Goal: Task Accomplishment & Management: Complete application form

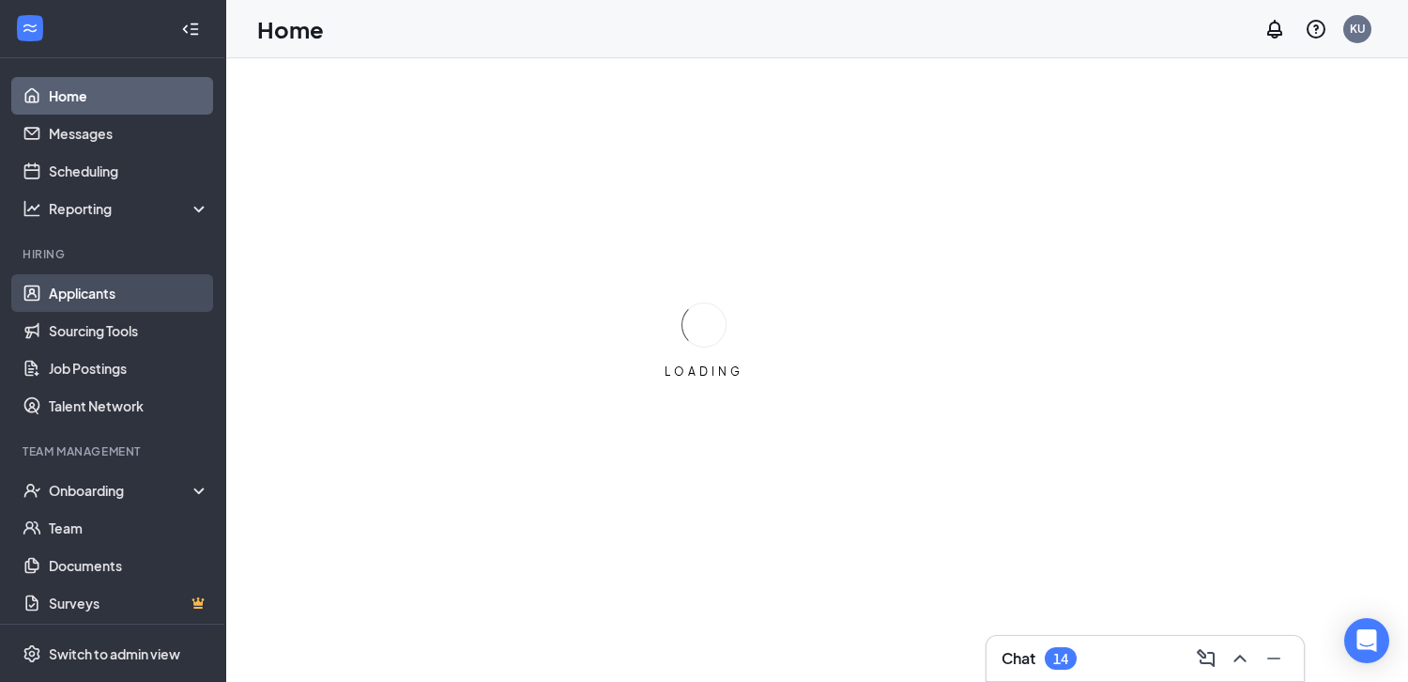
click at [177, 304] on link "Applicants" at bounding box center [129, 293] width 161 height 38
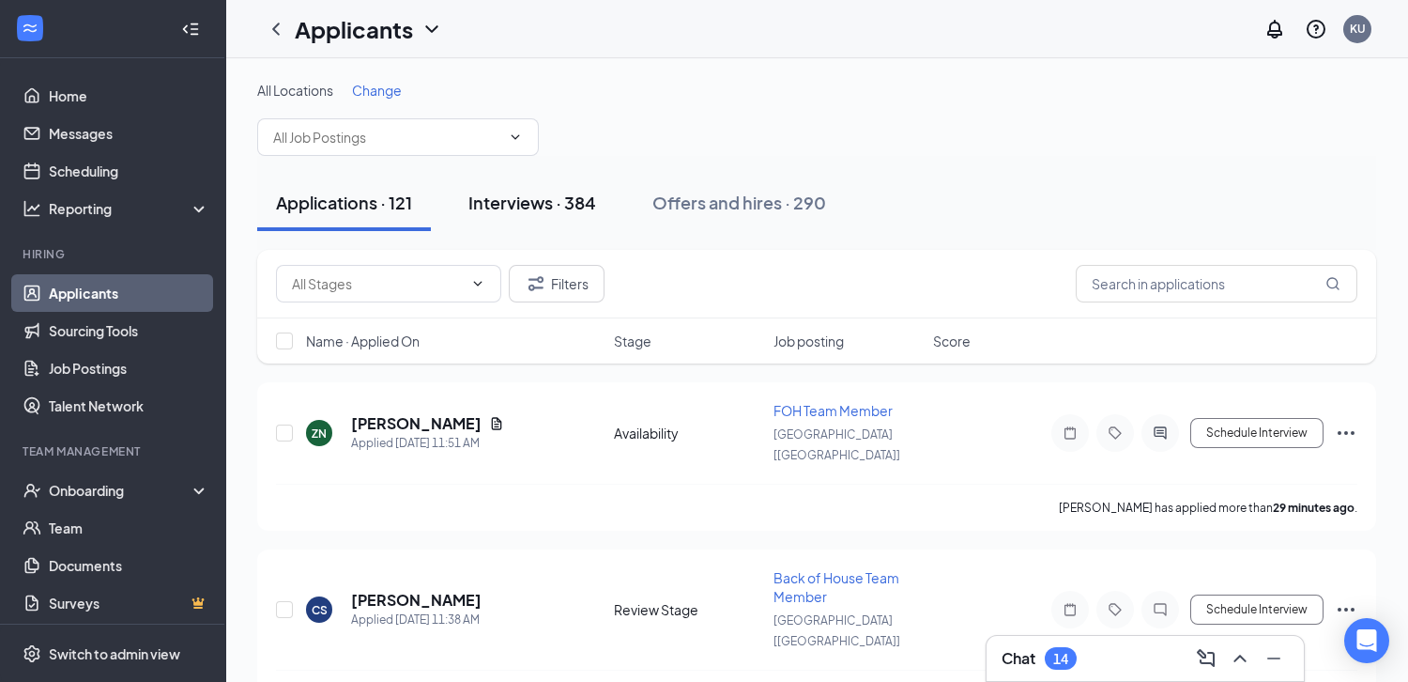
click at [529, 195] on div "Interviews · 384" at bounding box center [533, 202] width 128 height 23
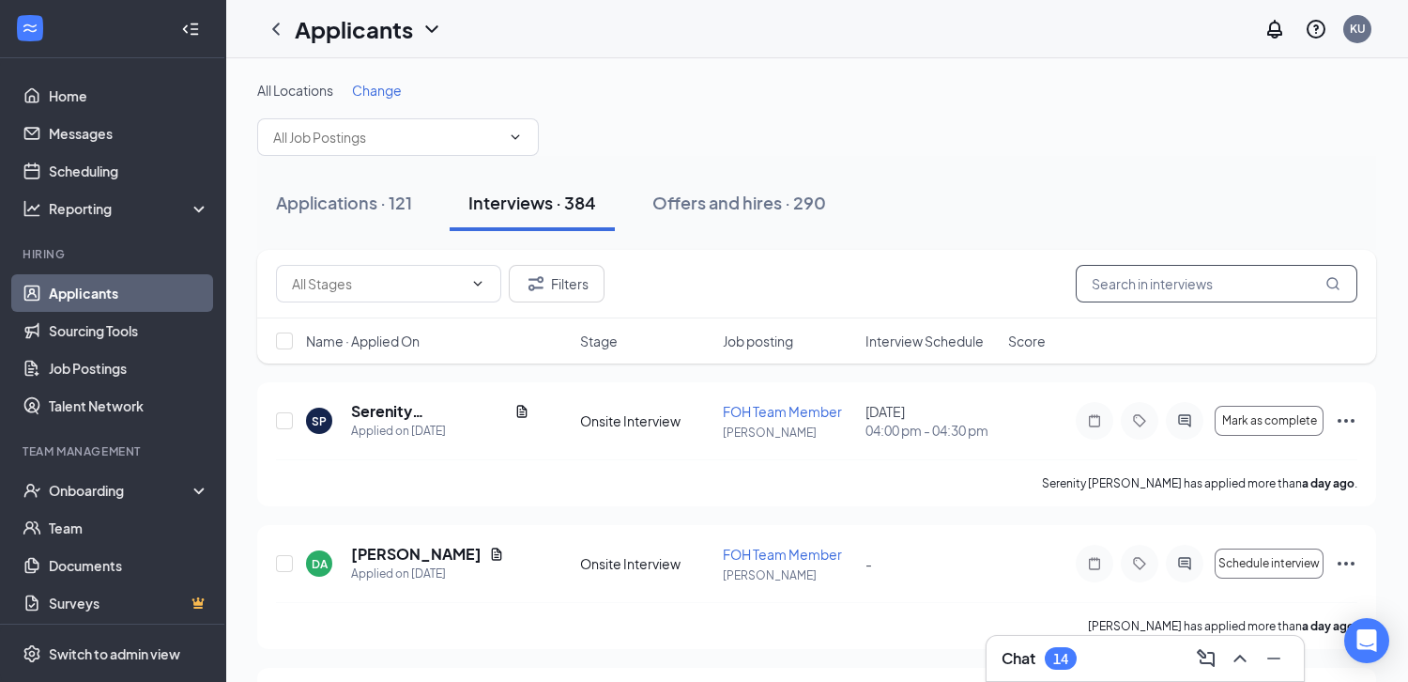
click at [1221, 289] on input "text" at bounding box center [1217, 284] width 282 height 38
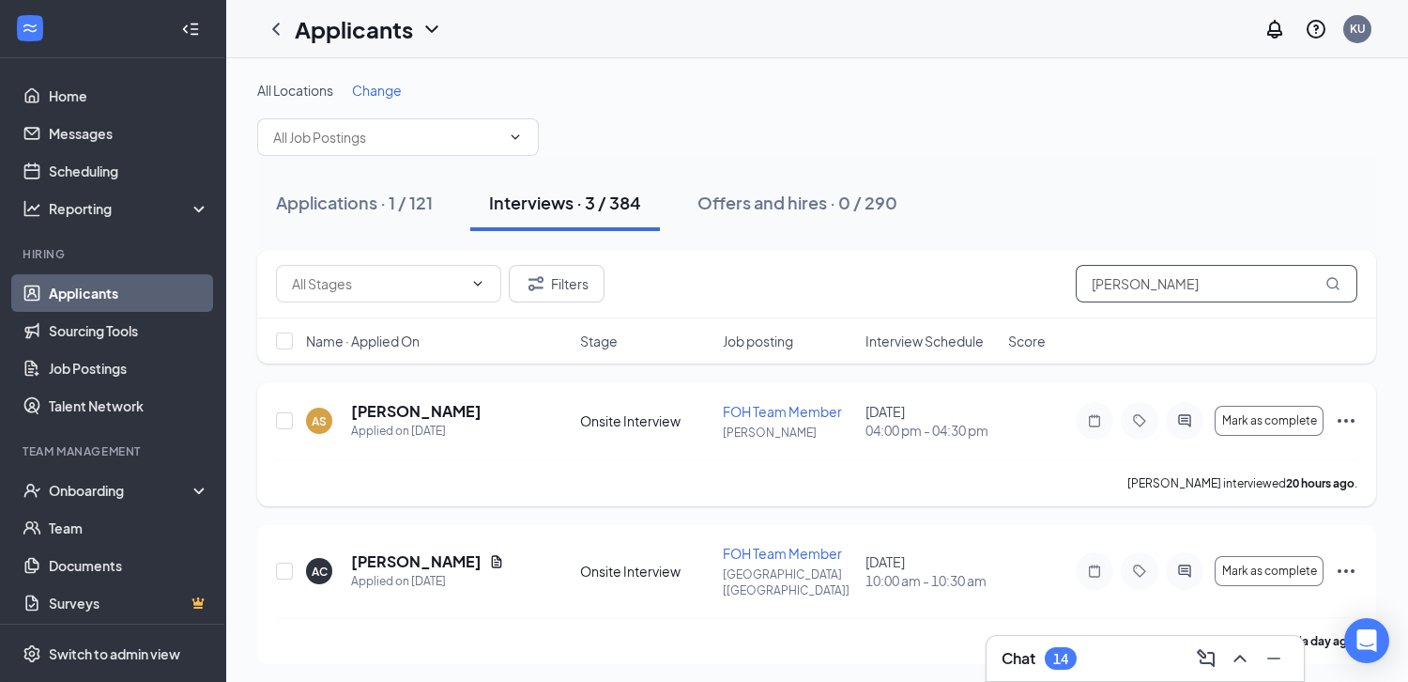
type input "[PERSON_NAME]"
click at [1350, 421] on icon "Ellipses" at bounding box center [1346, 420] width 23 height 23
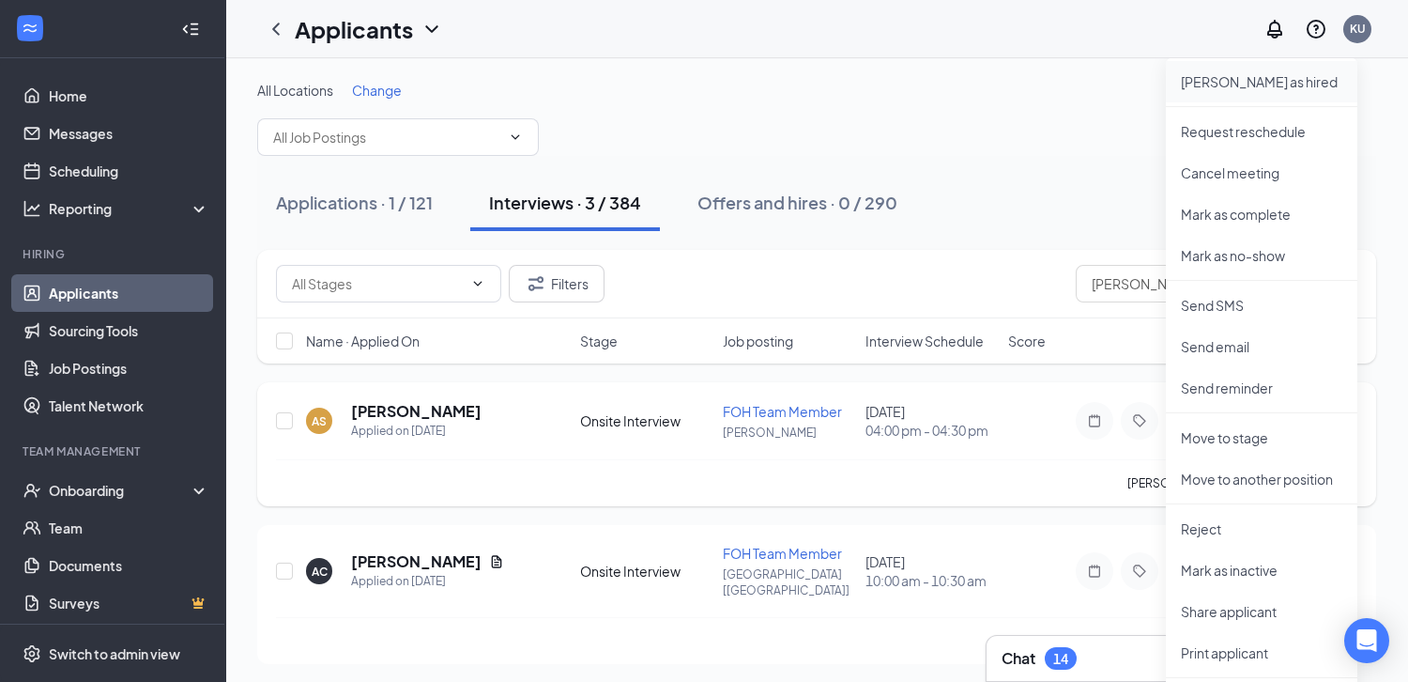
click at [1277, 85] on p "[PERSON_NAME] as hired" at bounding box center [1262, 81] width 162 height 19
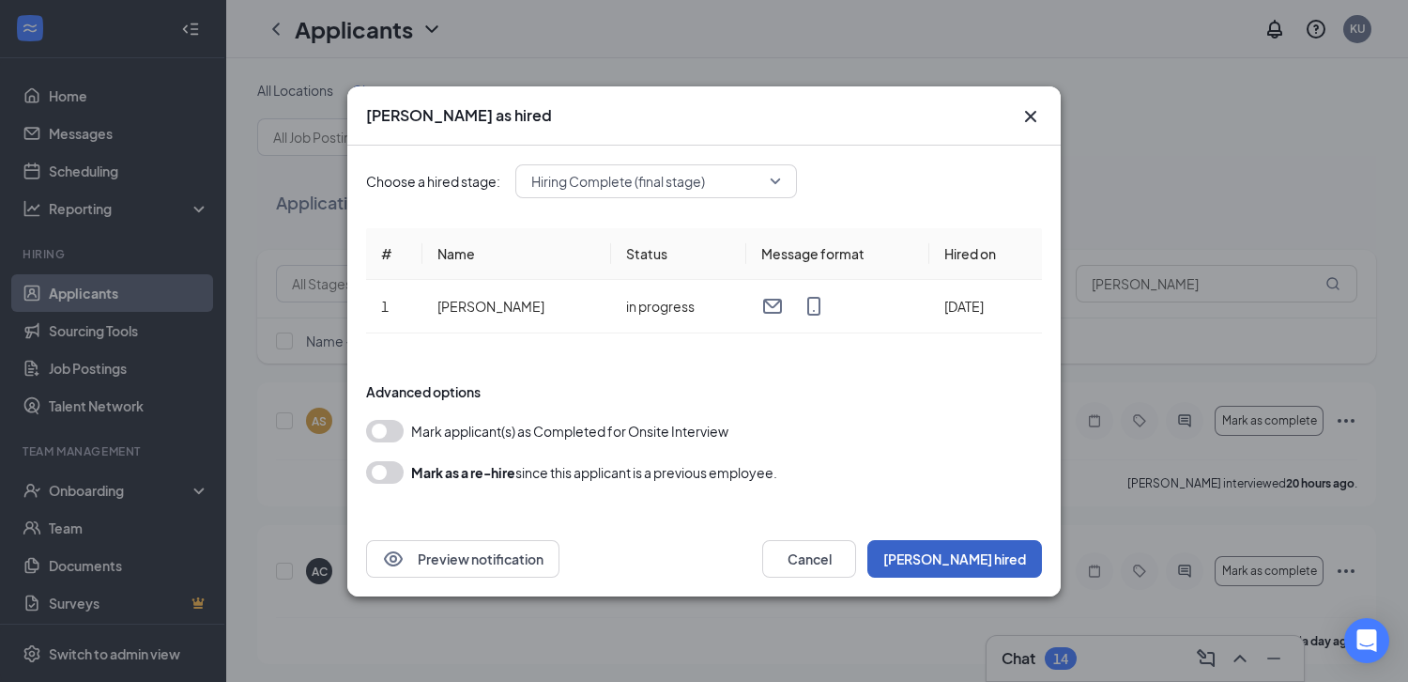
click at [982, 562] on button "[PERSON_NAME] hired" at bounding box center [955, 559] width 175 height 38
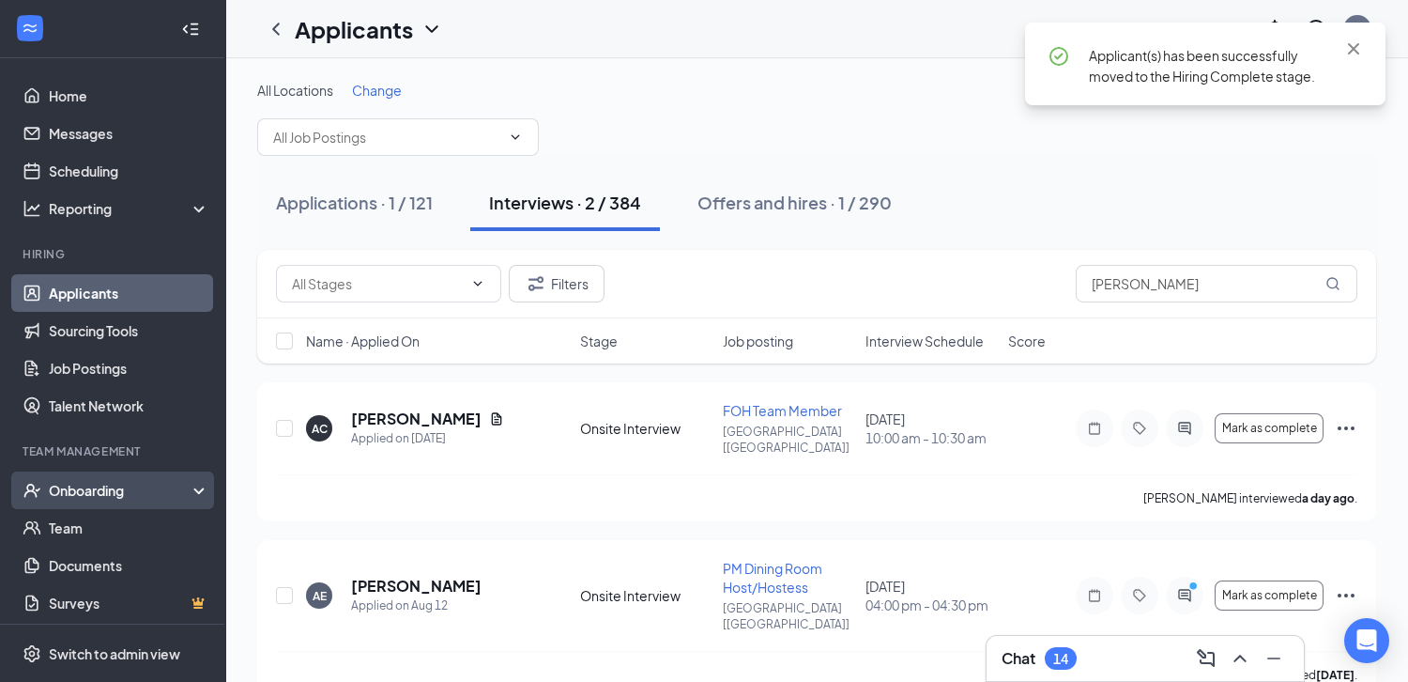
click at [183, 493] on div "Onboarding" at bounding box center [121, 490] width 145 height 19
click at [168, 531] on link "Overview" at bounding box center [129, 528] width 161 height 38
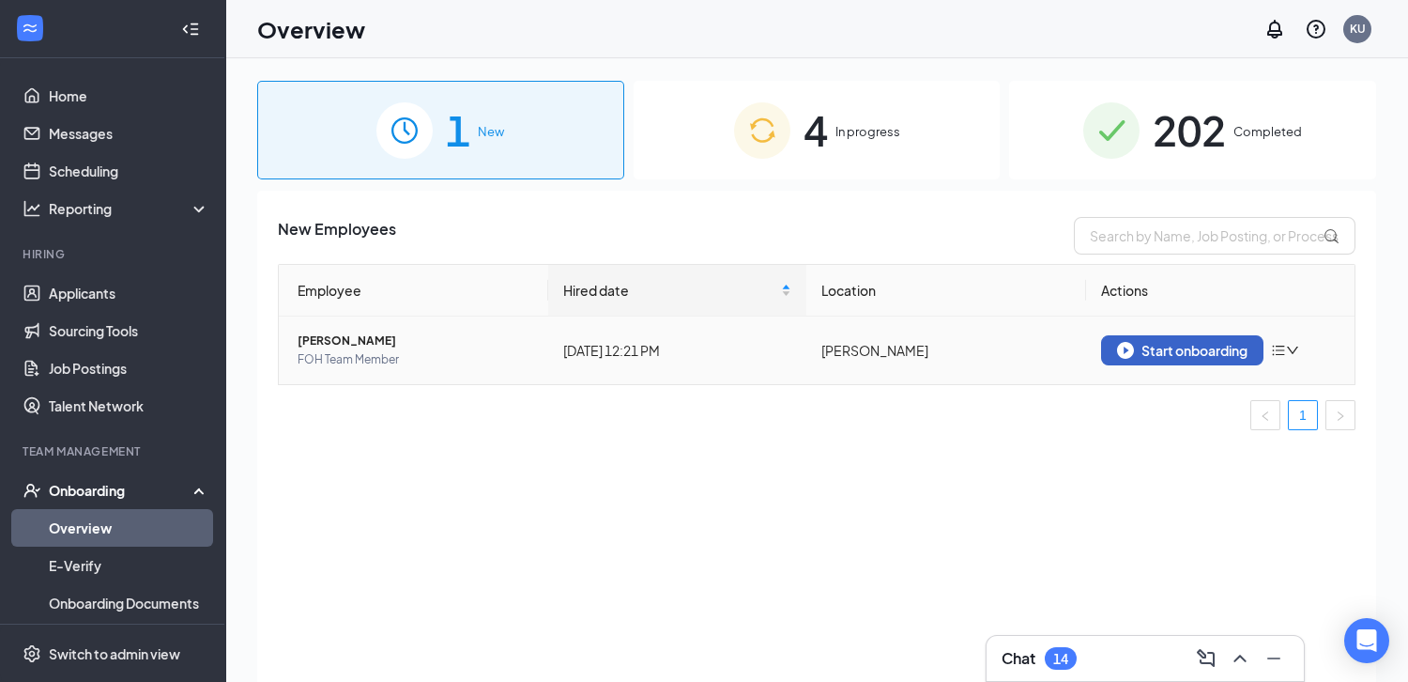
click at [1186, 342] on div "Start onboarding" at bounding box center [1182, 350] width 131 height 17
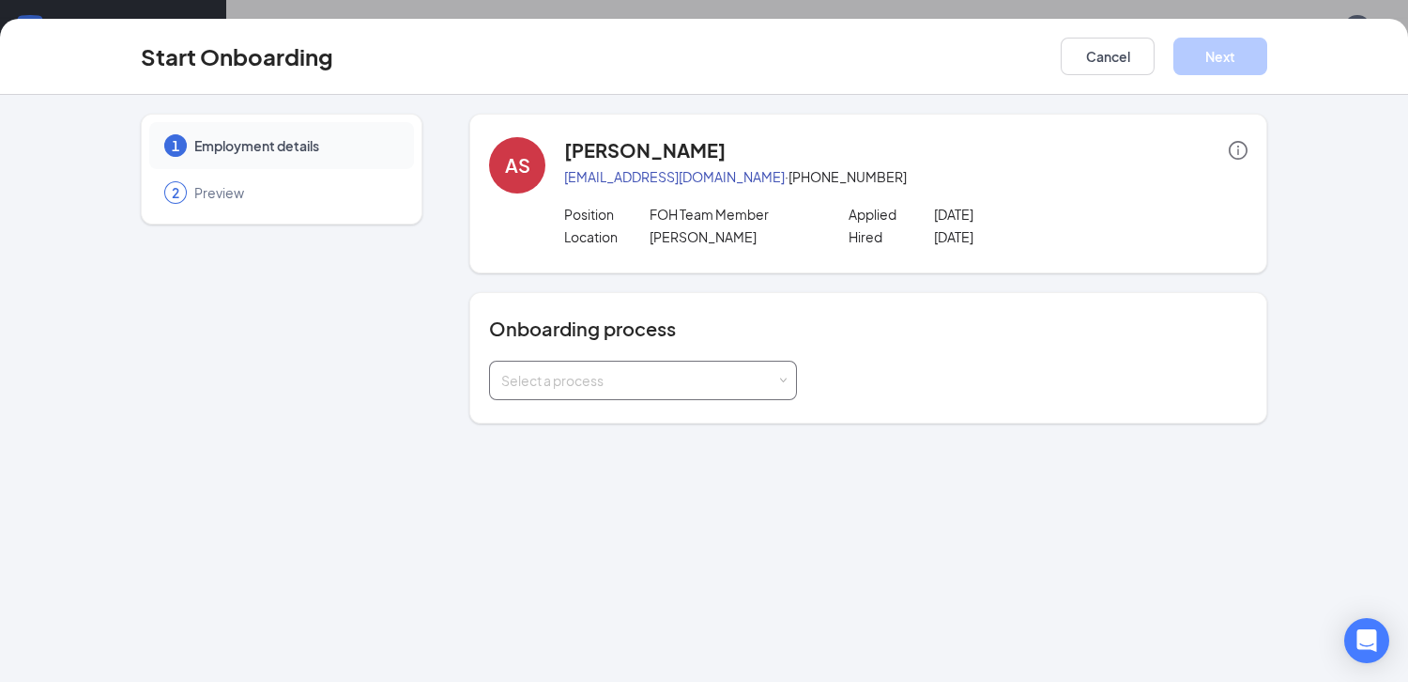
click at [684, 377] on div "Select a process" at bounding box center [638, 380] width 275 height 19
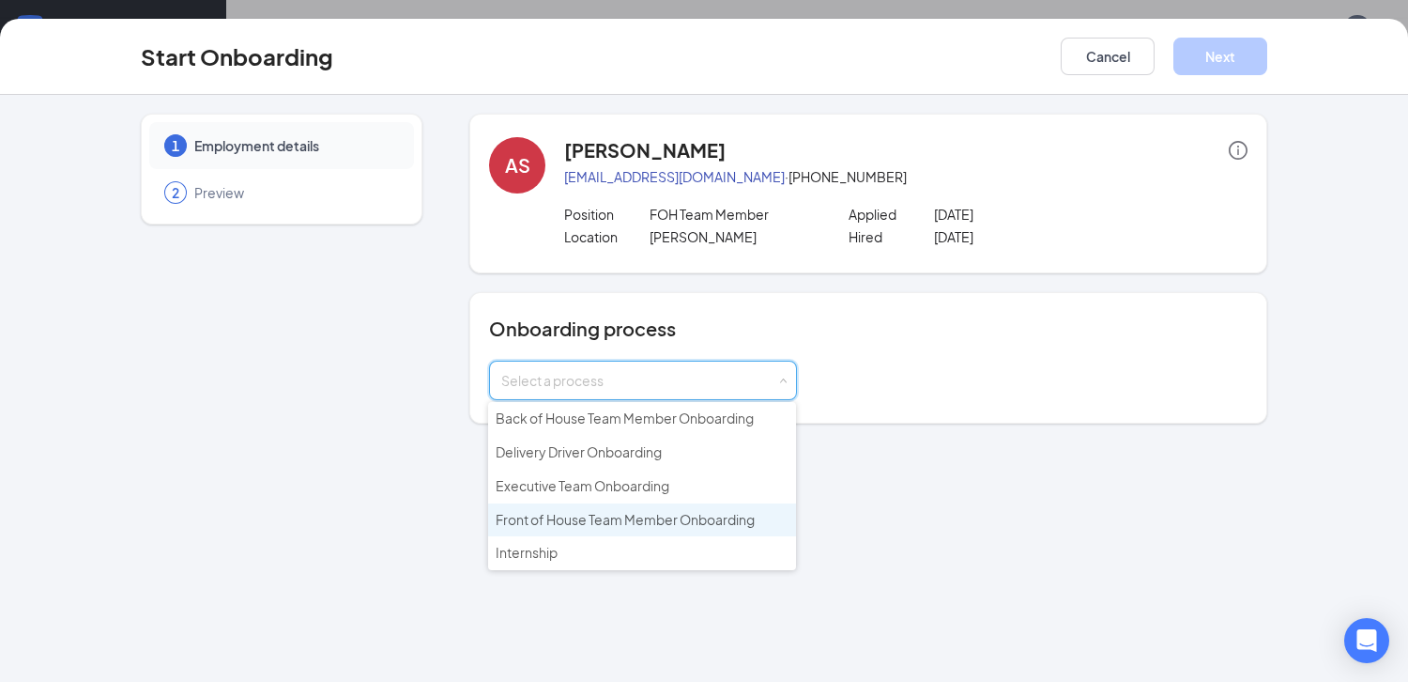
click at [666, 514] on span "Front of House Team Member Onboarding" at bounding box center [625, 519] width 259 height 17
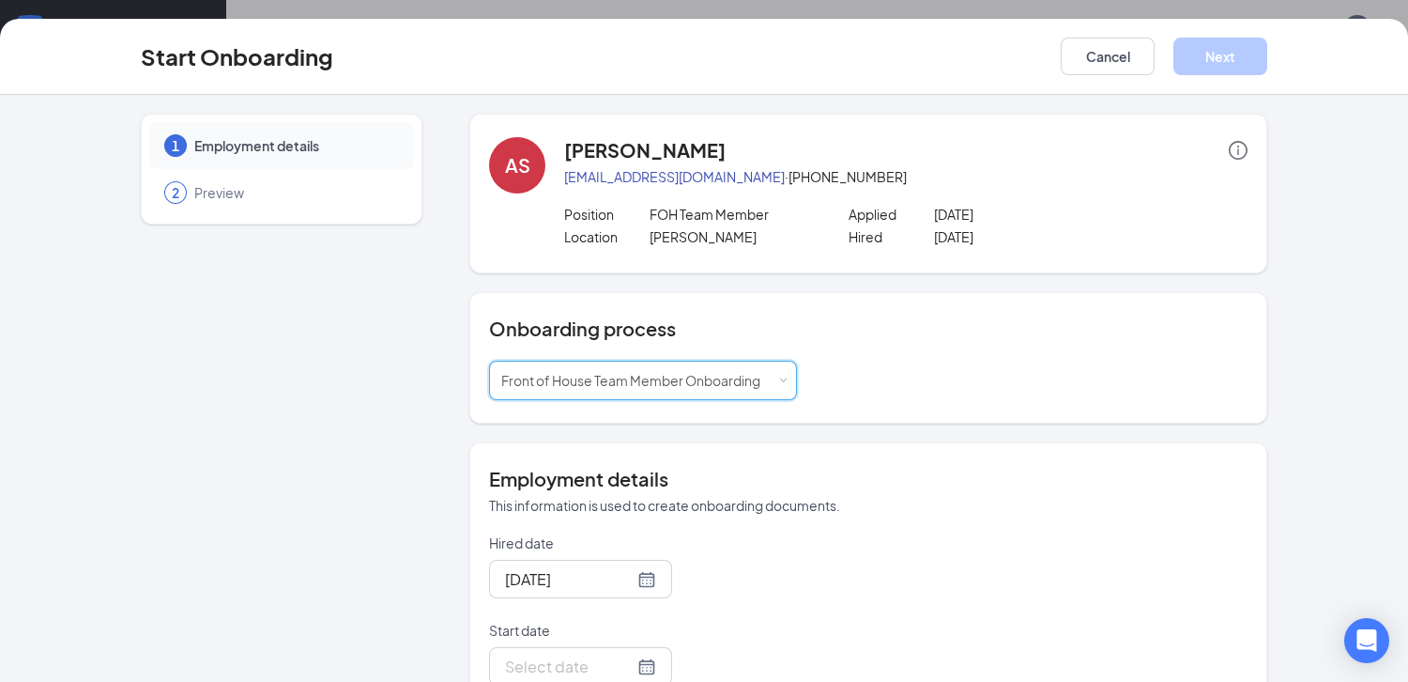
click at [852, 435] on div "AS [PERSON_NAME] [EMAIL_ADDRESS][DOMAIN_NAME] · [PHONE_NUMBER] Position FOH Tea…" at bounding box center [868, 598] width 798 height 969
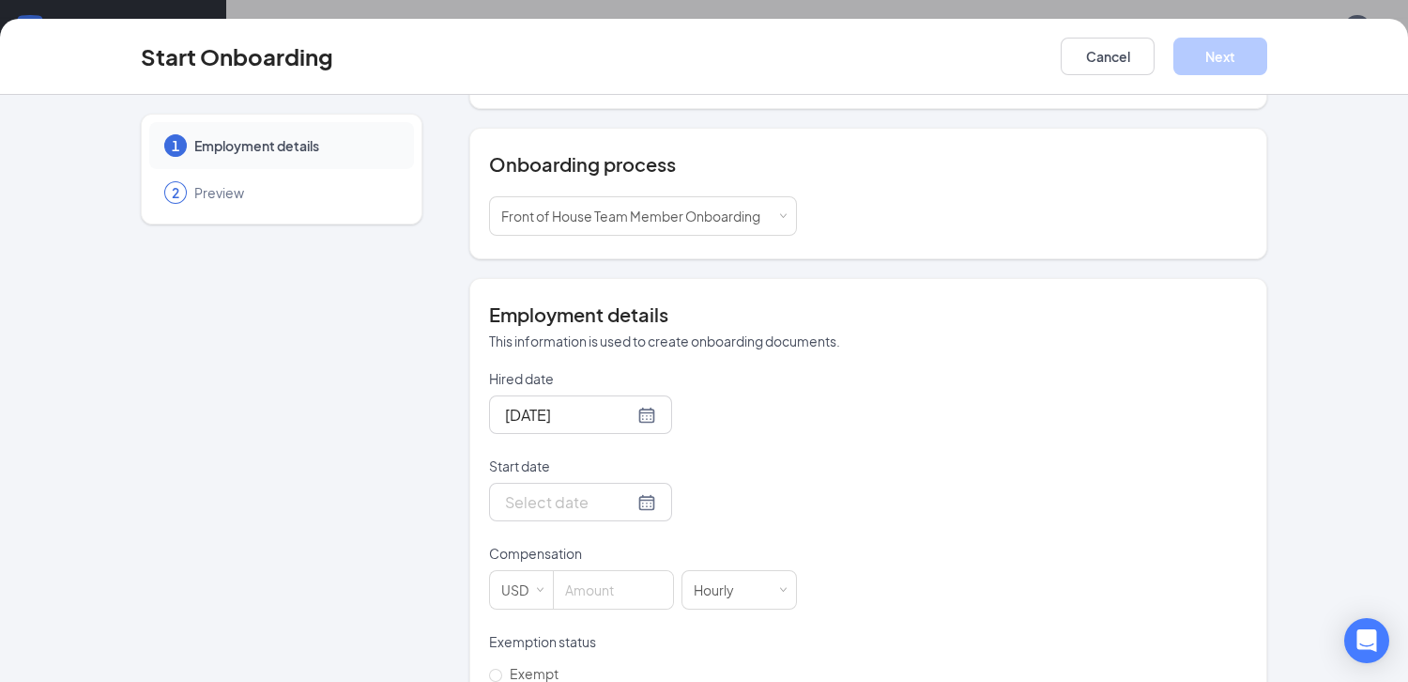
scroll to position [219, 0]
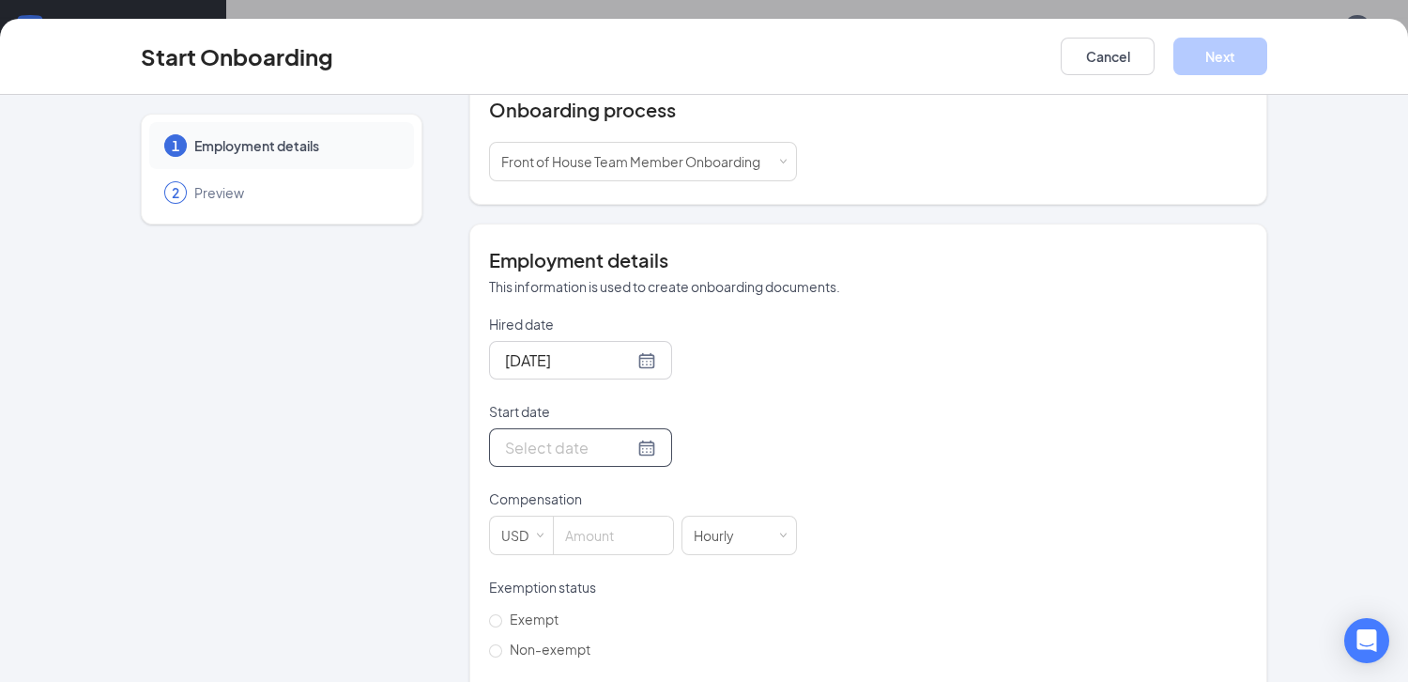
click at [591, 454] on input "Start date" at bounding box center [569, 447] width 129 height 23
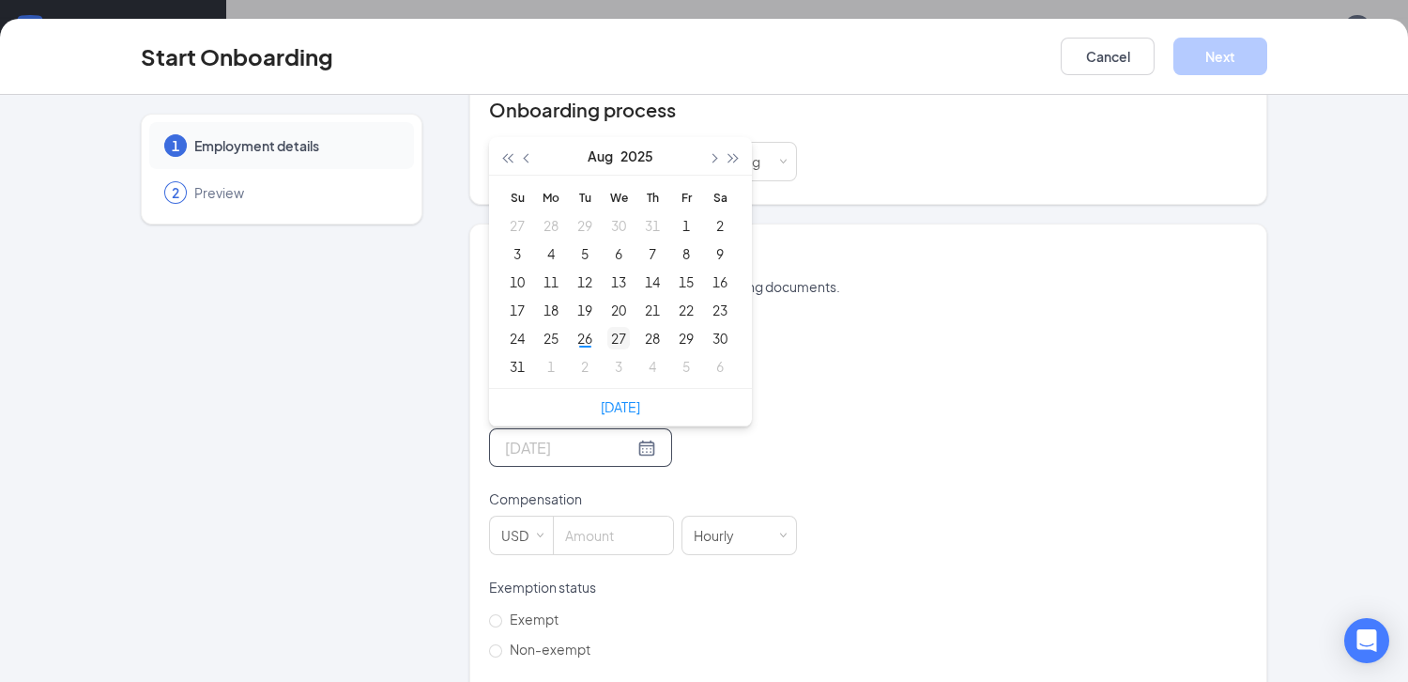
click at [616, 338] on div "27" at bounding box center [619, 338] width 23 height 23
type input "[DATE]"
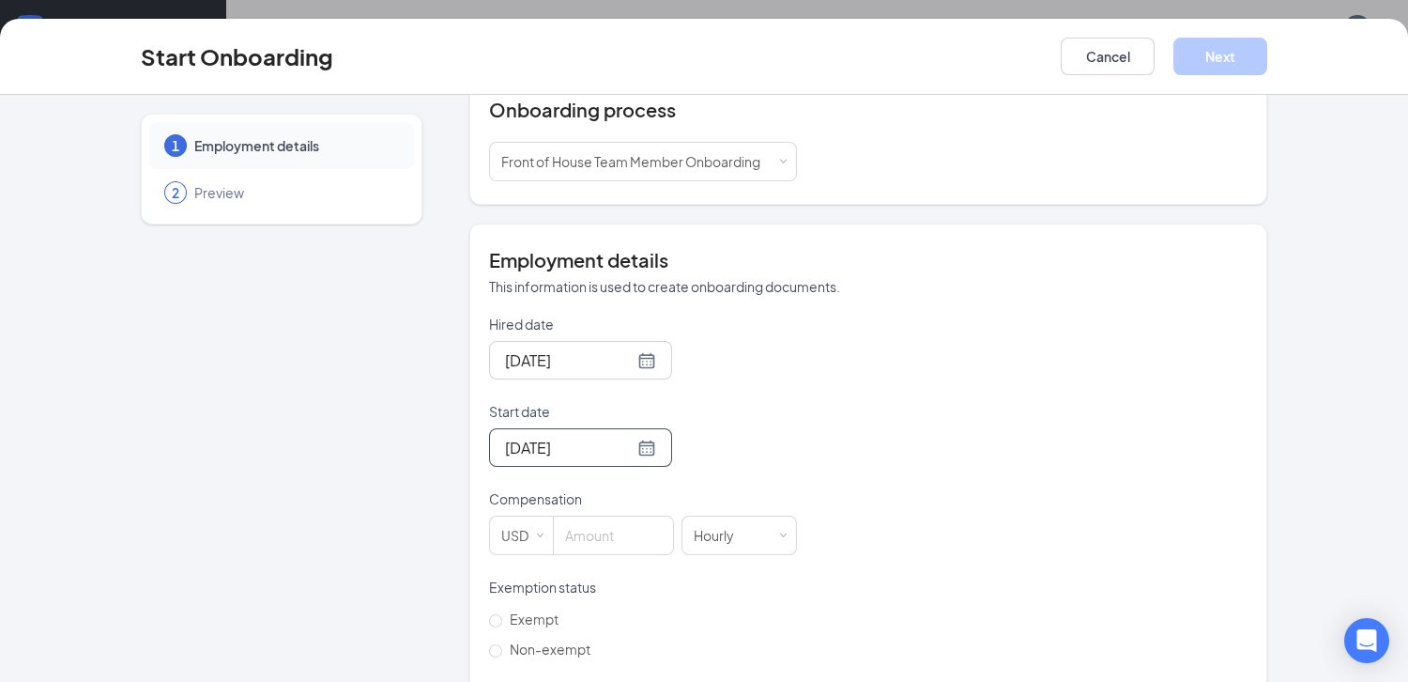
click at [850, 423] on div "Hired date [DATE] Start date [DATE] [DATE] Su Mo Tu We Th Fr Sa 27 28 29 30 31 …" at bounding box center [868, 578] width 759 height 526
click at [615, 523] on input at bounding box center [613, 535] width 119 height 38
type input "16"
click at [730, 584] on p "Exemption status" at bounding box center [643, 586] width 308 height 19
click at [563, 654] on label "Non-exempt" at bounding box center [543, 649] width 109 height 30
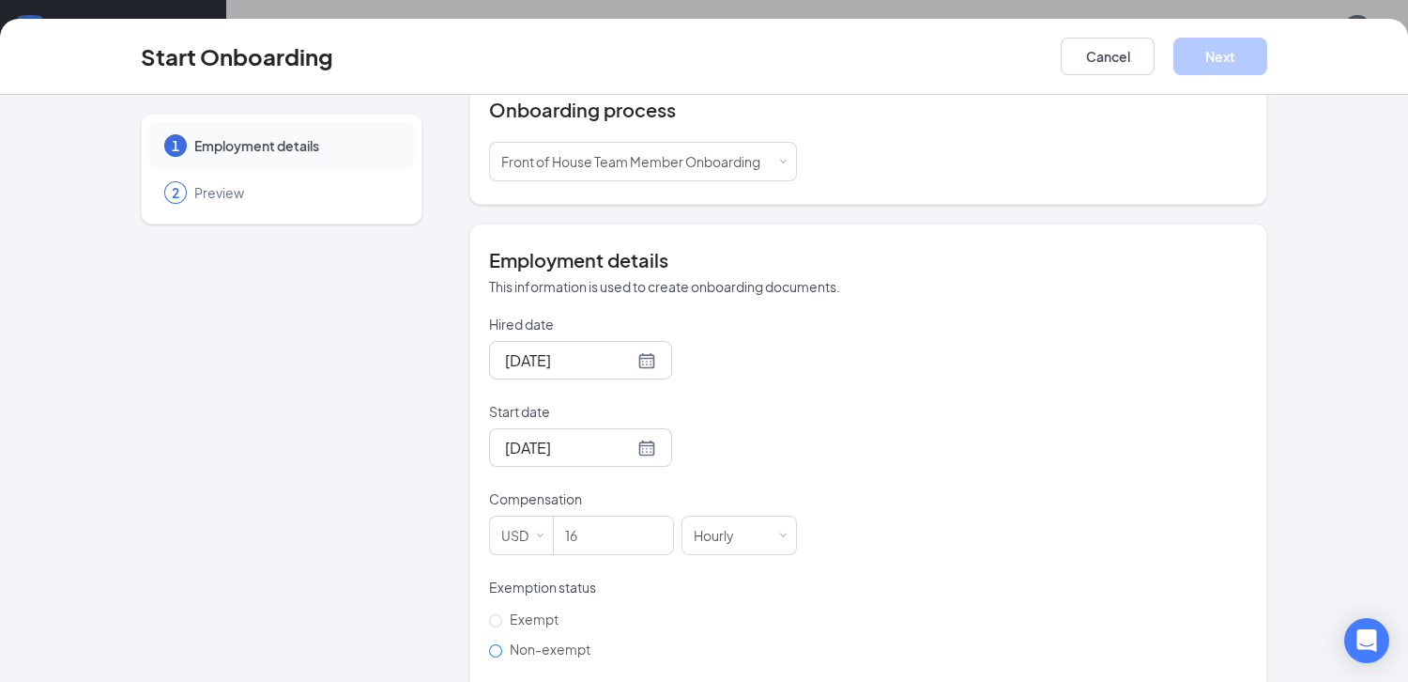
click at [502, 654] on input "Non-exempt" at bounding box center [495, 650] width 13 height 13
radio input "true"
click at [951, 572] on div "Hired date [DATE] Start date [DATE] [DATE] Su Mo Tu We Th Fr Sa 27 28 29 30 31 …" at bounding box center [868, 578] width 759 height 526
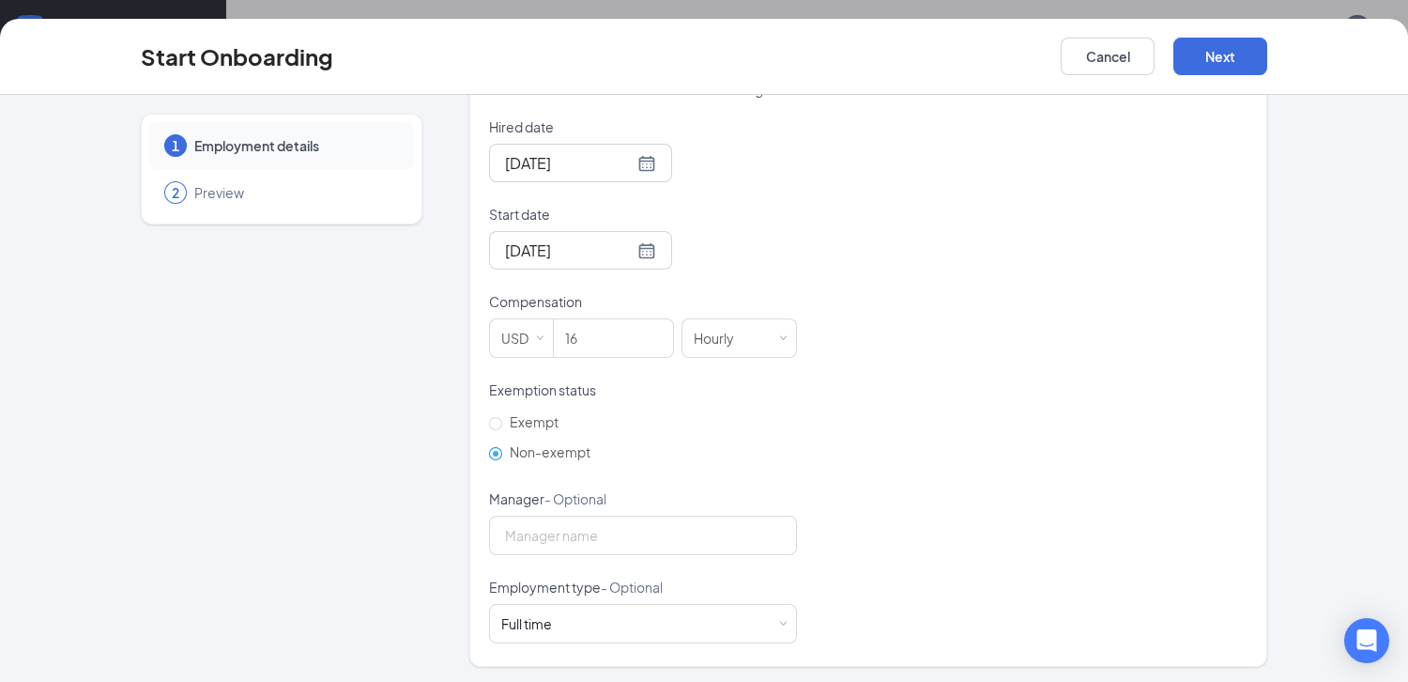
scroll to position [251, 0]
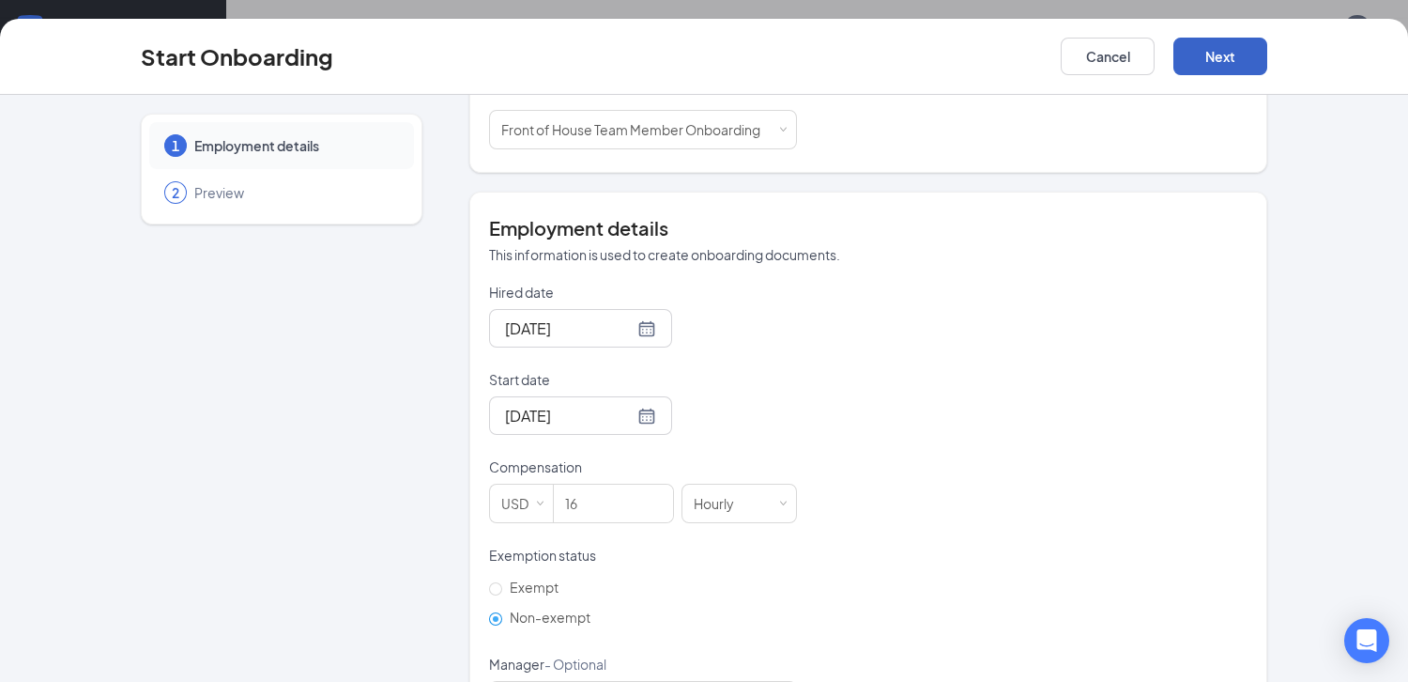
click at [1234, 50] on button "Next" at bounding box center [1221, 57] width 94 height 38
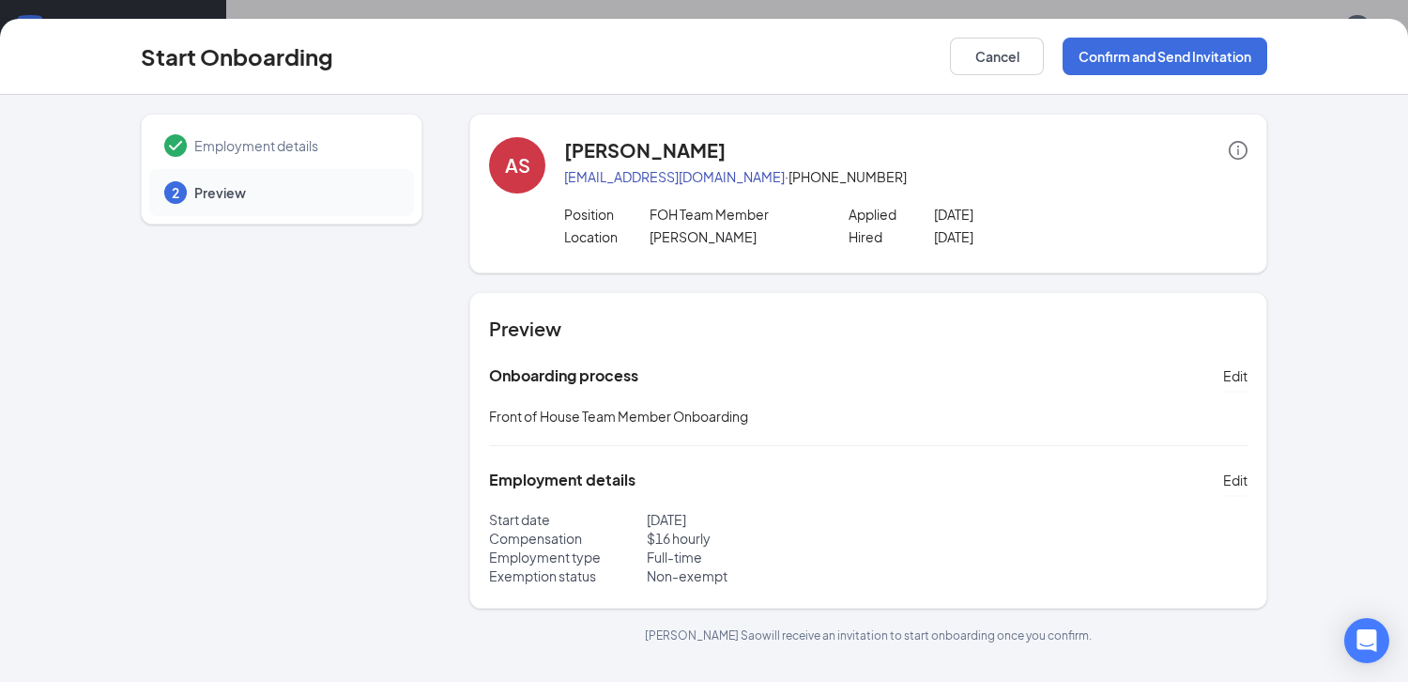
scroll to position [0, 0]
click at [1226, 57] on button "Confirm and Send Invitation" at bounding box center [1165, 57] width 205 height 38
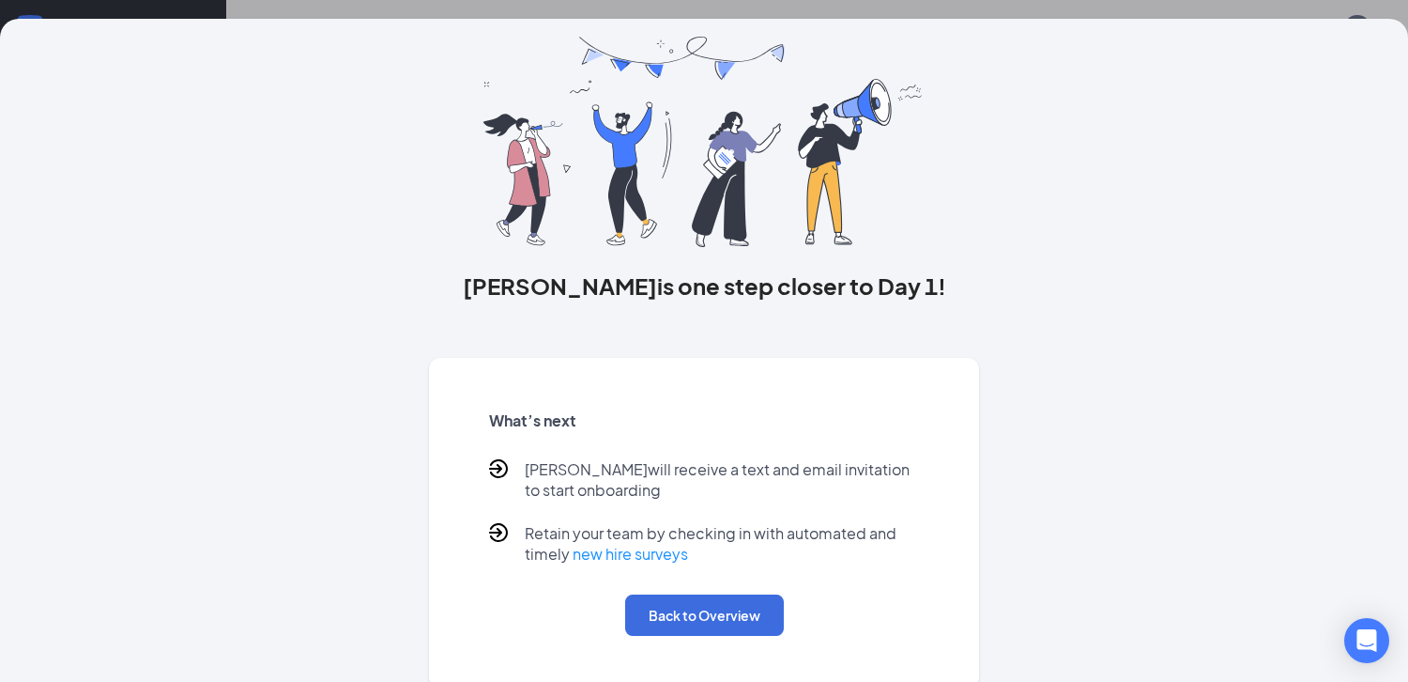
scroll to position [63, 0]
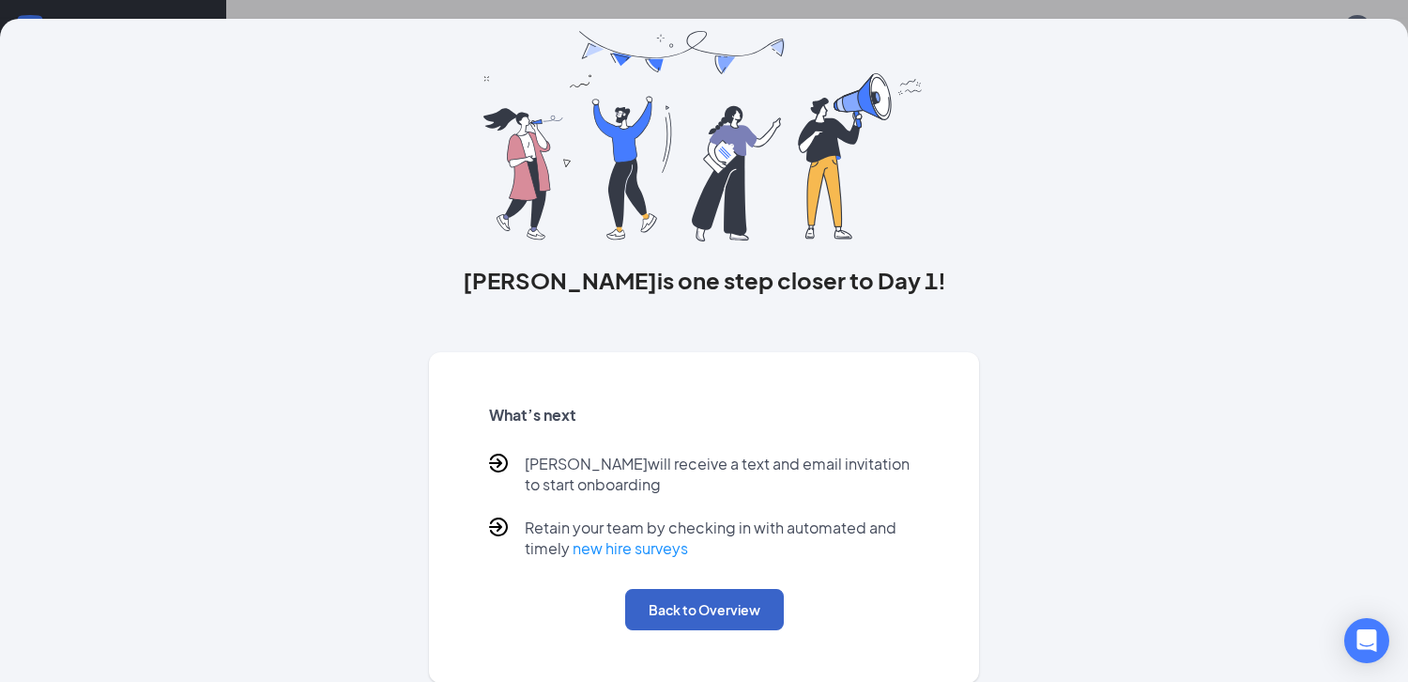
click at [707, 614] on button "Back to Overview" at bounding box center [704, 609] width 159 height 41
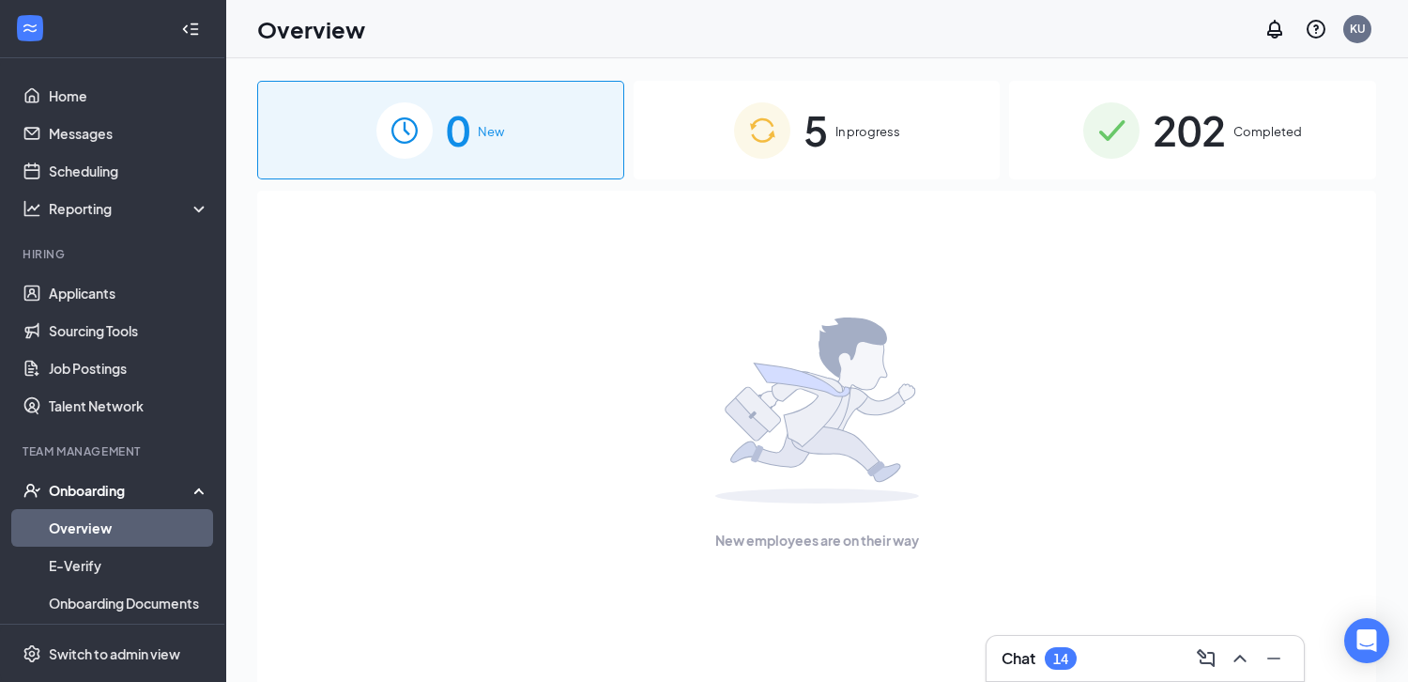
scroll to position [0, 0]
click at [100, 291] on link "Applicants" at bounding box center [129, 293] width 161 height 38
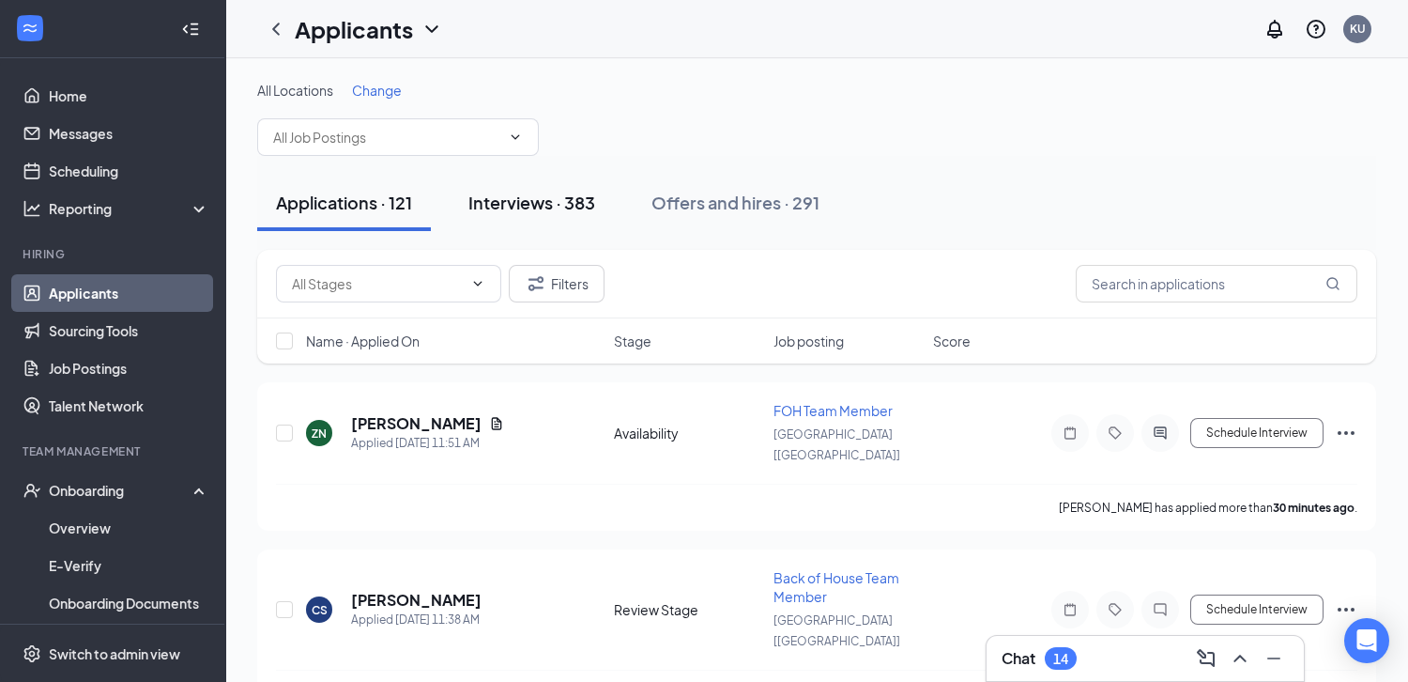
click at [541, 218] on button "Interviews · 383" at bounding box center [532, 203] width 164 height 56
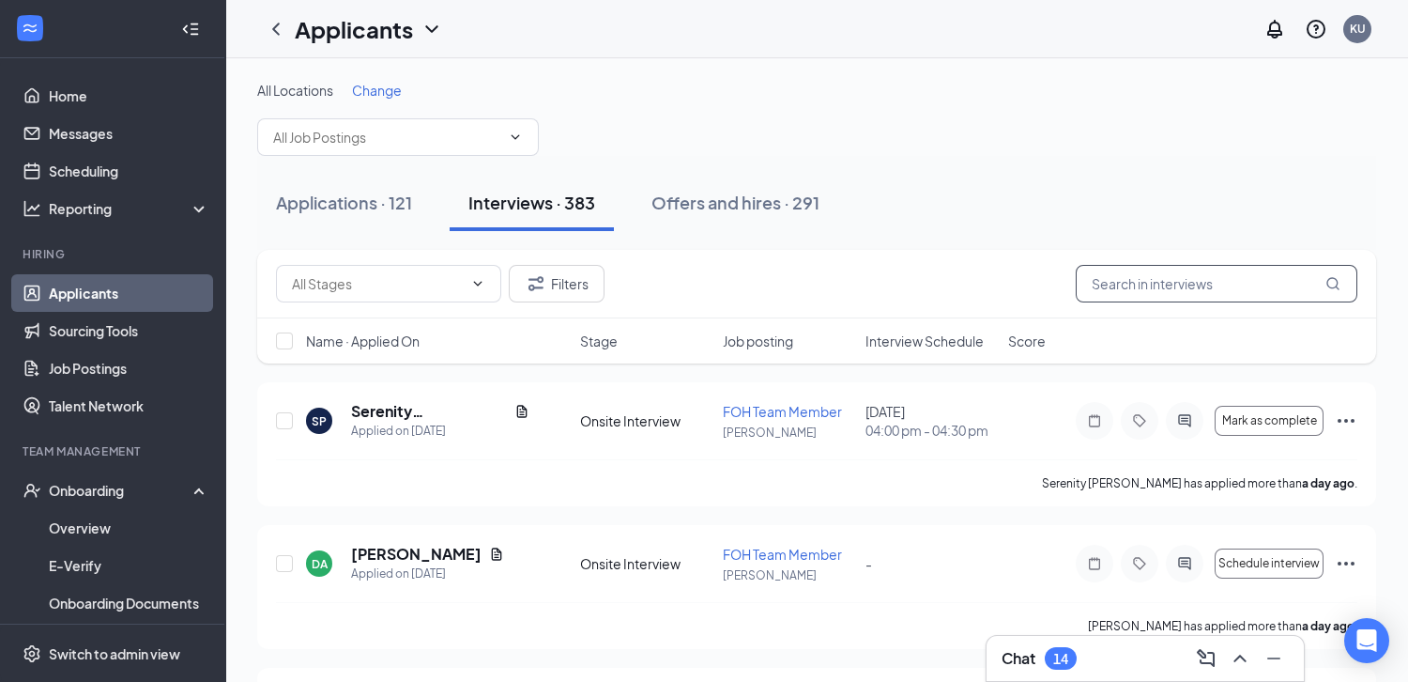
click at [1135, 291] on input "text" at bounding box center [1217, 284] width 282 height 38
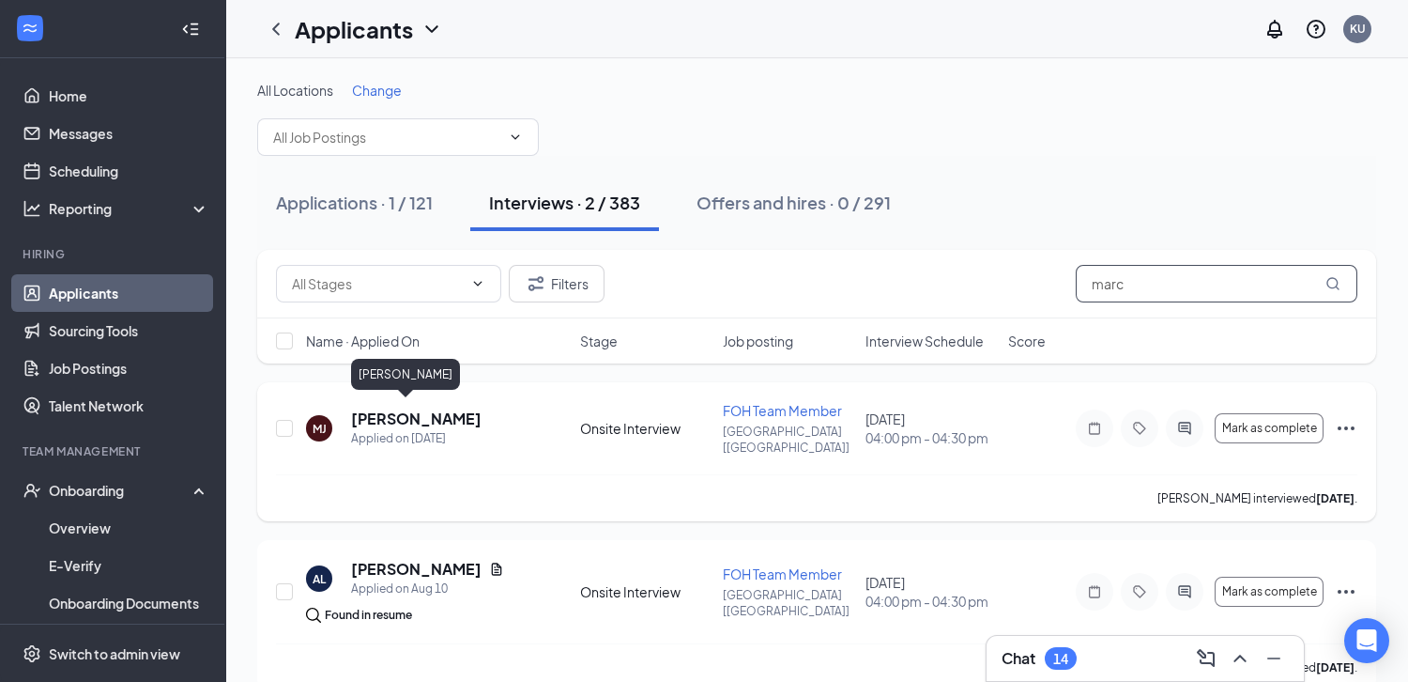
type input "marc"
click at [370, 414] on h5 "[PERSON_NAME]" at bounding box center [416, 418] width 131 height 21
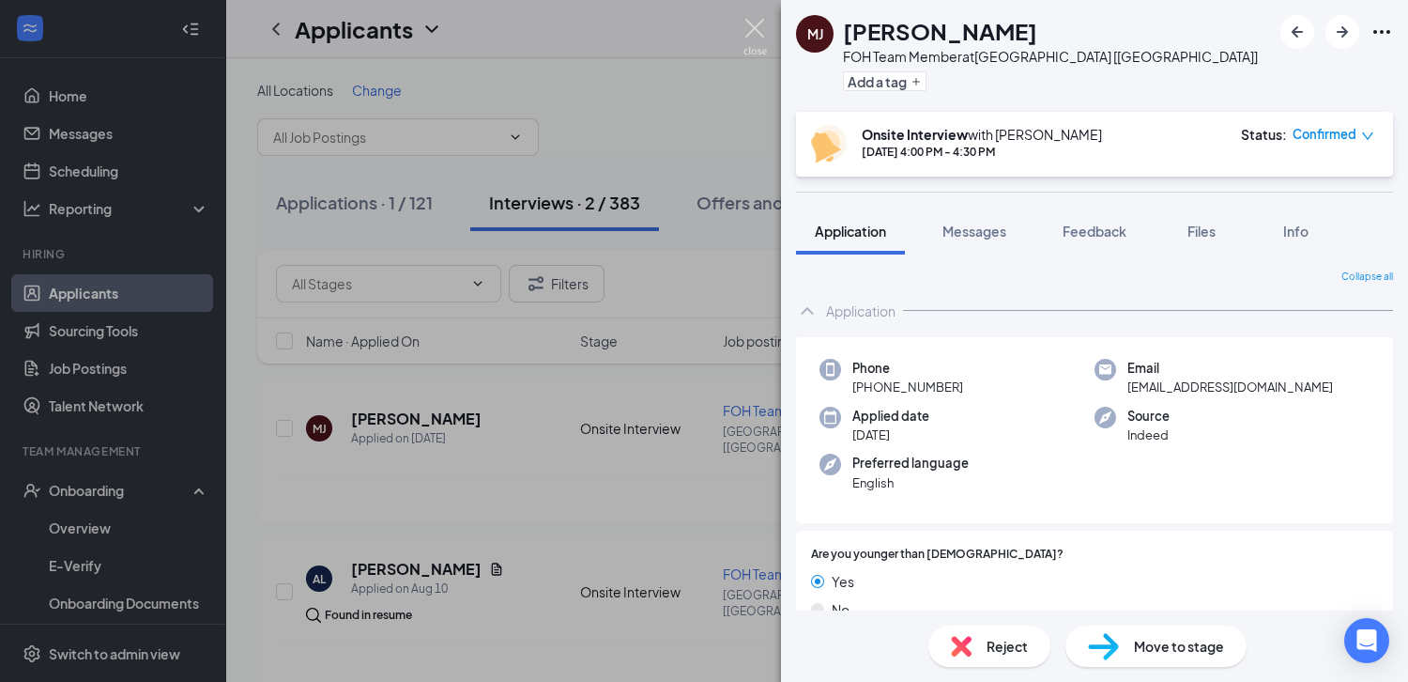
click at [755, 32] on img at bounding box center [755, 37] width 23 height 37
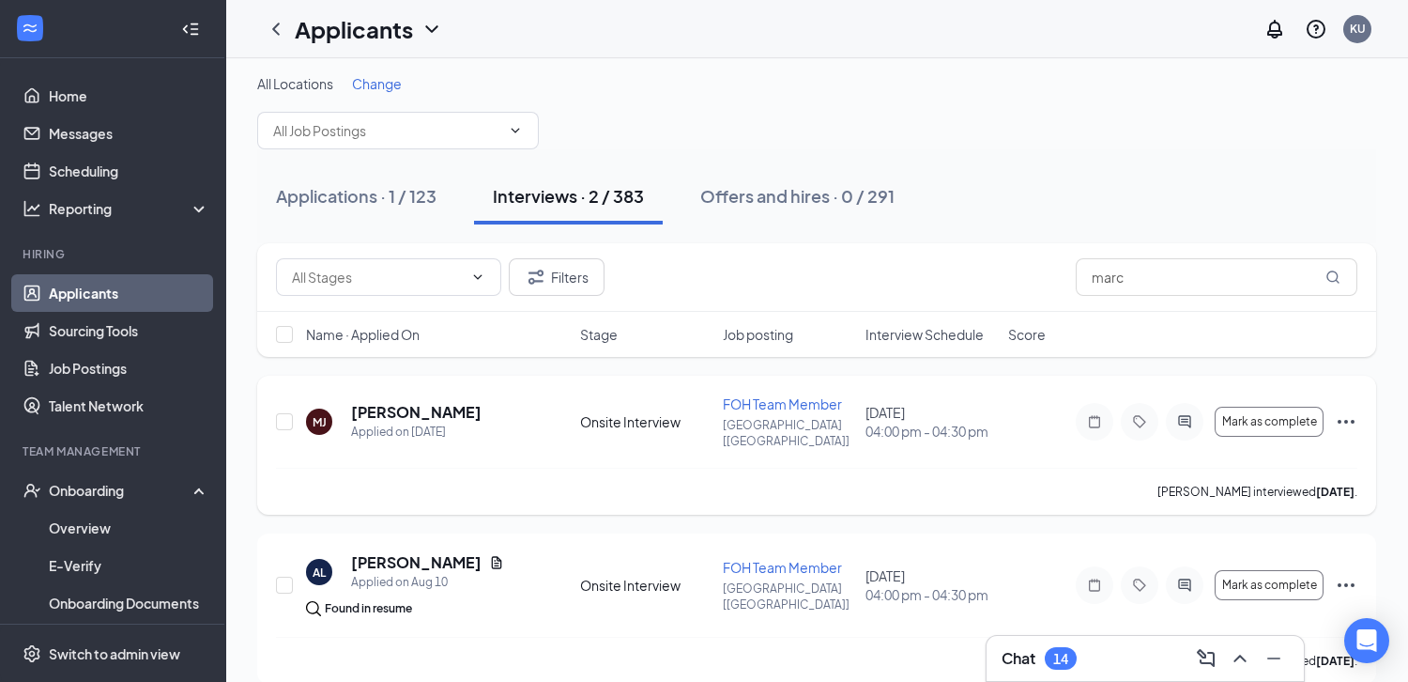
scroll to position [13, 0]
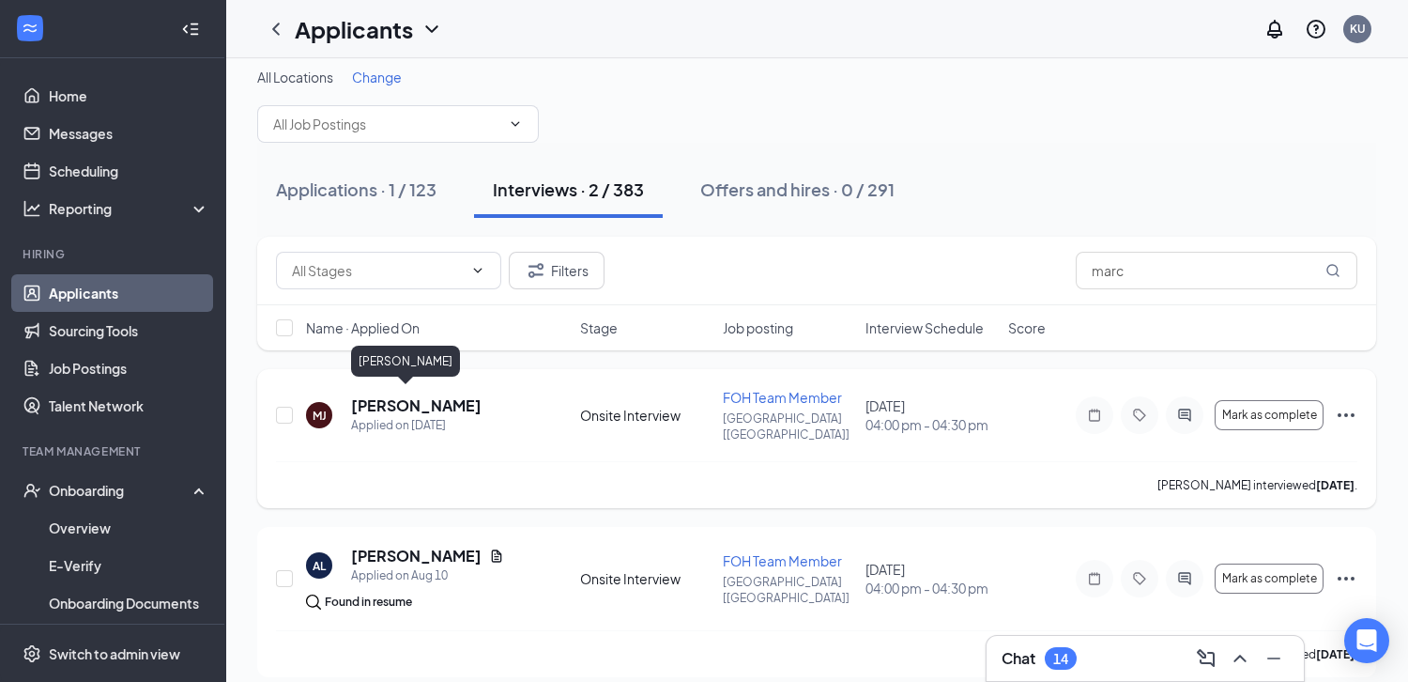
click at [381, 395] on h5 "[PERSON_NAME]" at bounding box center [416, 405] width 131 height 21
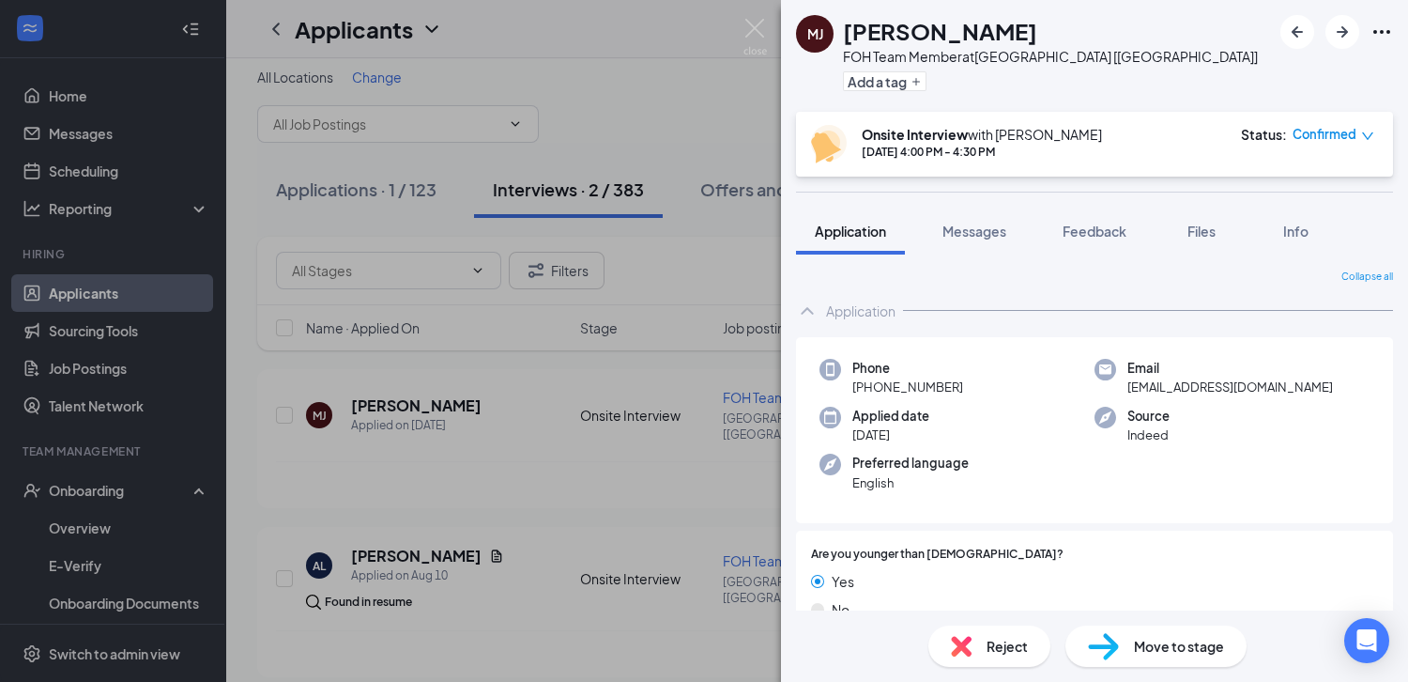
click at [1174, 389] on span "[EMAIL_ADDRESS][DOMAIN_NAME]" at bounding box center [1231, 386] width 206 height 19
copy span "[EMAIL_ADDRESS][DOMAIN_NAME]"
click at [727, 286] on div "[PERSON_NAME] [PERSON_NAME] FOH Team Member at [GEOGRAPHIC_DATA] [[GEOGRAPHIC_D…" at bounding box center [704, 341] width 1408 height 682
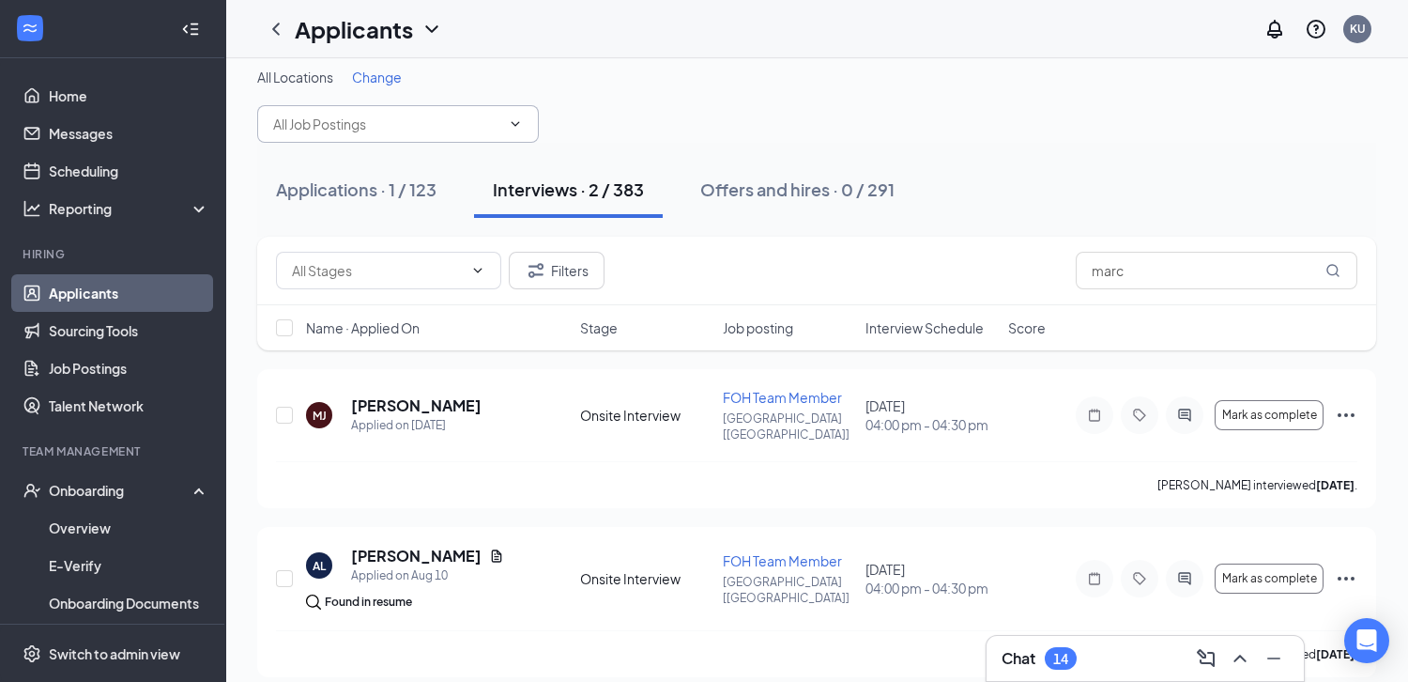
click at [469, 123] on input "text" at bounding box center [386, 124] width 227 height 21
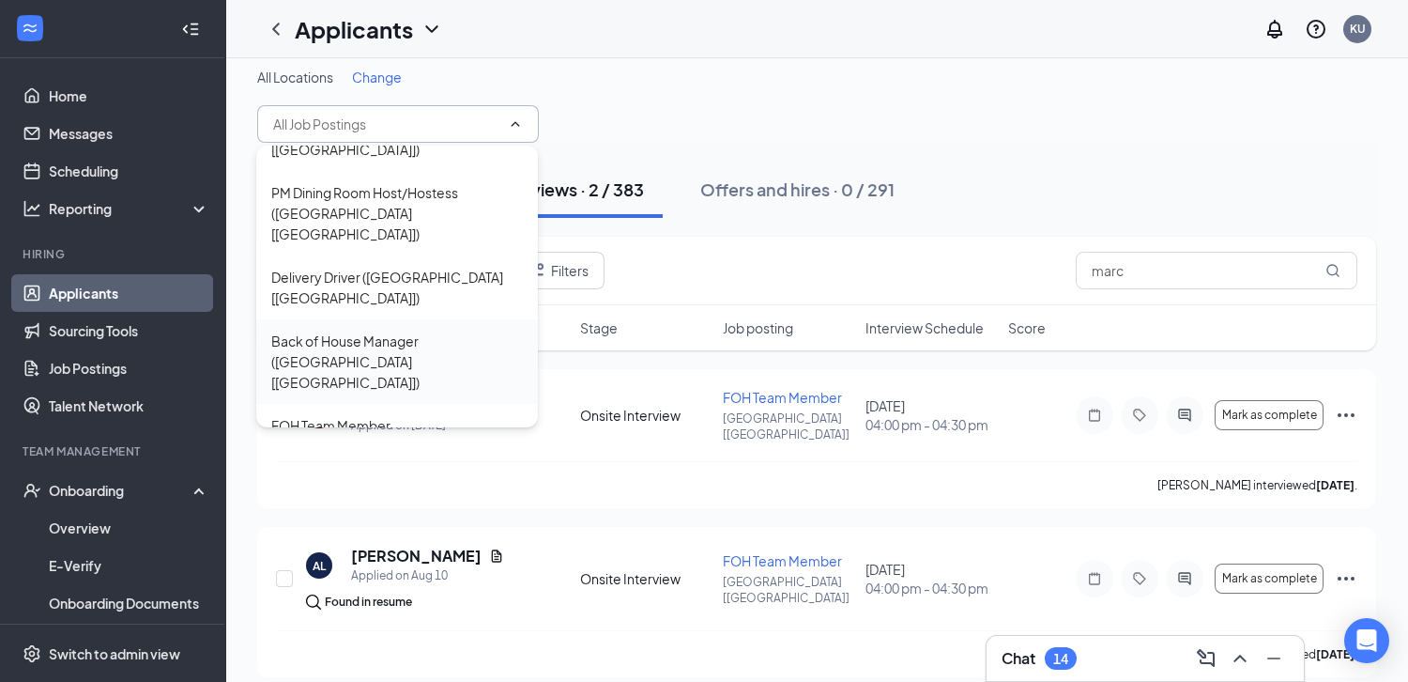
scroll to position [1218, 0]
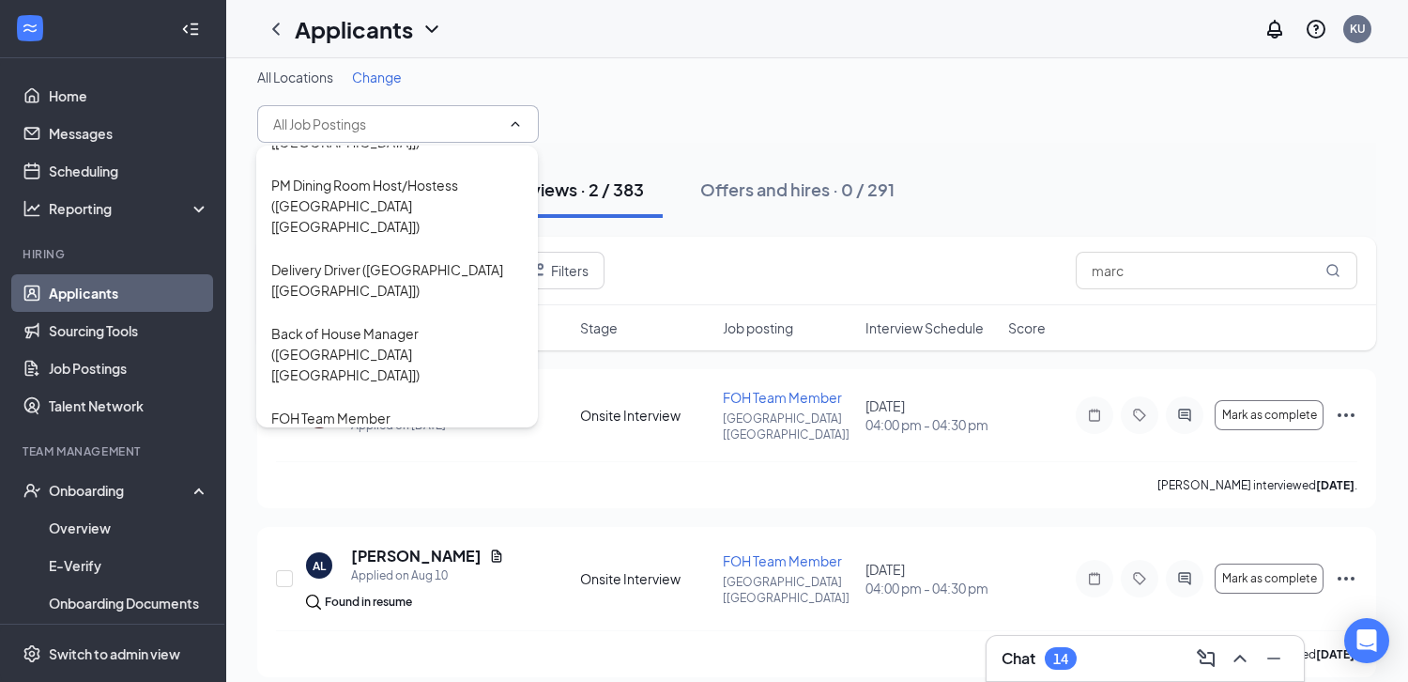
type input "Back of House Team Member ([GEOGRAPHIC_DATA] [[GEOGRAPHIC_DATA]])"
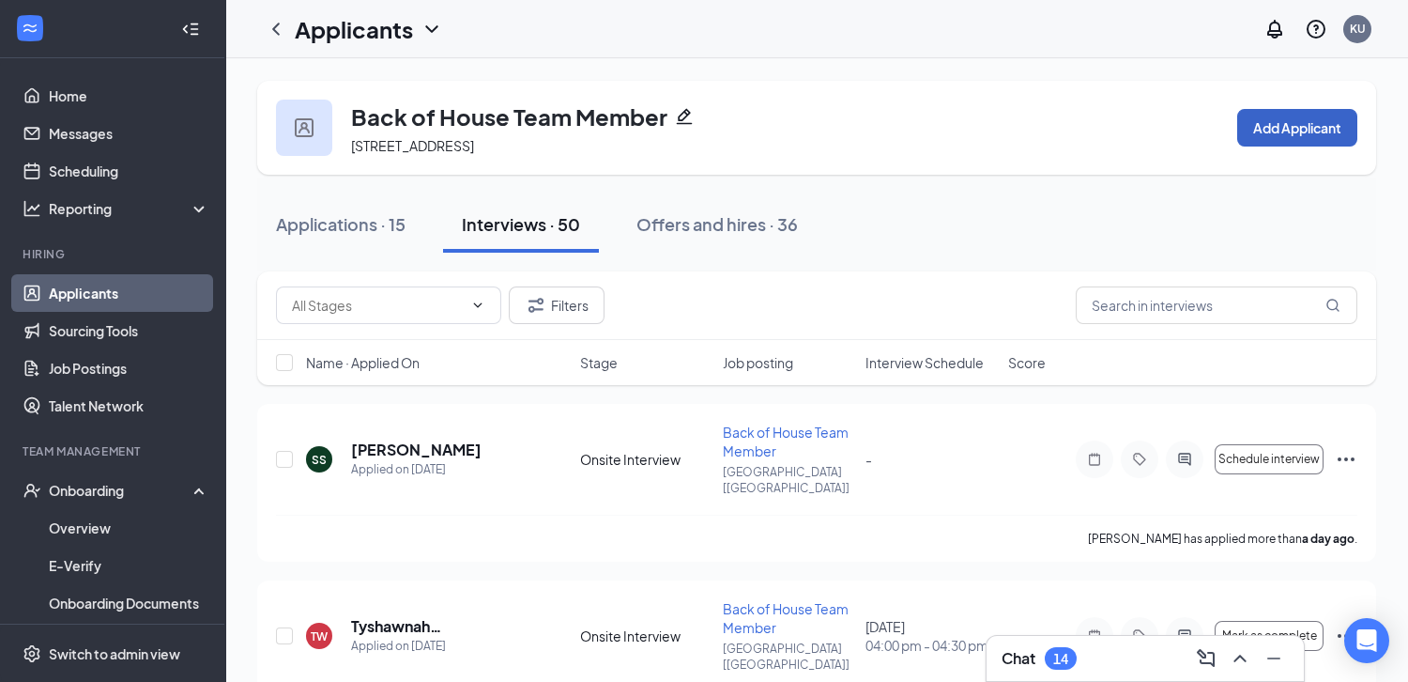
click at [1290, 138] on button "Add Applicant" at bounding box center [1298, 128] width 120 height 38
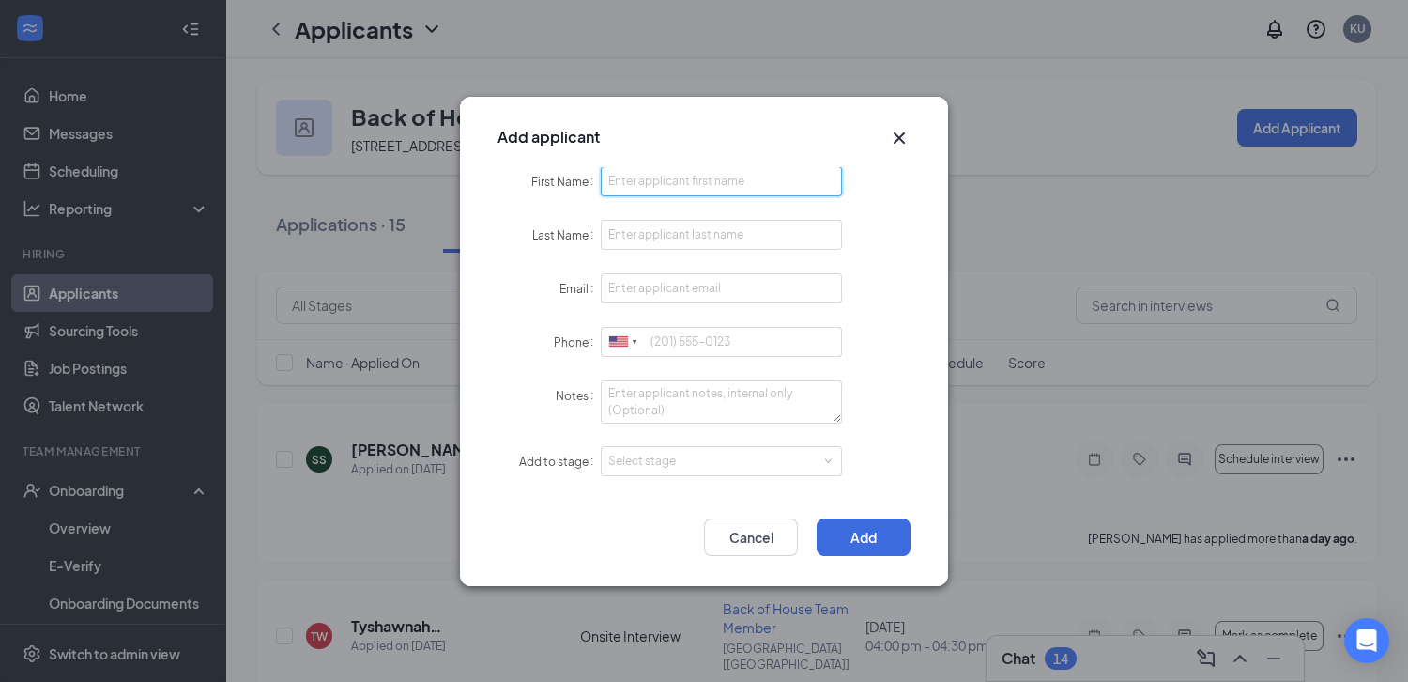
click at [762, 177] on input "First Name" at bounding box center [721, 181] width 241 height 30
type input "[PERSON_NAME]"
click at [741, 230] on input "Last Name" at bounding box center [721, 235] width 241 height 30
type input "Goring"
click at [696, 338] on input "Phone" at bounding box center [721, 342] width 241 height 30
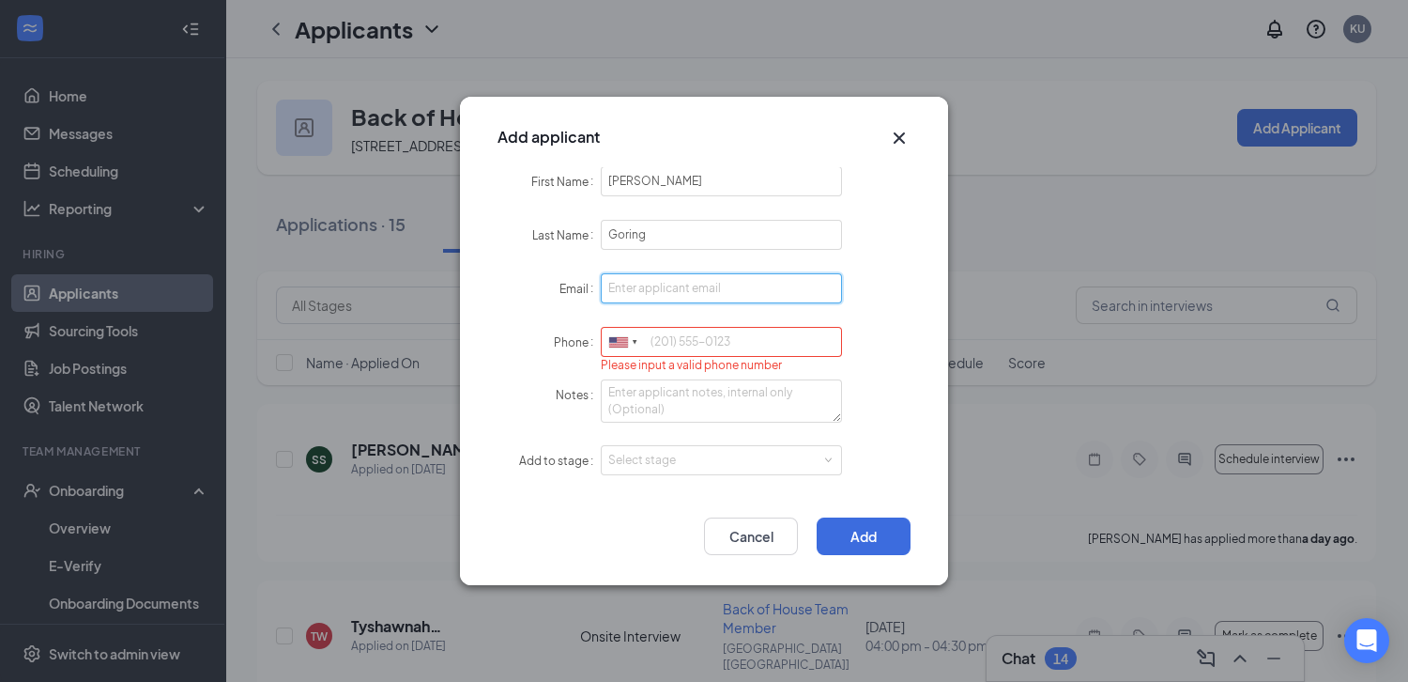
click at [784, 289] on input "Email" at bounding box center [721, 288] width 241 height 30
paste input "[EMAIL_ADDRESS][DOMAIN_NAME]"
type input "[EMAIL_ADDRESS][DOMAIN_NAME]"
click at [749, 343] on input "Phone" at bounding box center [721, 342] width 241 height 30
paste input "6784746039"
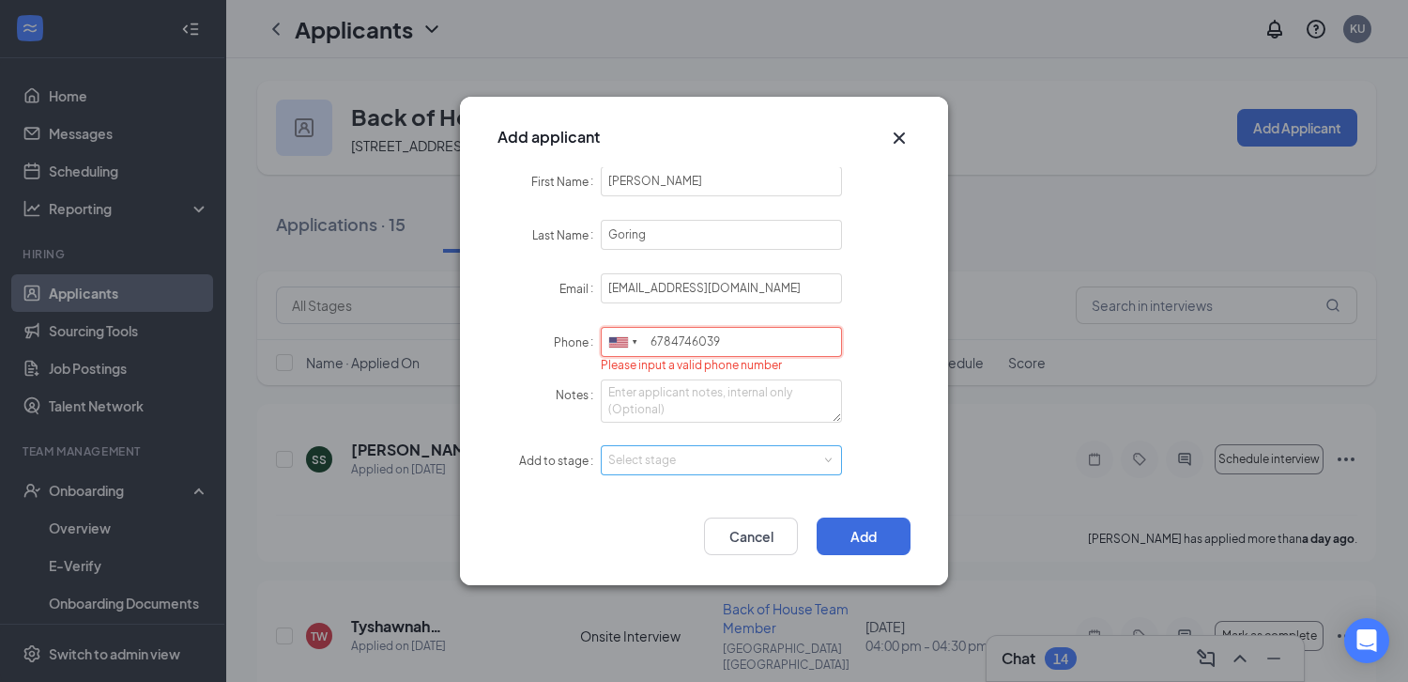
click at [816, 468] on div "Select stage" at bounding box center [717, 460] width 218 height 19
type input "6784746039"
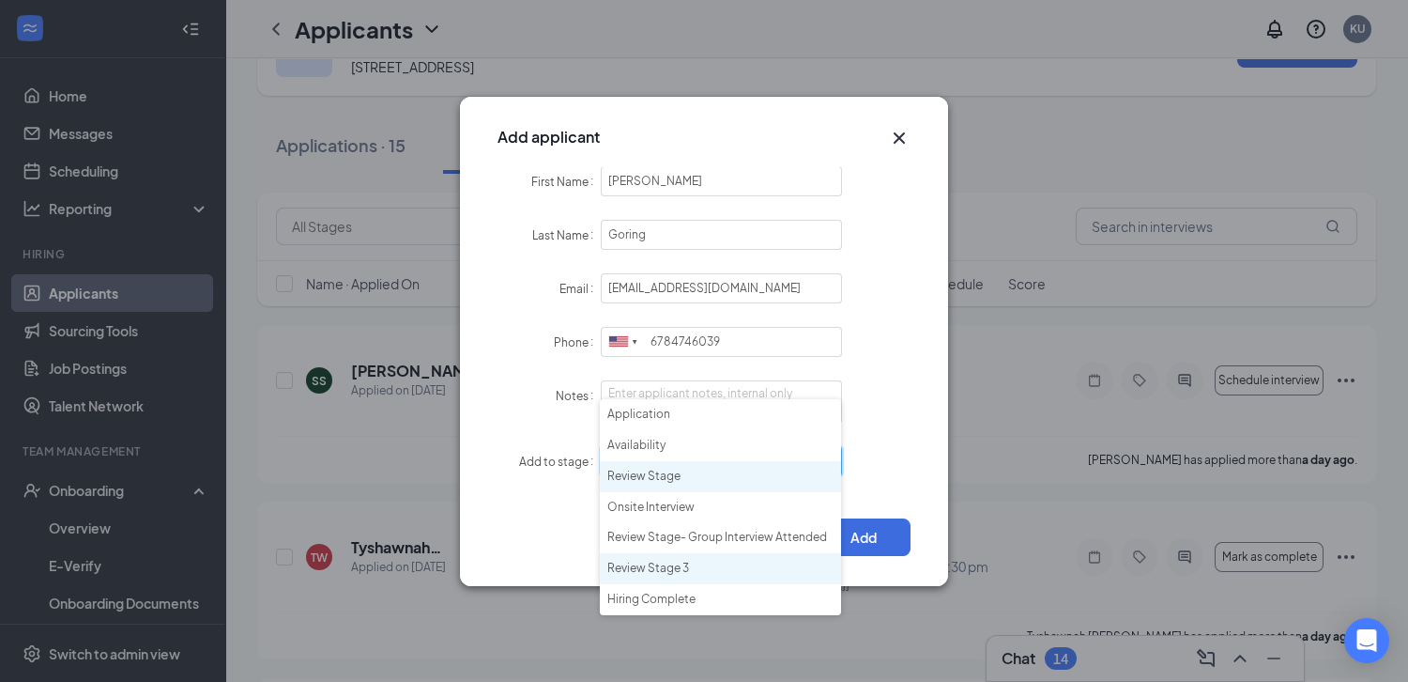
scroll to position [119, 0]
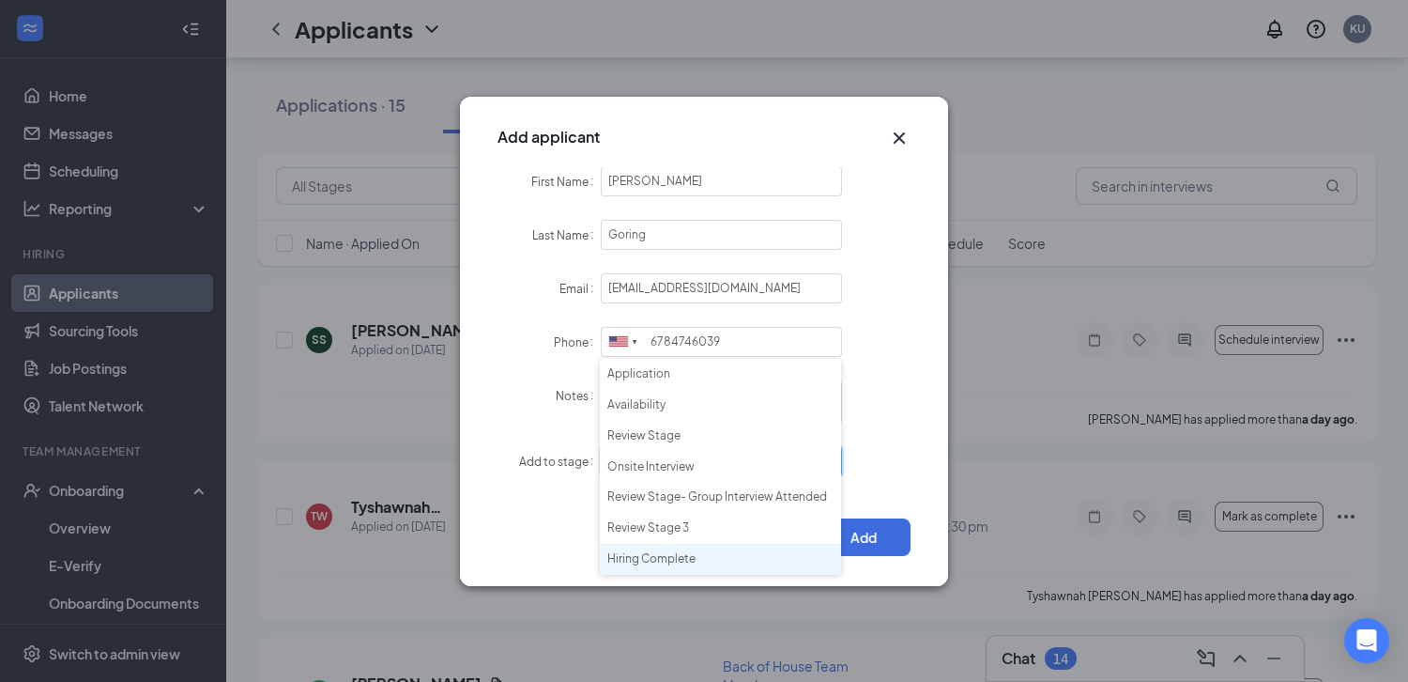
click at [712, 554] on li "Hiring Complete" at bounding box center [720, 559] width 241 height 31
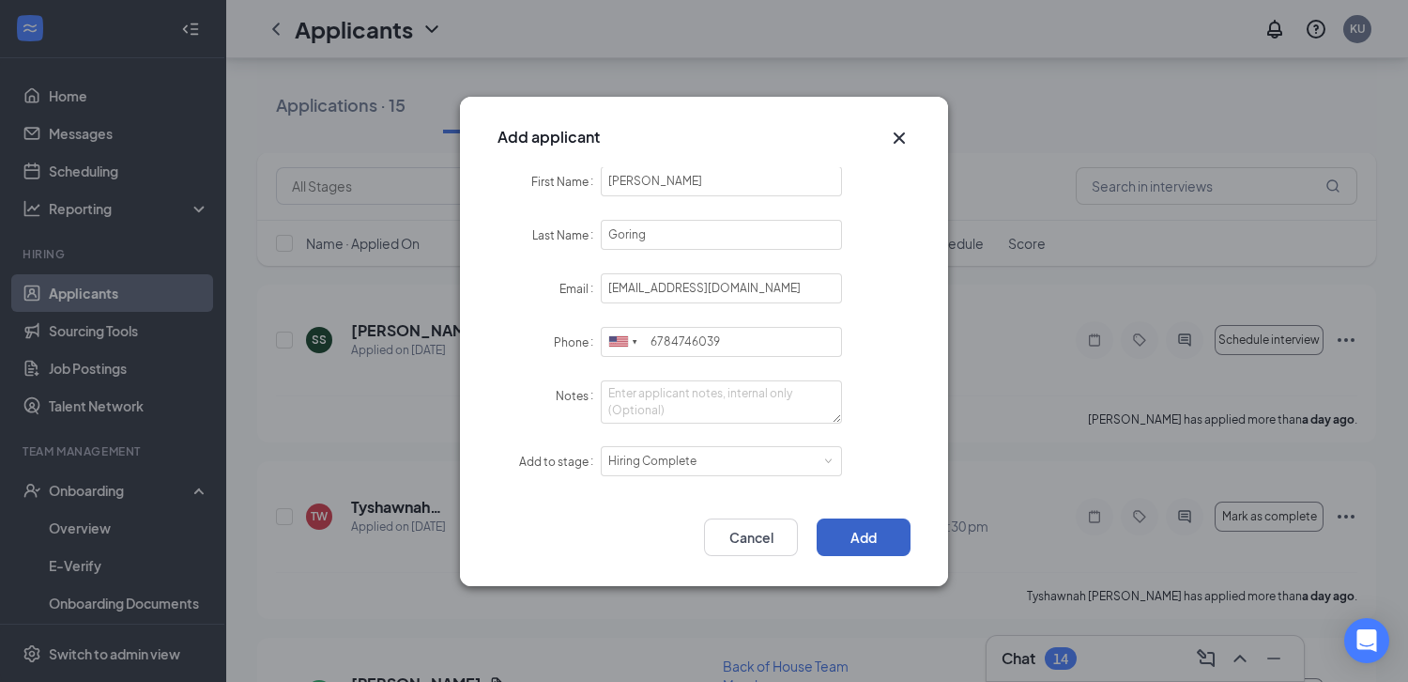
click at [864, 531] on button "Add" at bounding box center [864, 537] width 94 height 38
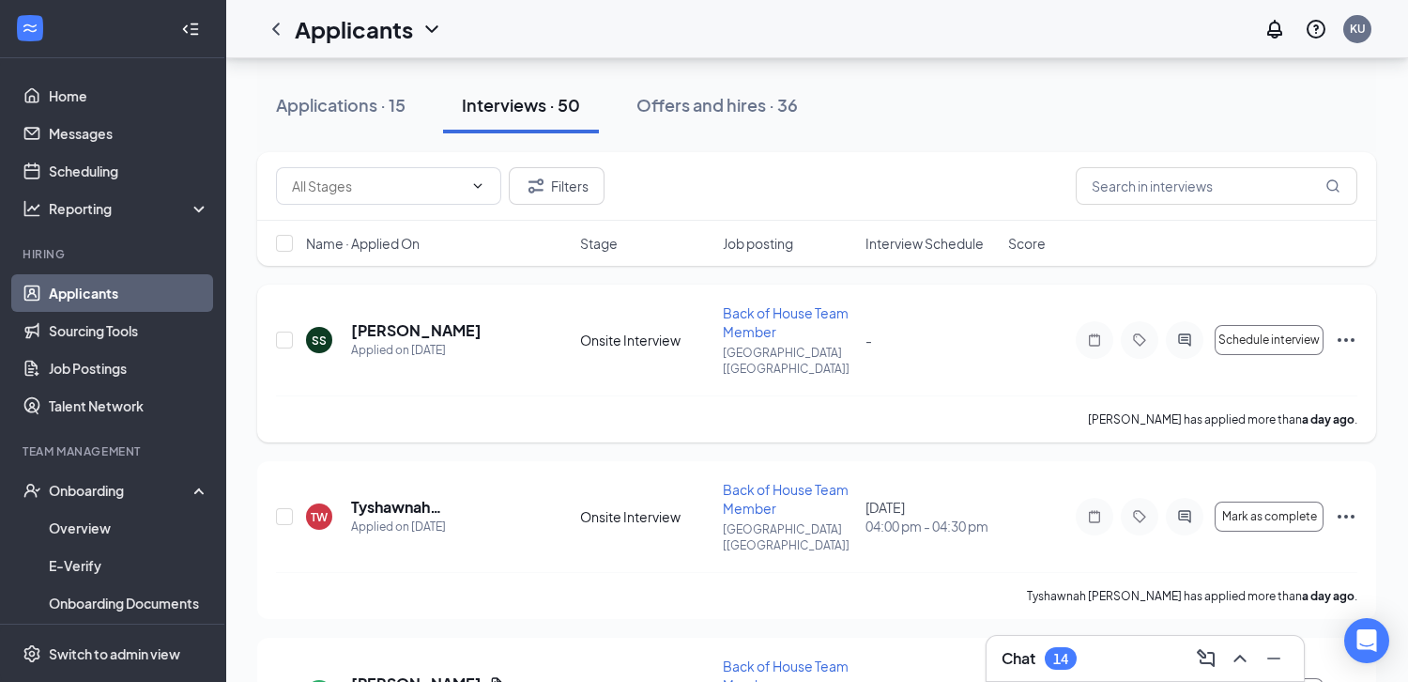
scroll to position [46, 0]
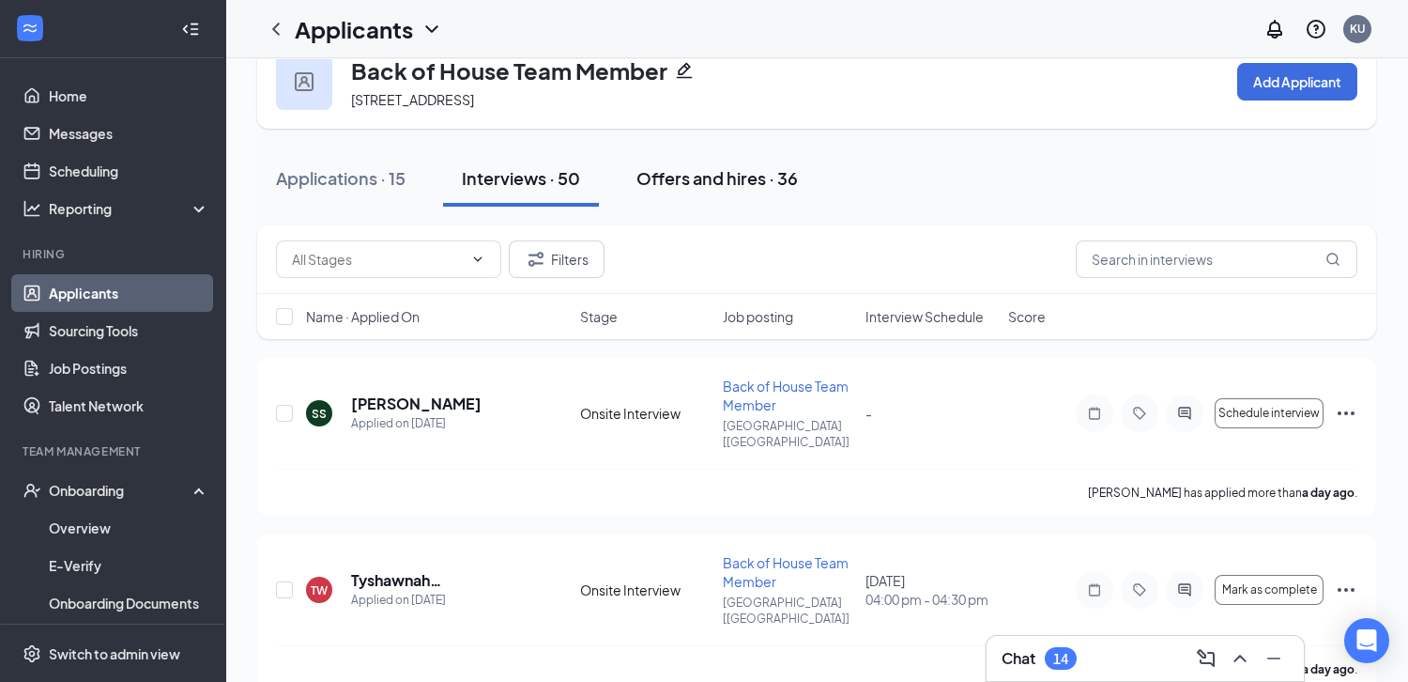
click at [692, 171] on div "Offers and hires · 36" at bounding box center [718, 177] width 162 height 23
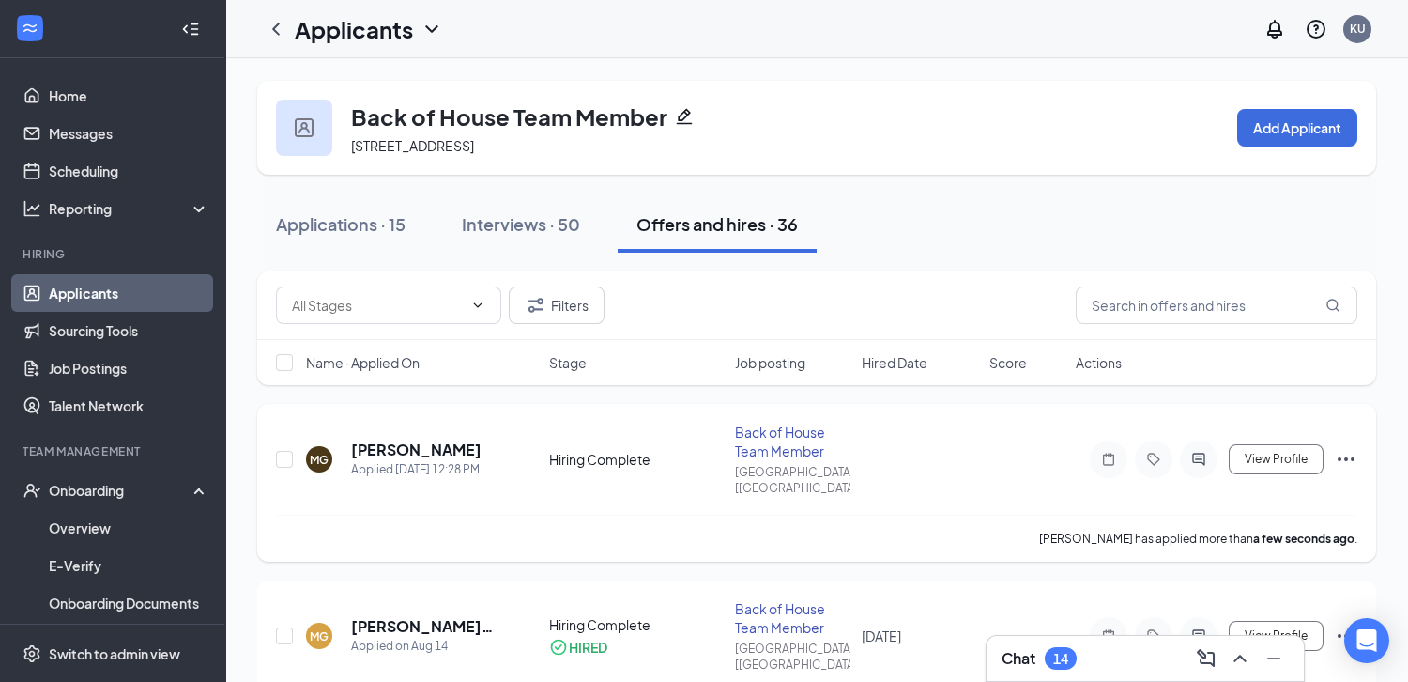
click at [1344, 448] on icon "Ellipses" at bounding box center [1346, 459] width 23 height 23
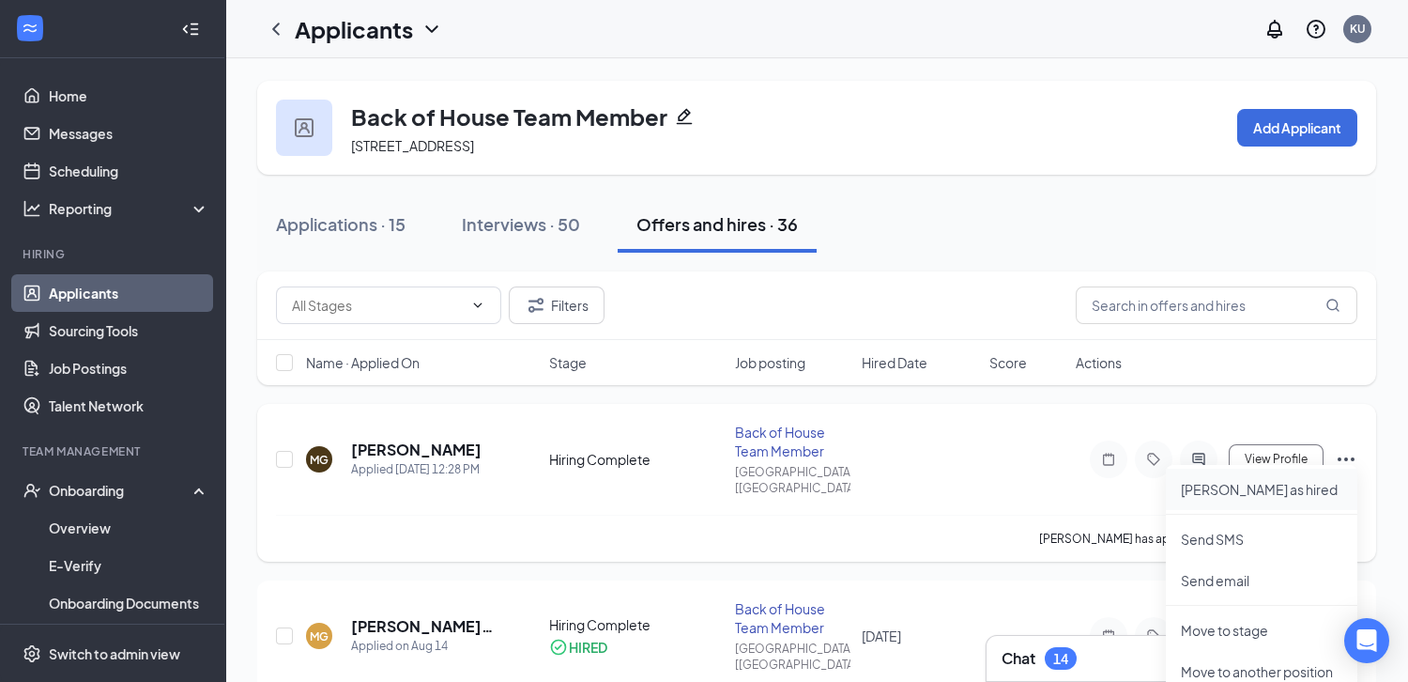
click at [1254, 484] on p "[PERSON_NAME] as hired" at bounding box center [1262, 489] width 162 height 19
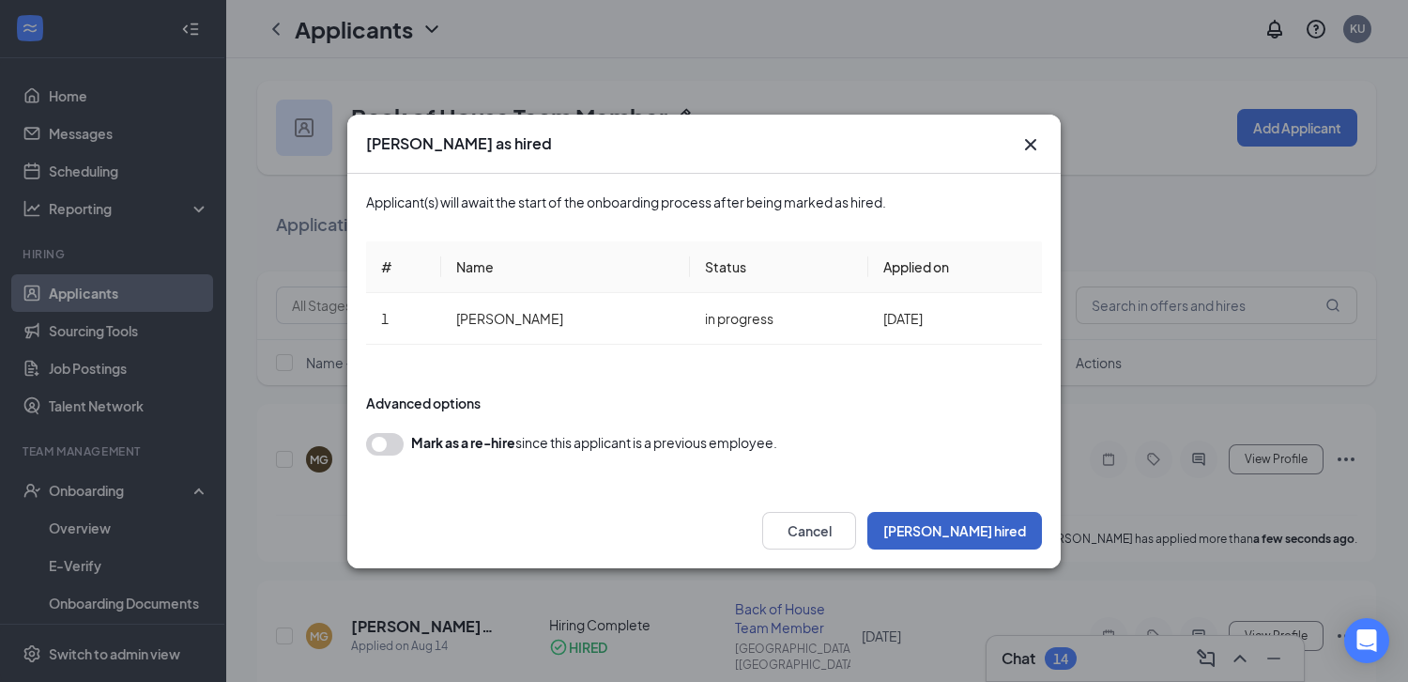
click at [1002, 535] on button "[PERSON_NAME] hired" at bounding box center [955, 531] width 175 height 38
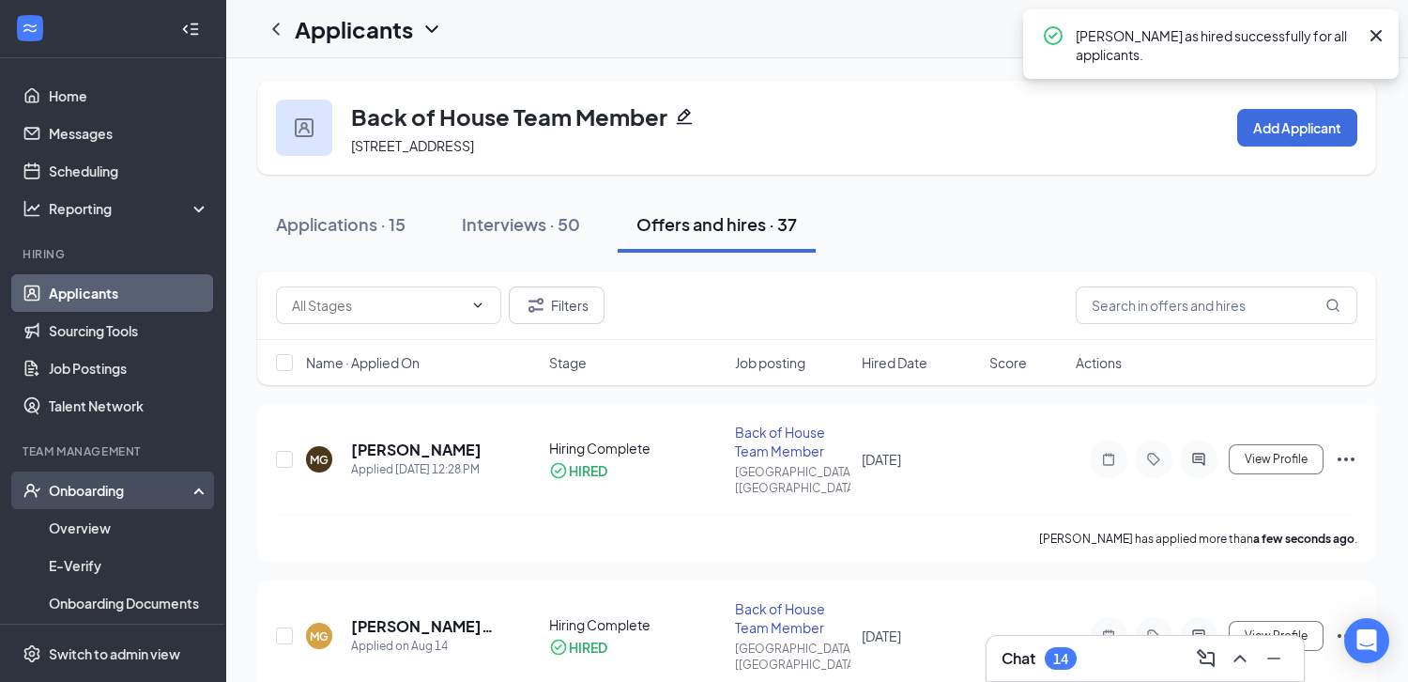
click at [178, 484] on div "Onboarding" at bounding box center [121, 490] width 145 height 19
click at [152, 493] on div "Onboarding" at bounding box center [121, 490] width 145 height 19
click at [134, 526] on link "Overview" at bounding box center [129, 528] width 161 height 38
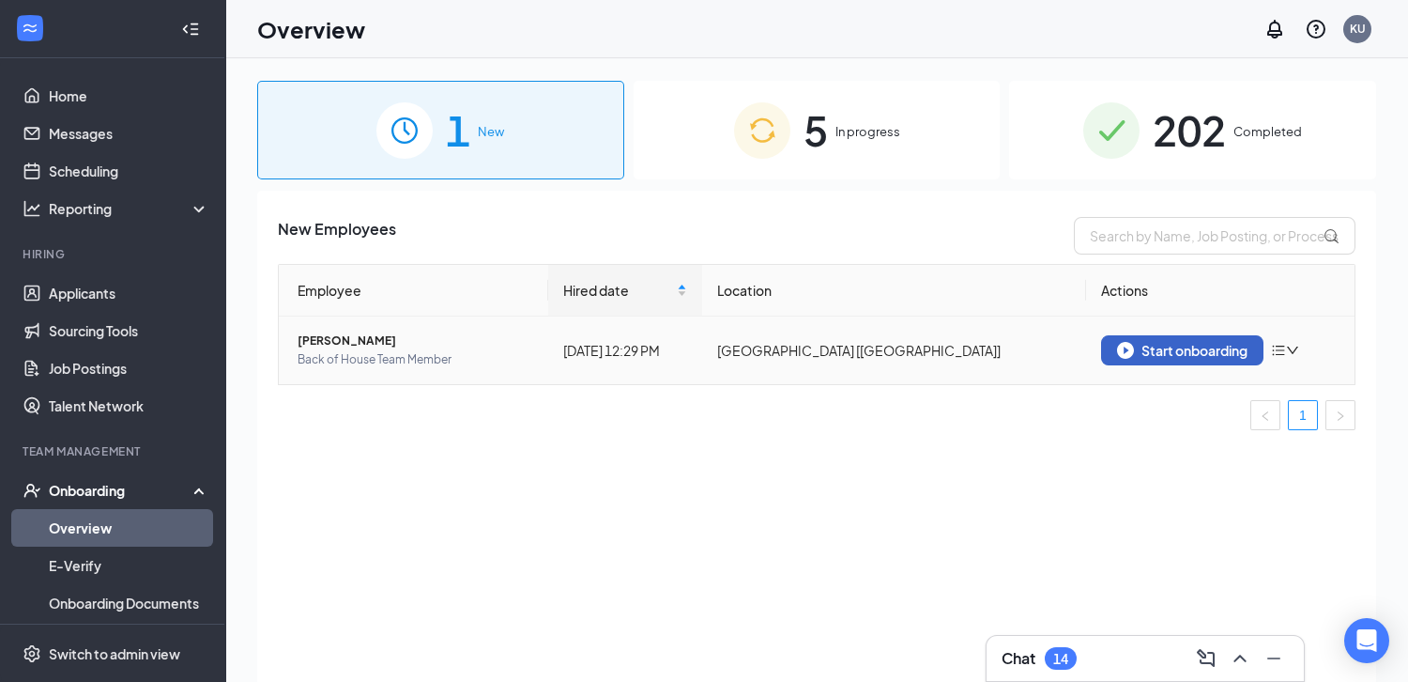
click at [1183, 335] on button "Start onboarding" at bounding box center [1182, 350] width 162 height 30
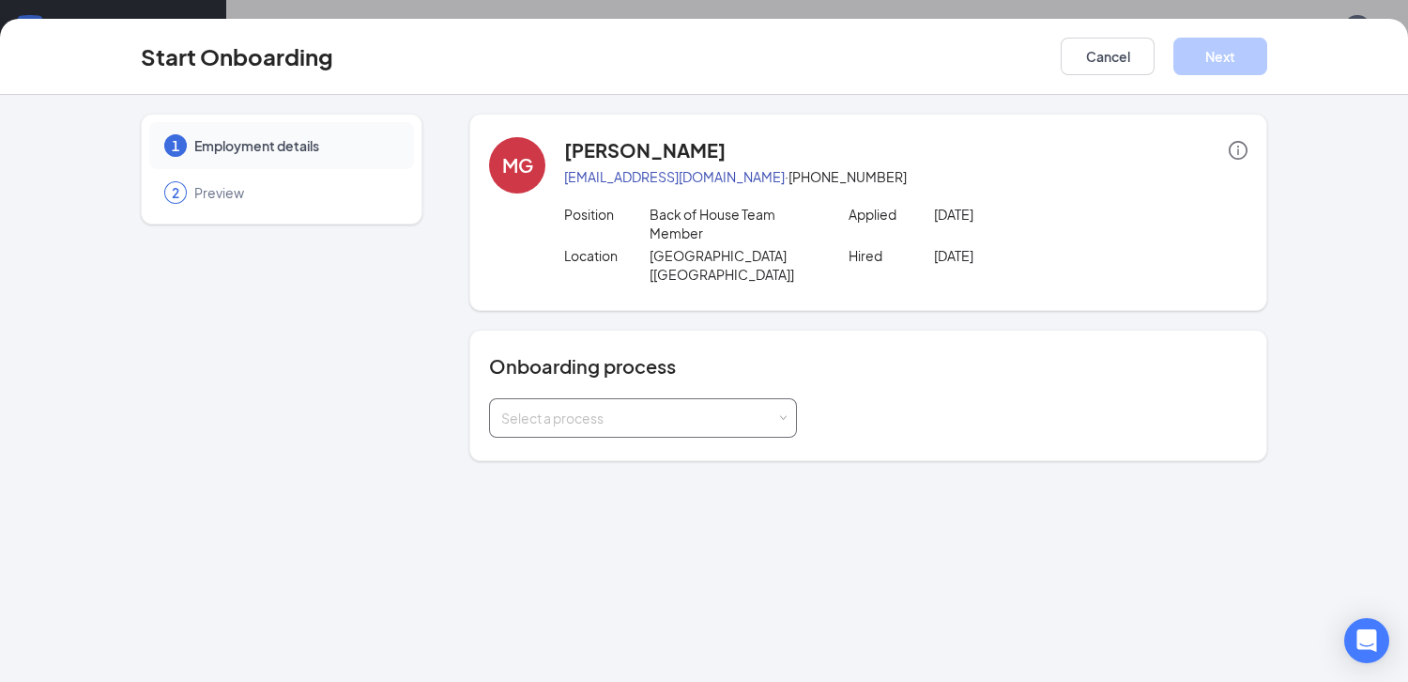
click at [720, 399] on div "Select a process" at bounding box center [643, 418] width 284 height 38
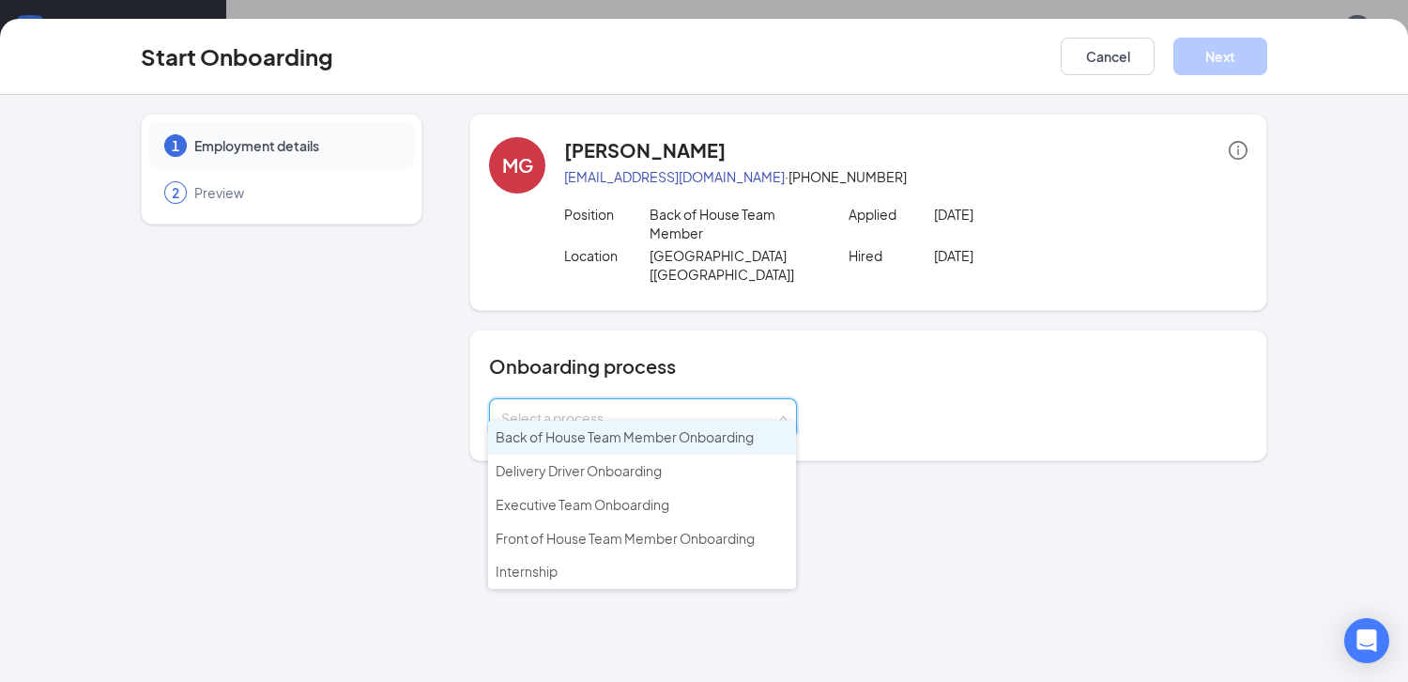
click at [685, 441] on span "Back of House Team Member Onboarding" at bounding box center [625, 436] width 258 height 17
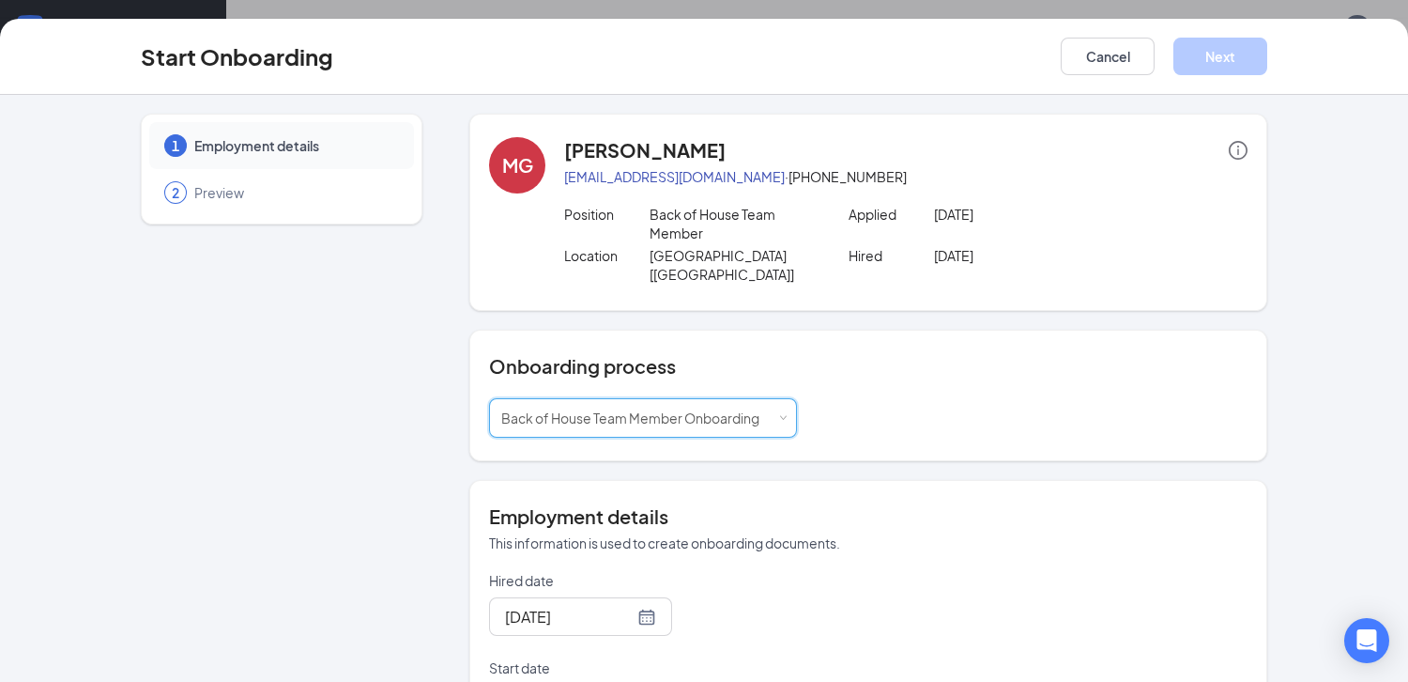
click at [831, 447] on div "MG [PERSON_NAME] [EMAIL_ADDRESS][DOMAIN_NAME] · [PHONE_NUMBER] Position Back of…" at bounding box center [868, 617] width 798 height 1007
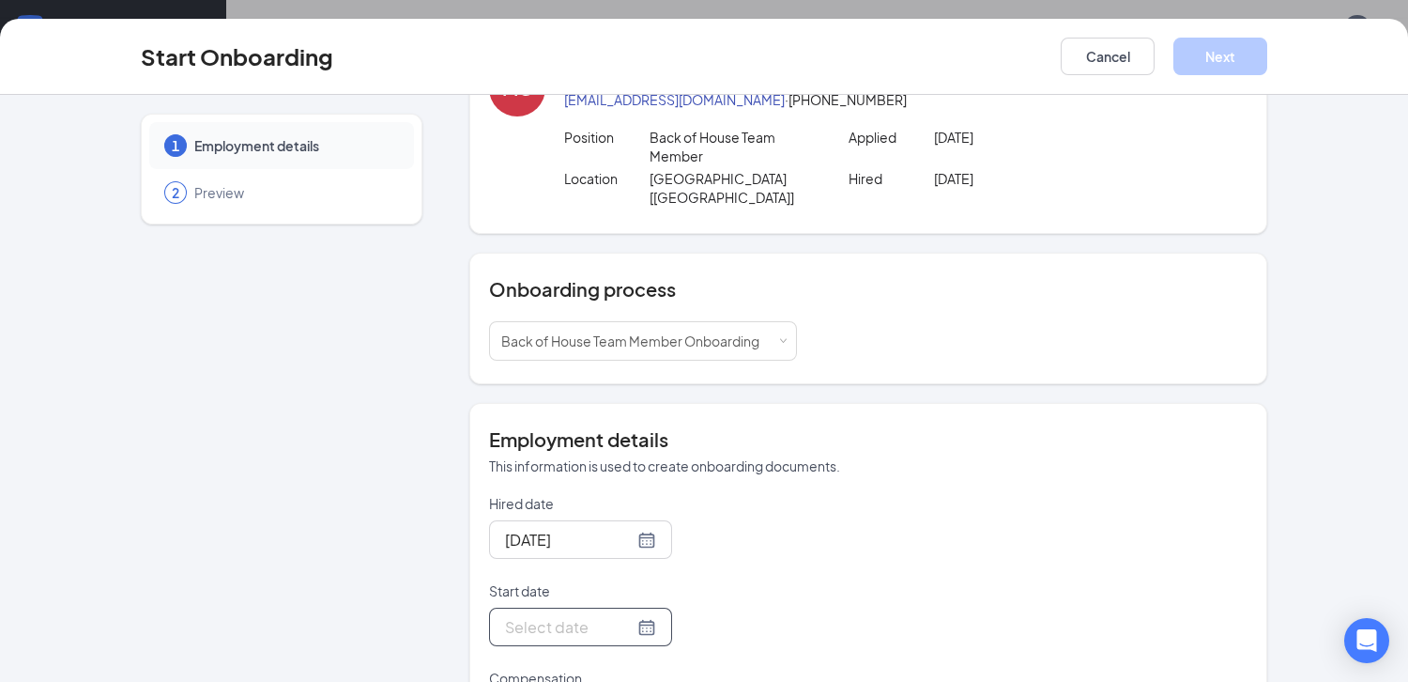
scroll to position [132, 0]
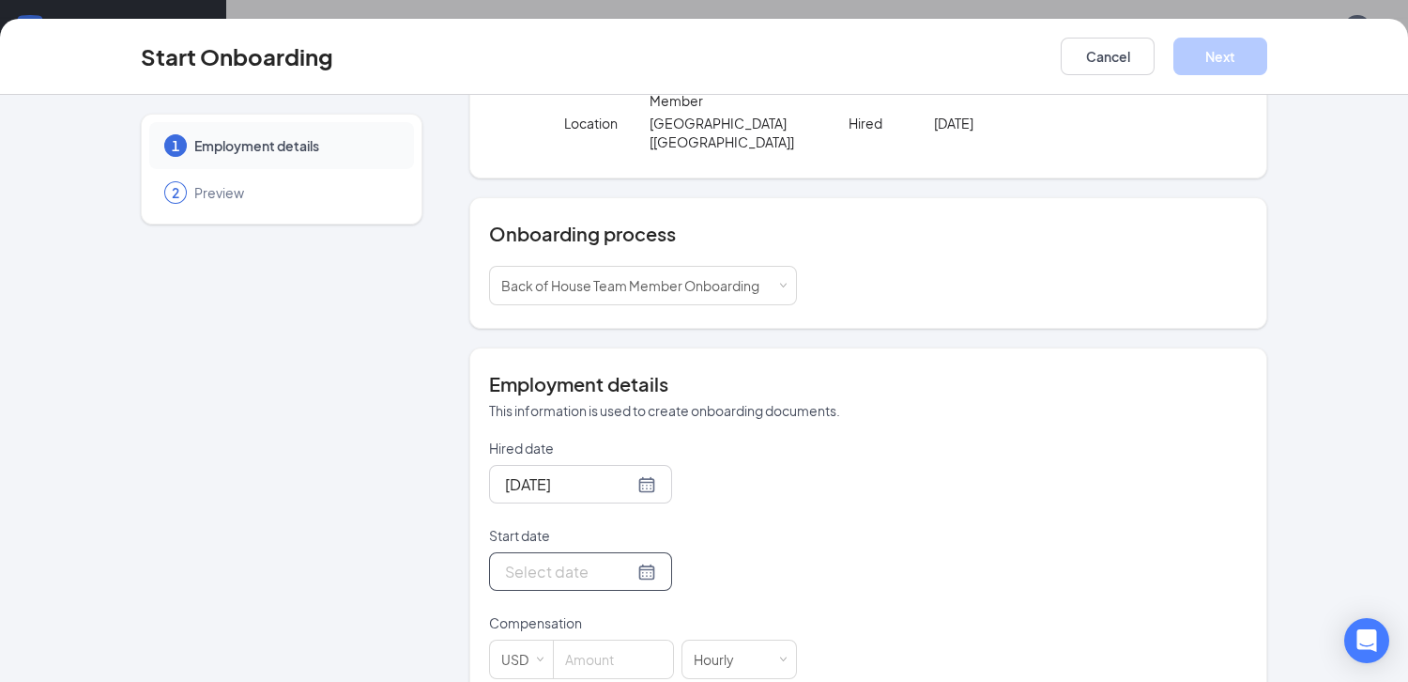
click at [592, 560] on input "Start date" at bounding box center [569, 571] width 129 height 23
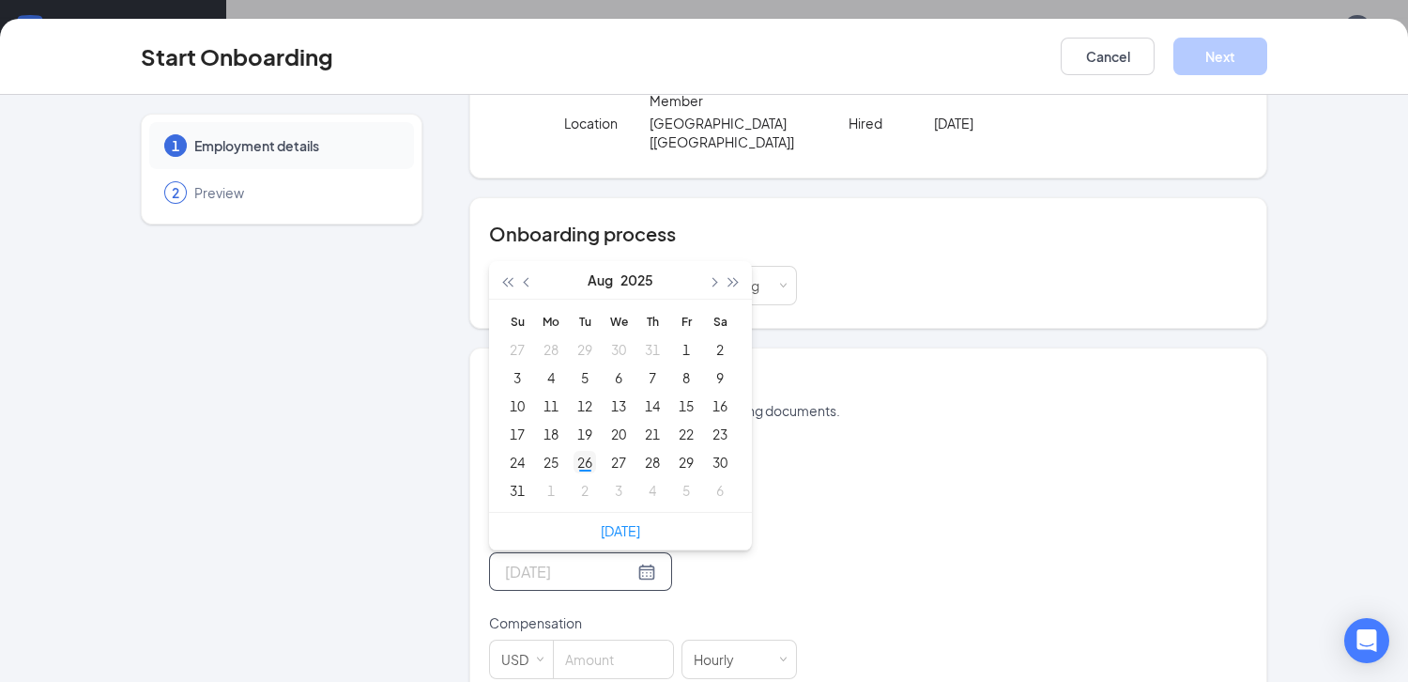
type input "[DATE]"
click at [587, 451] on div "26" at bounding box center [585, 462] width 23 height 23
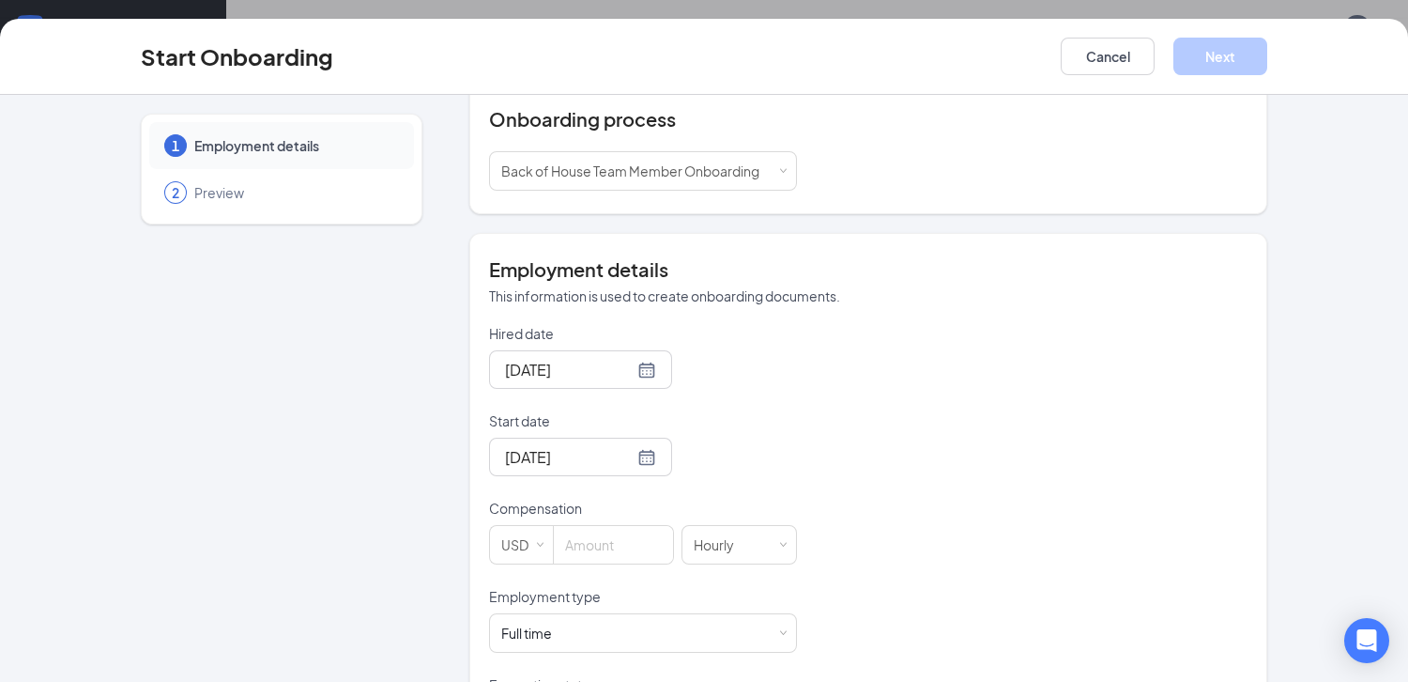
scroll to position [295, 0]
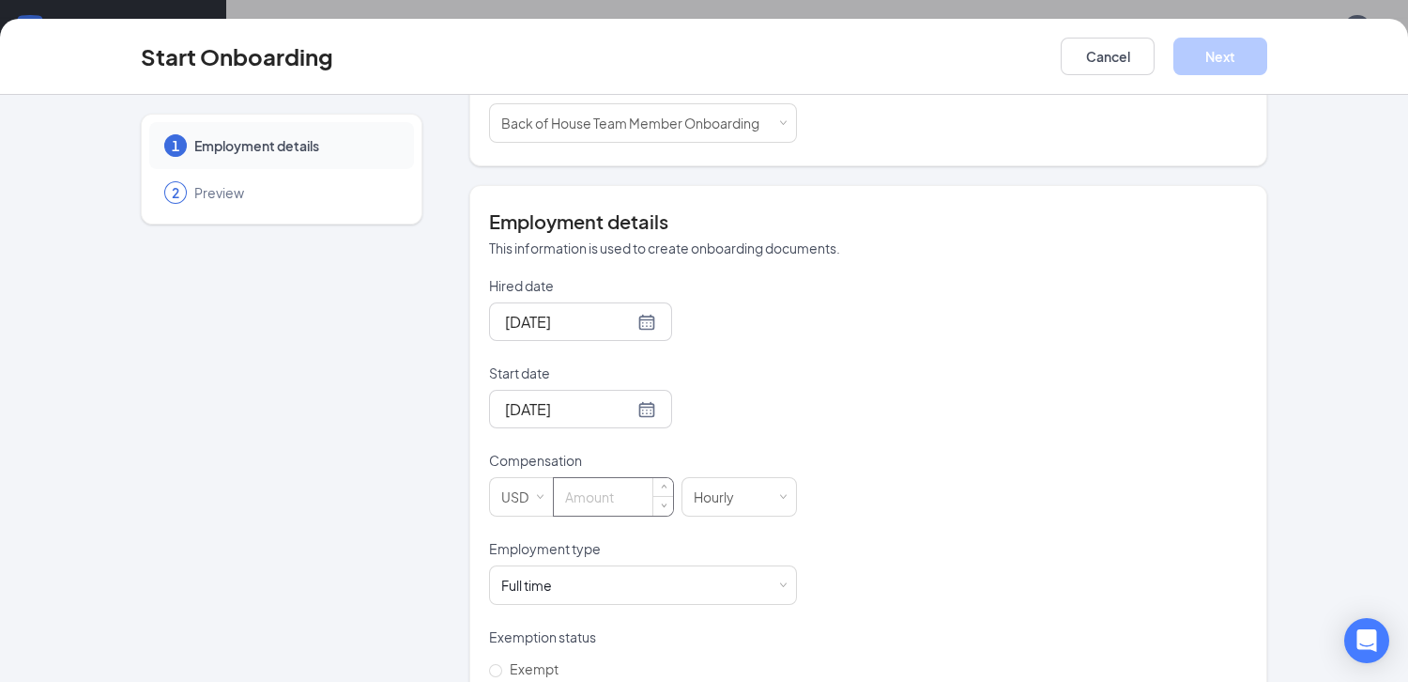
click at [620, 481] on input at bounding box center [613, 497] width 119 height 38
type input "12"
click at [1019, 477] on div "Hired date [DATE] Start date [DATE] [DATE] Su Mo Tu We Th Fr Sa 27 28 29 30 31 …" at bounding box center [868, 539] width 759 height 526
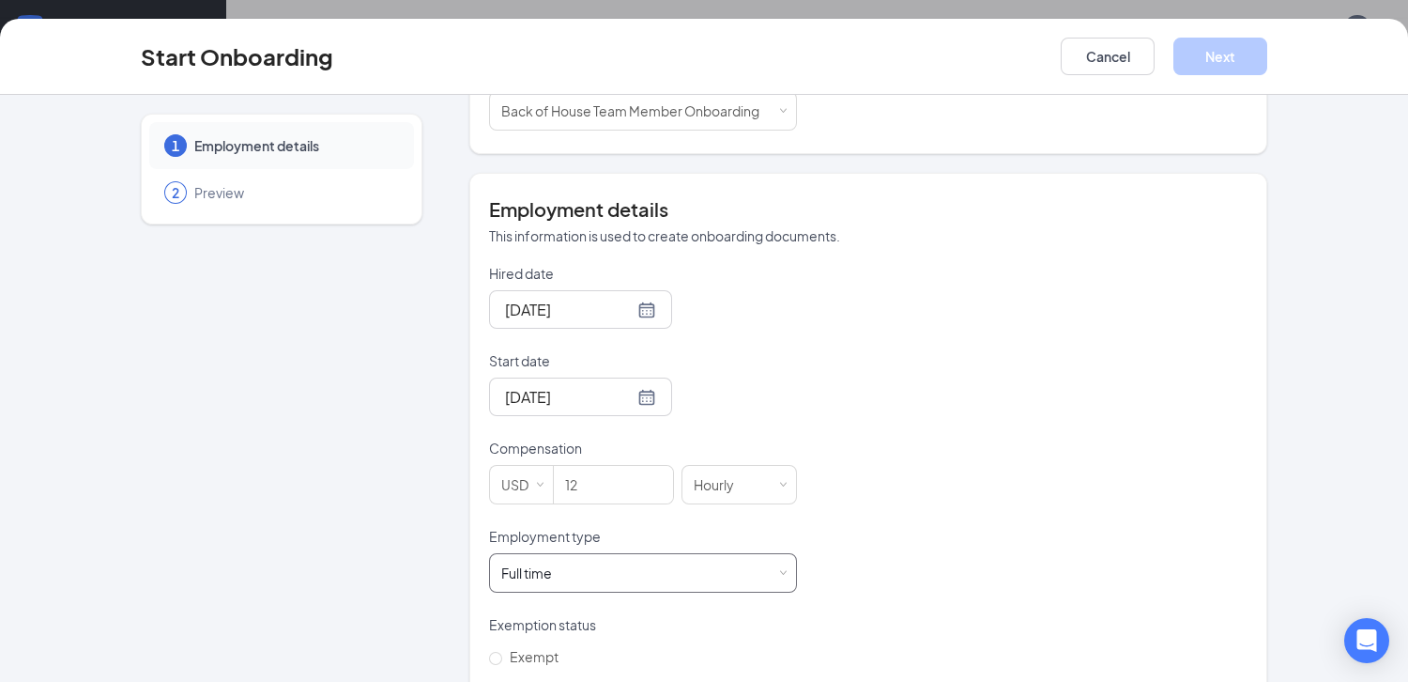
scroll to position [320, 0]
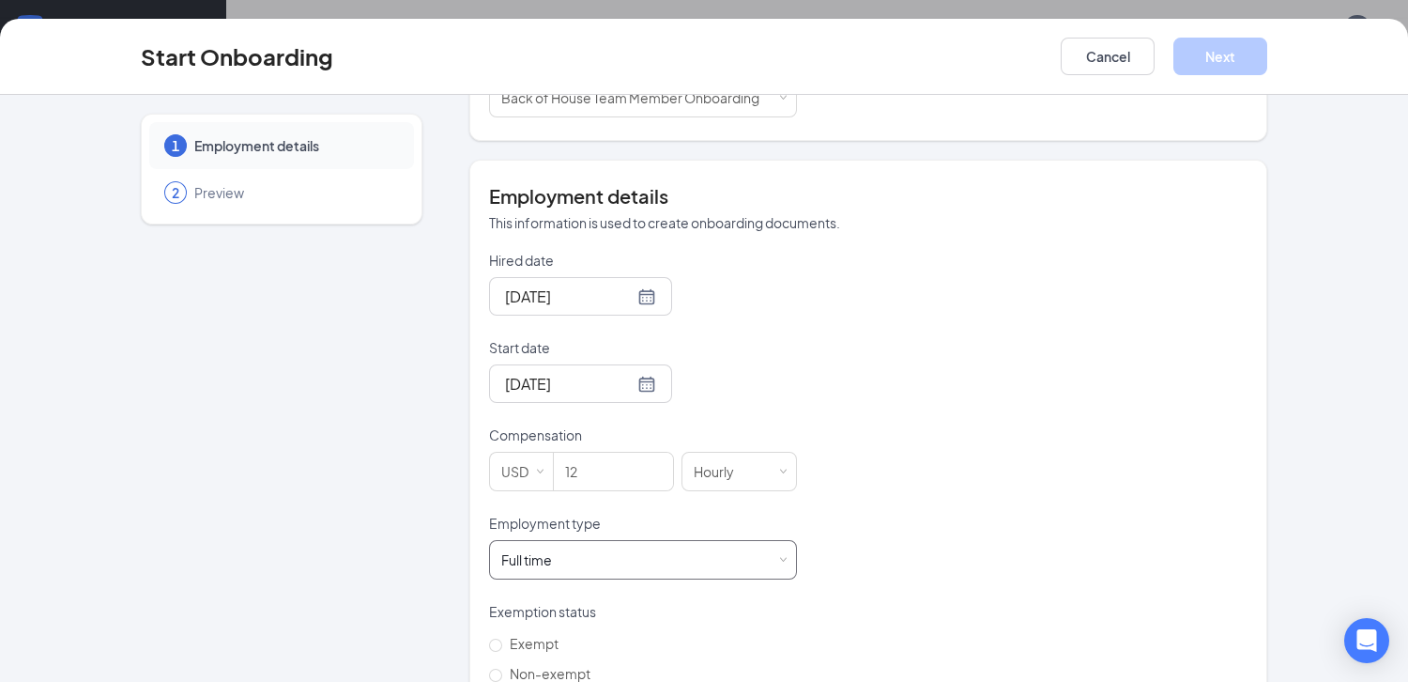
click at [777, 554] on div "Full time Works 30+ hours per week and is reasonably expected to work" at bounding box center [643, 560] width 284 height 38
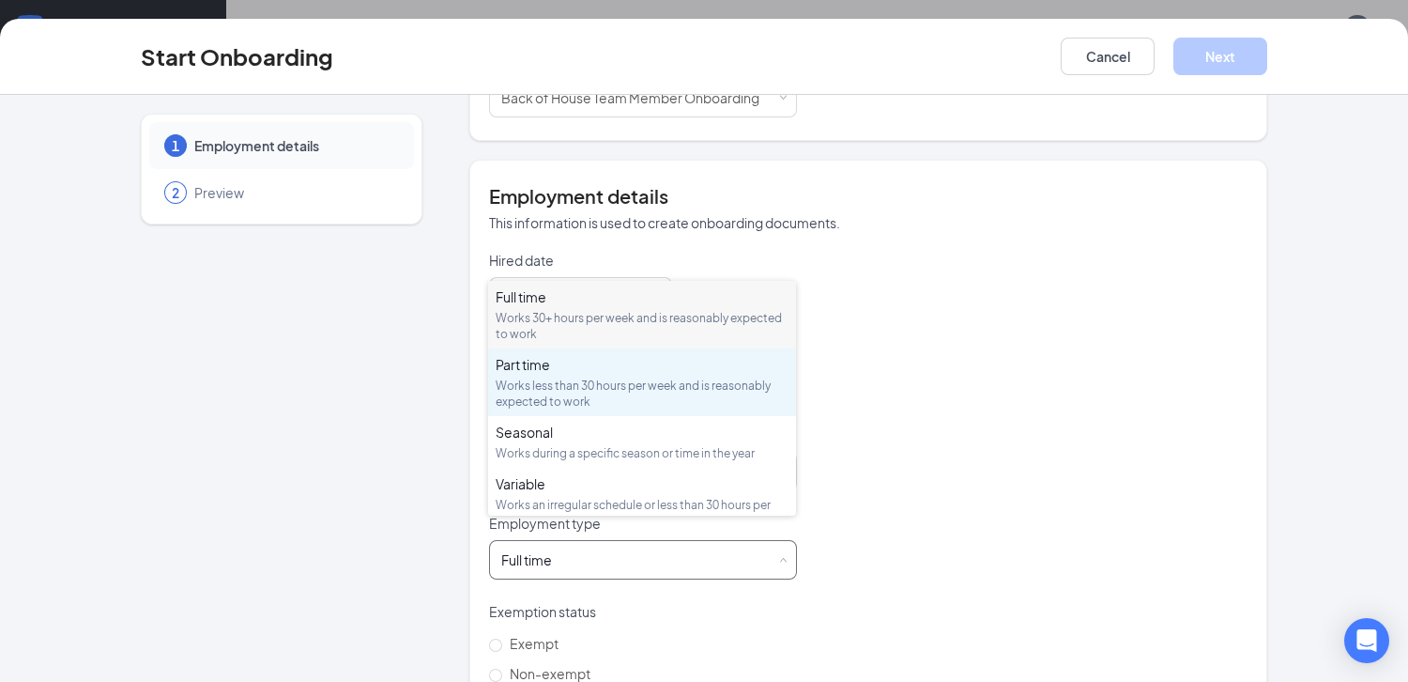
click at [654, 377] on div "Works less than 30 hours per week and is reasonably expected to work" at bounding box center [642, 393] width 293 height 32
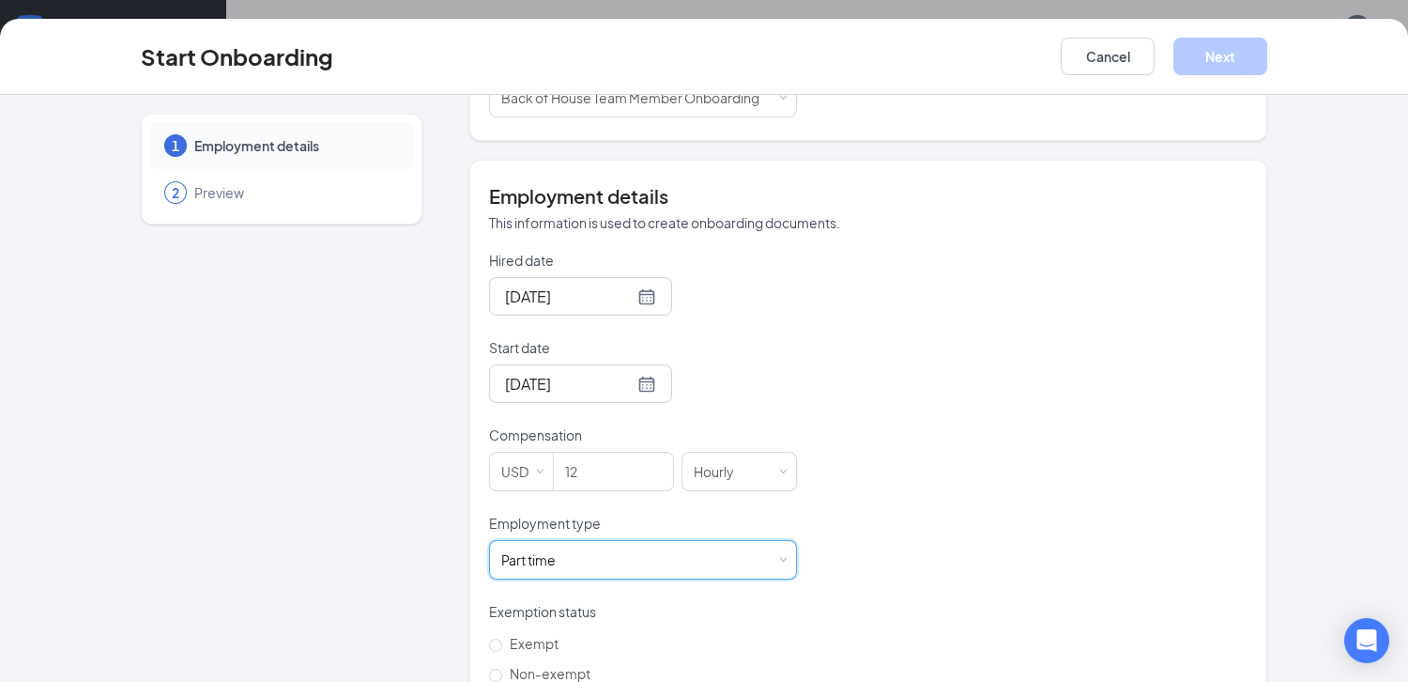
click at [993, 408] on div "Hired date [DATE] Start date [DATE] [DATE] Su Mo Tu We Th Fr Sa 27 28 29 30 31 …" at bounding box center [868, 514] width 759 height 526
click at [962, 491] on div "Hired date [DATE] Start date [DATE] [DATE] Su Mo Tu We Th Fr Sa 27 28 29 30 31 …" at bounding box center [868, 514] width 759 height 526
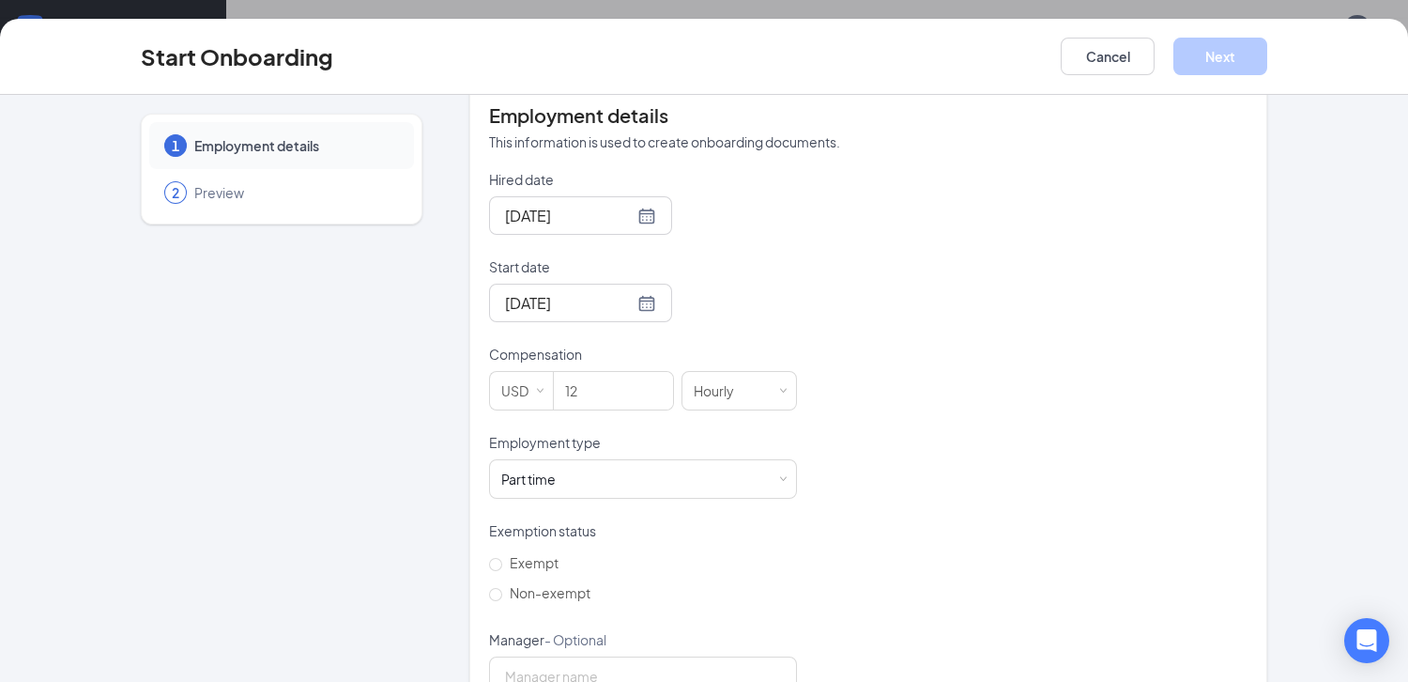
scroll to position [436, 0]
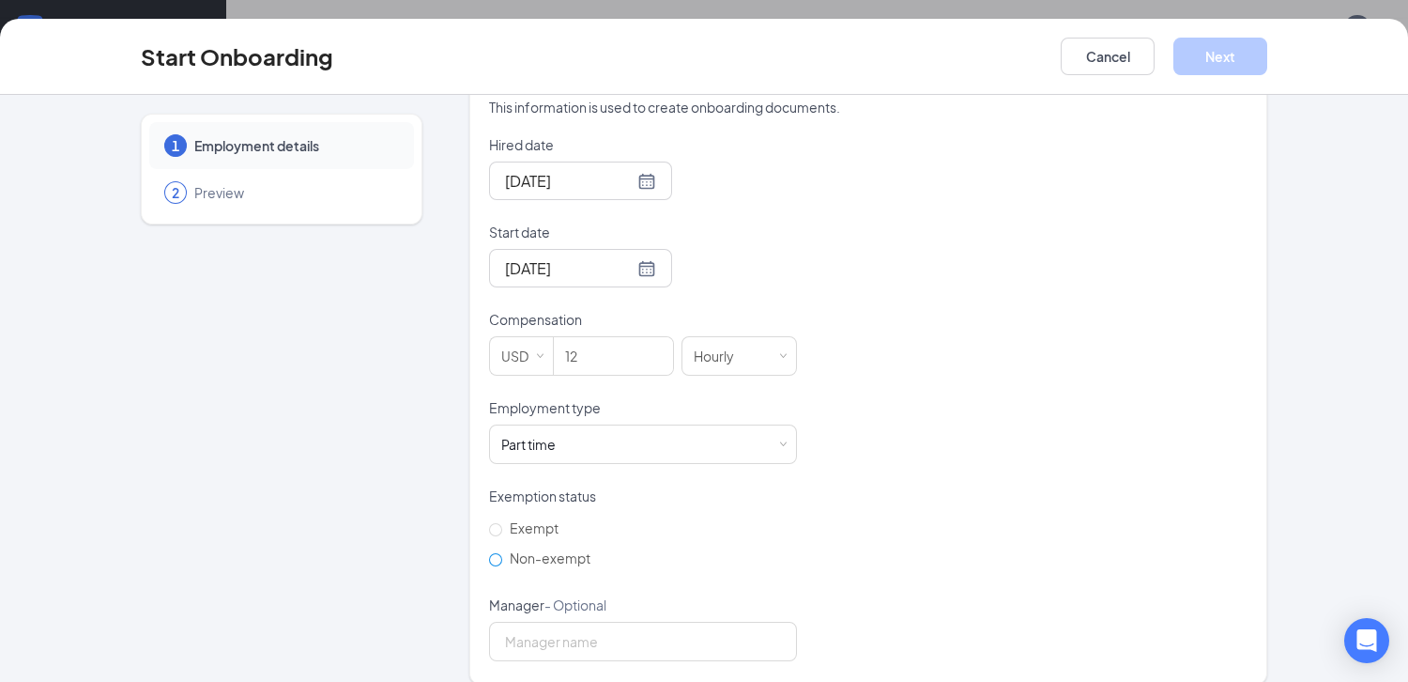
click at [562, 549] on span "Non-exempt" at bounding box center [550, 557] width 96 height 17
click at [502, 553] on input "Non-exempt" at bounding box center [495, 559] width 13 height 13
radio input "true"
click at [922, 528] on div "Hired date [DATE] Start date [DATE] [DATE] Su Mo Tu We Th Fr Sa 27 28 29 30 31 …" at bounding box center [868, 398] width 759 height 526
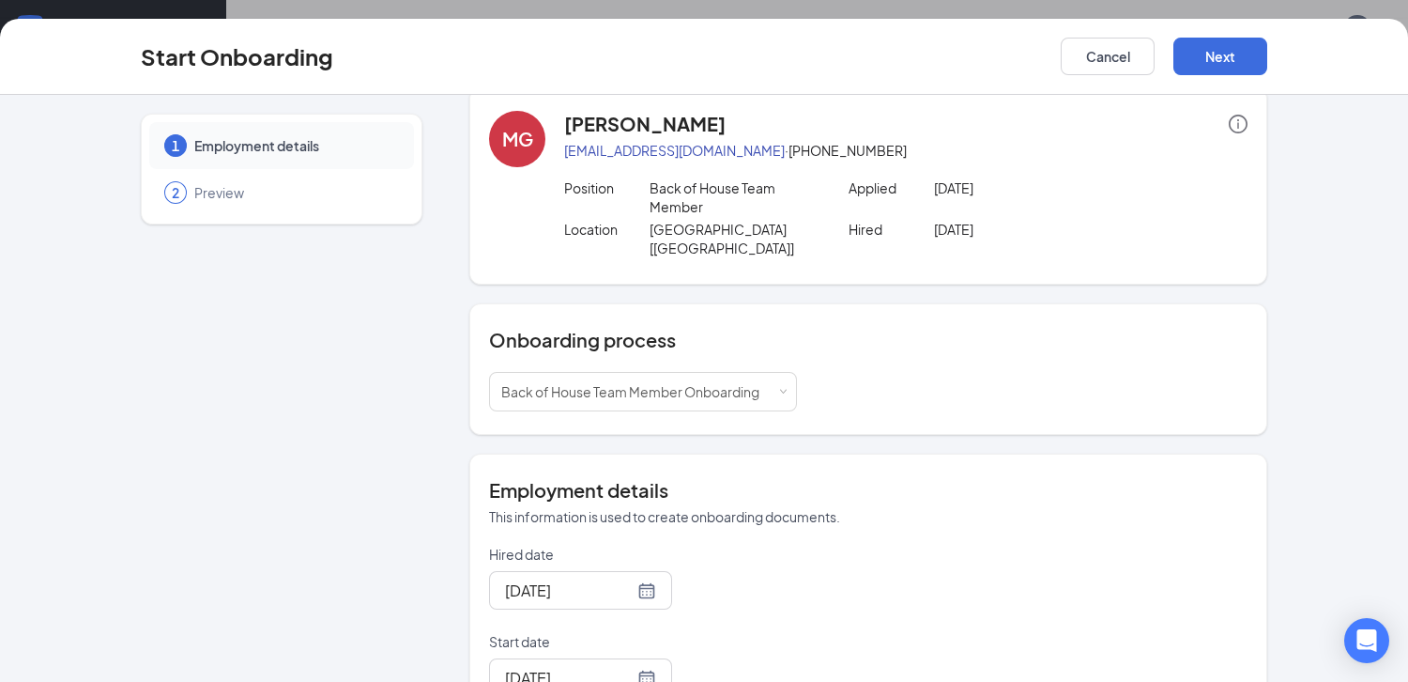
scroll to position [0, 0]
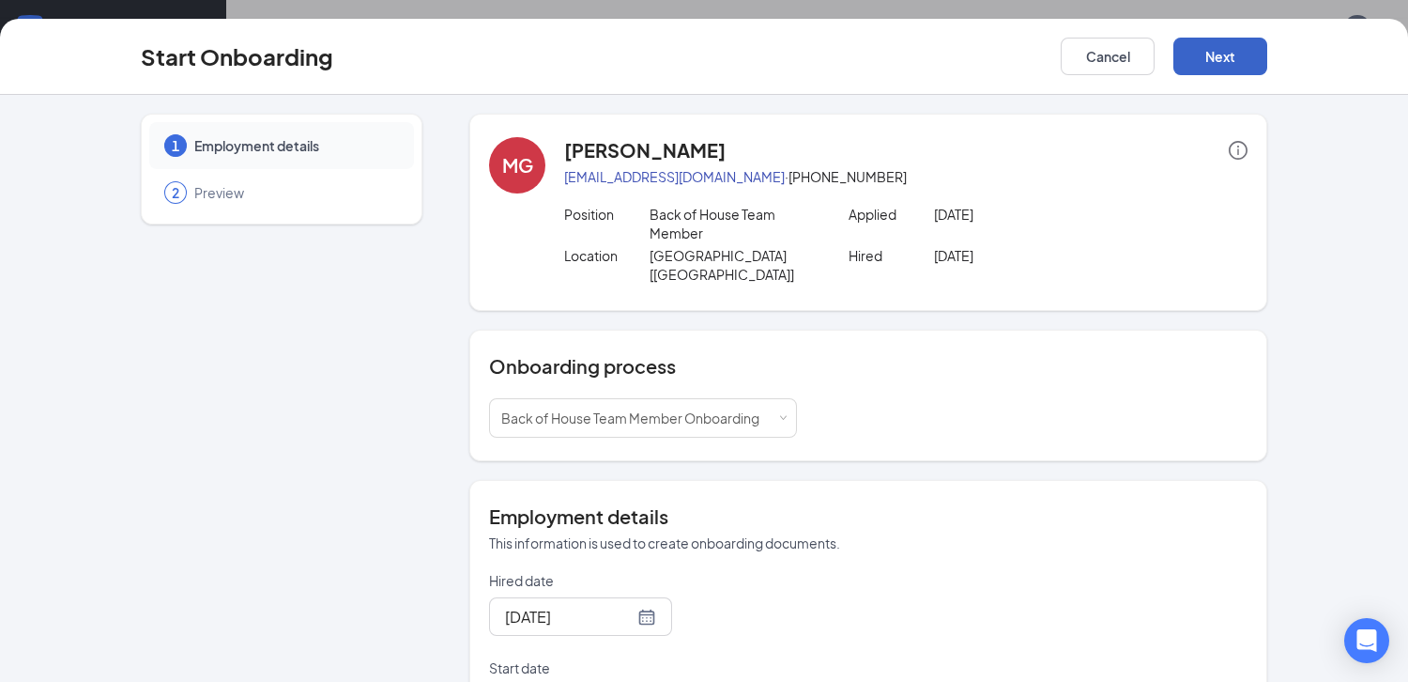
click at [1209, 67] on button "Next" at bounding box center [1221, 57] width 94 height 38
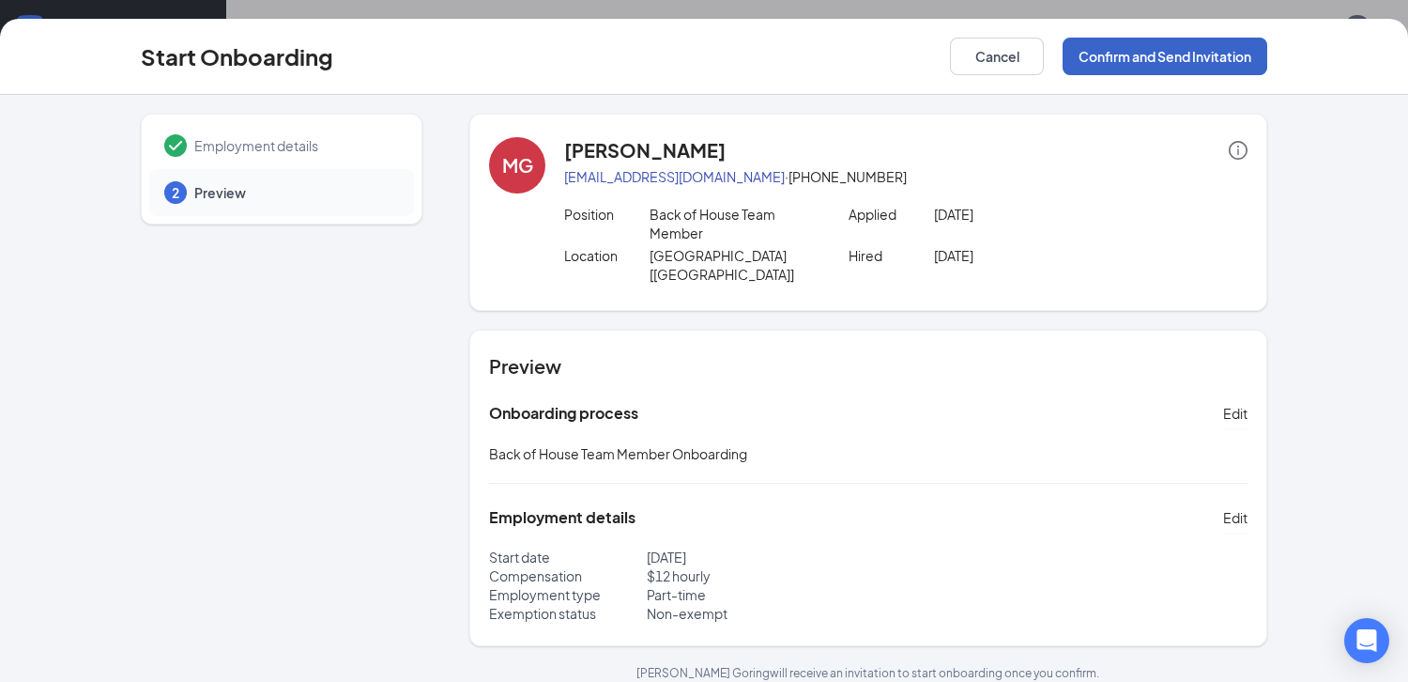
click at [1121, 64] on button "Confirm and Send Invitation" at bounding box center [1165, 57] width 205 height 38
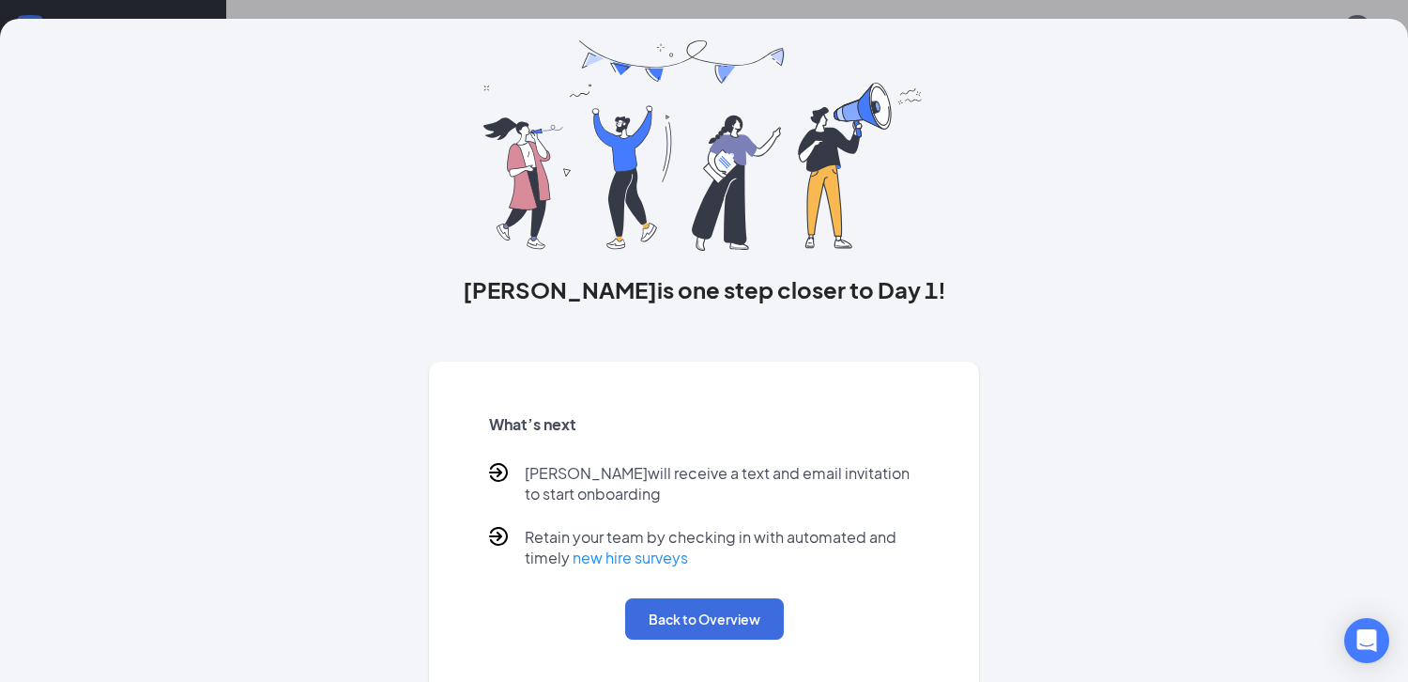
scroll to position [63, 0]
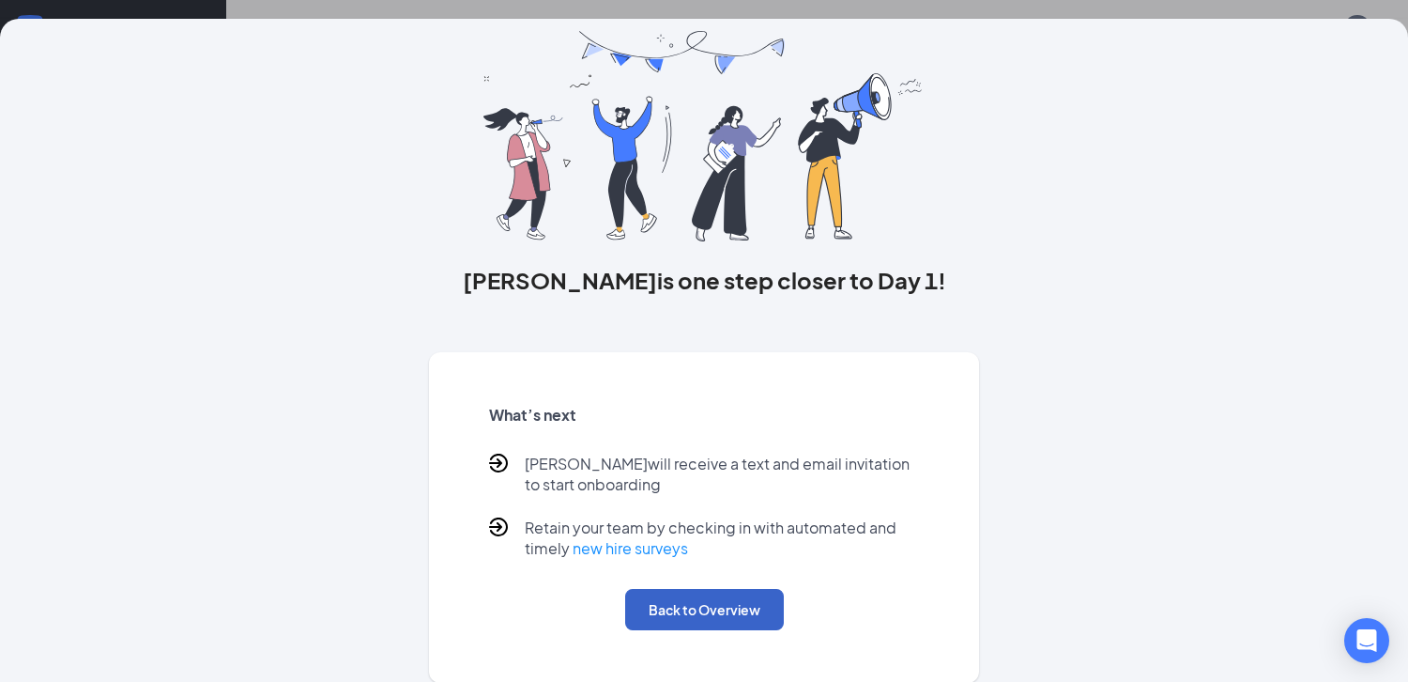
click at [746, 604] on button "Back to Overview" at bounding box center [704, 609] width 159 height 41
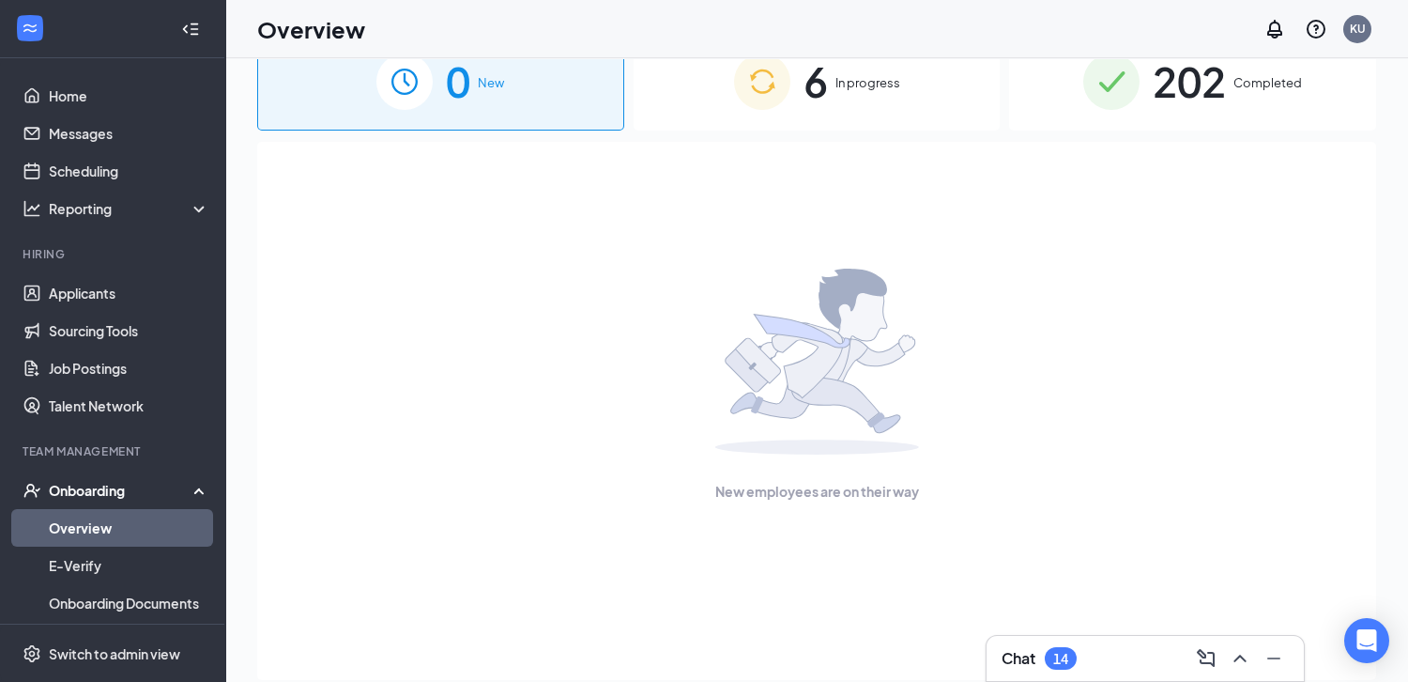
scroll to position [0, 0]
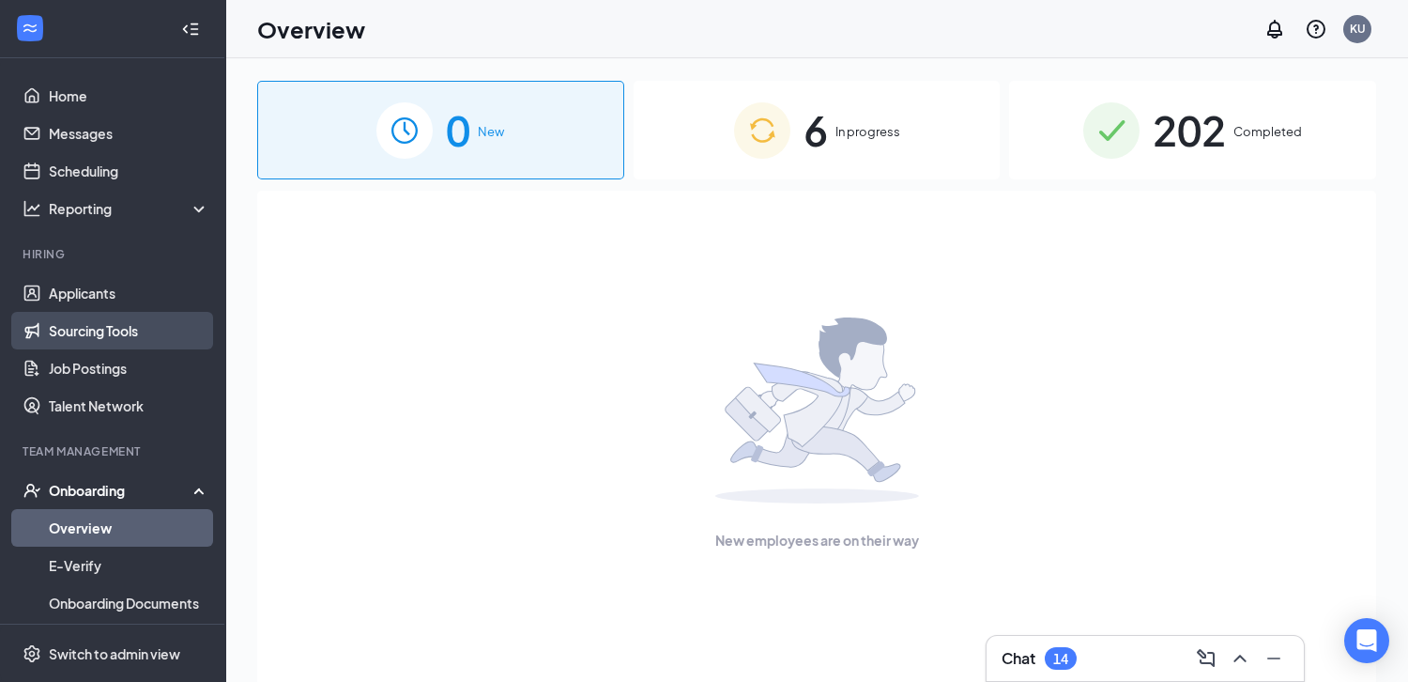
click at [129, 312] on link "Sourcing Tools" at bounding box center [129, 331] width 161 height 38
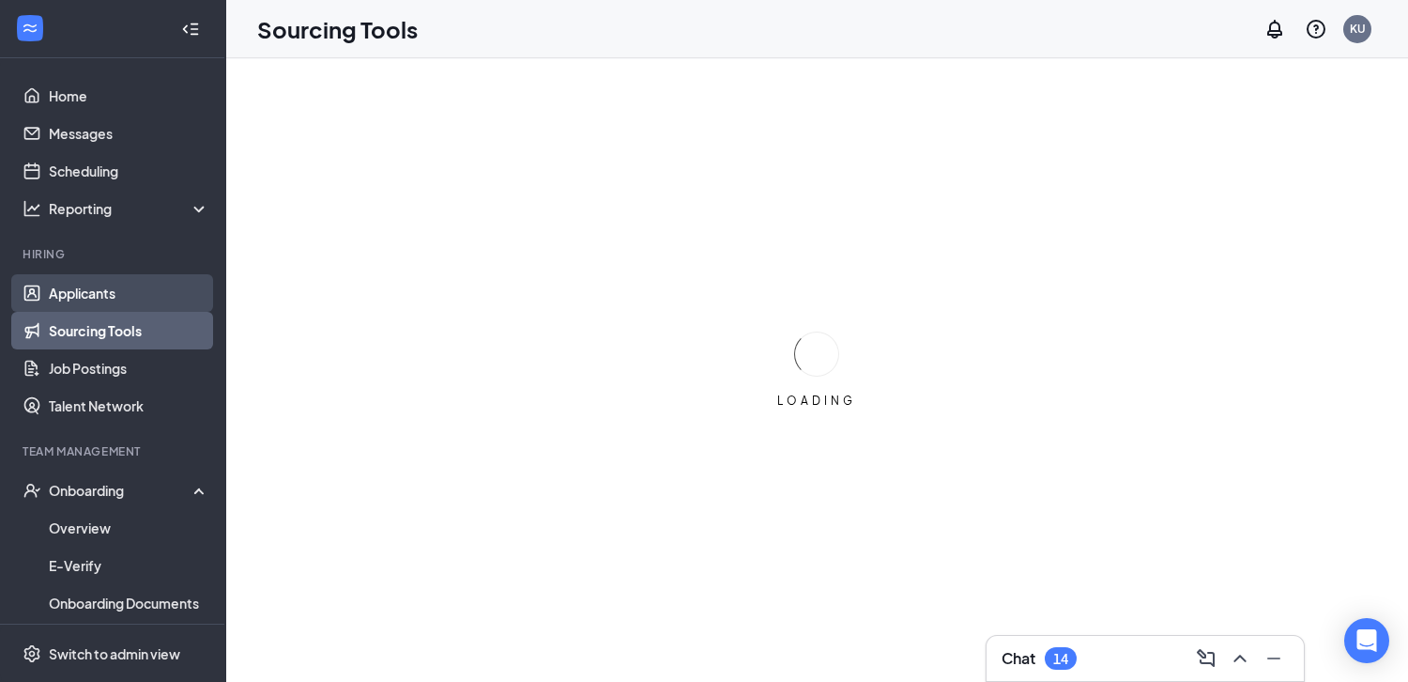
click at [145, 295] on link "Applicants" at bounding box center [129, 293] width 161 height 38
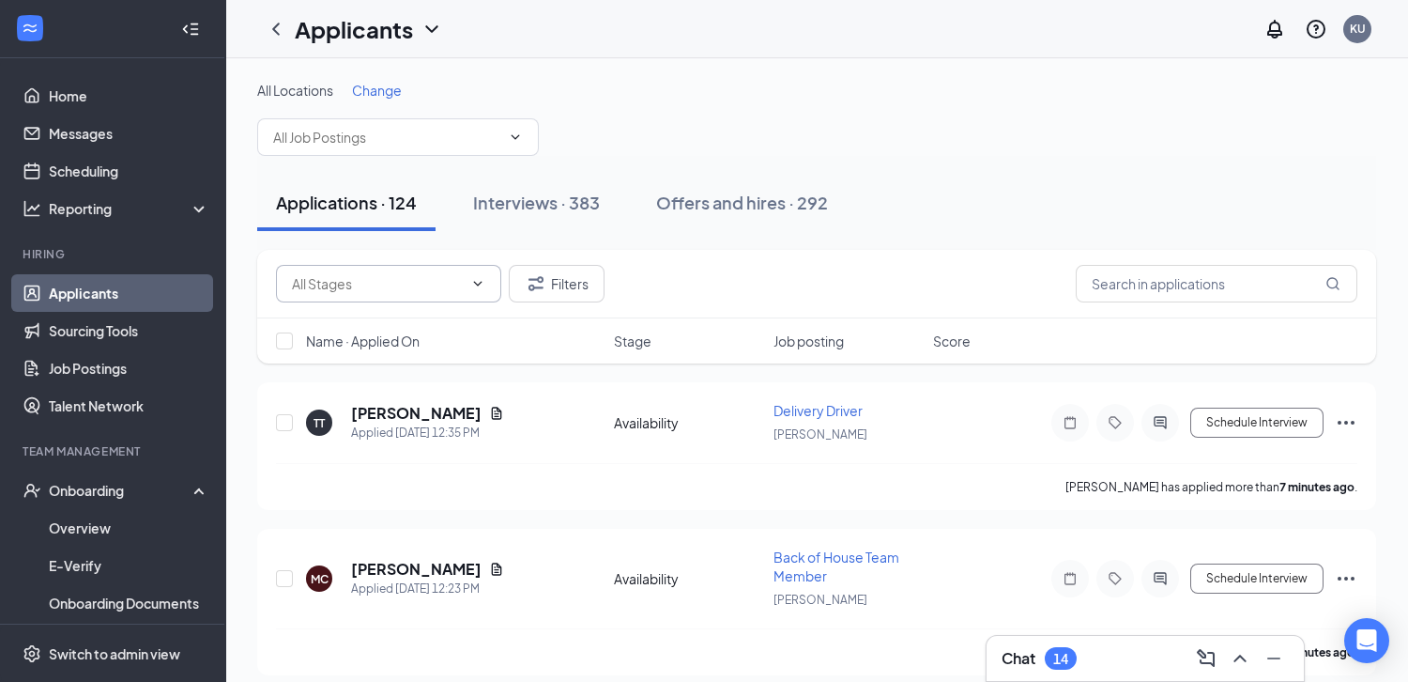
click at [423, 281] on input "text" at bounding box center [377, 283] width 171 height 21
click at [390, 415] on div "Review Stage (46)" at bounding box center [344, 412] width 109 height 21
type input "Review Stage (46)"
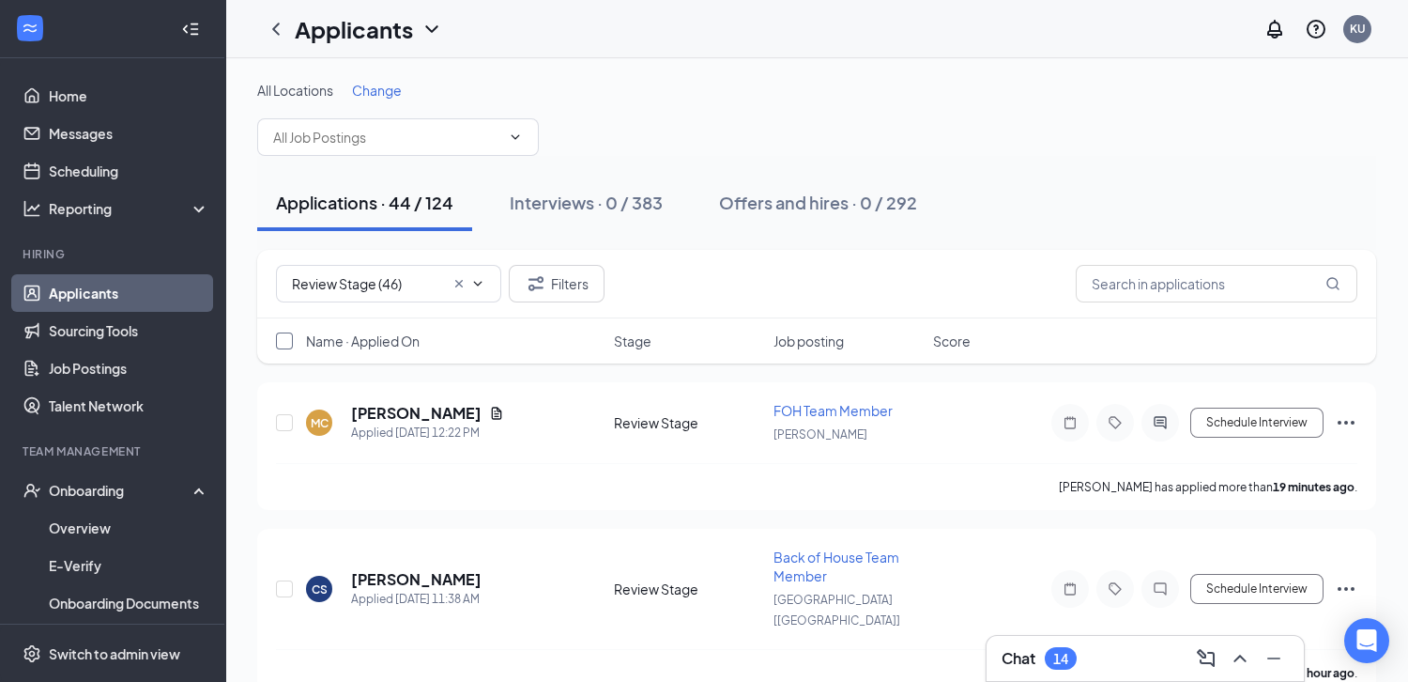
click at [279, 341] on input "checkbox" at bounding box center [284, 340] width 17 height 17
checkbox input "true"
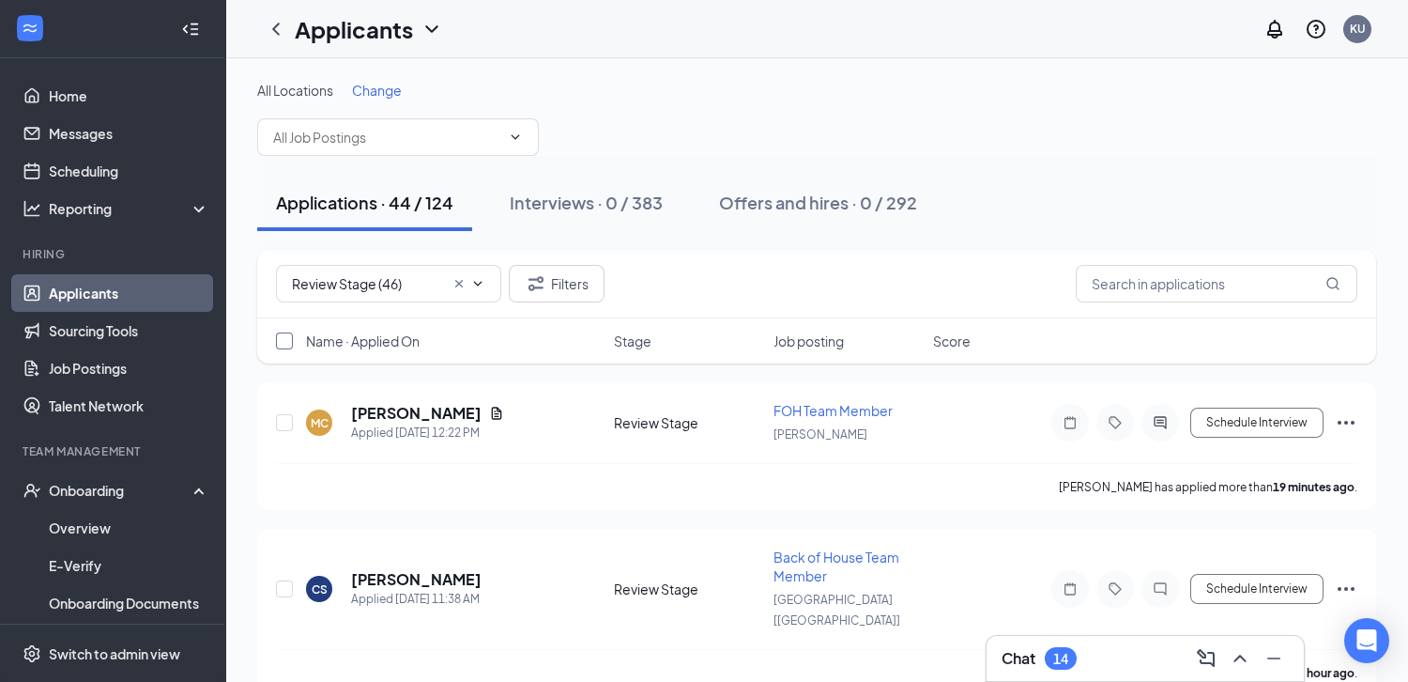
checkbox input "true"
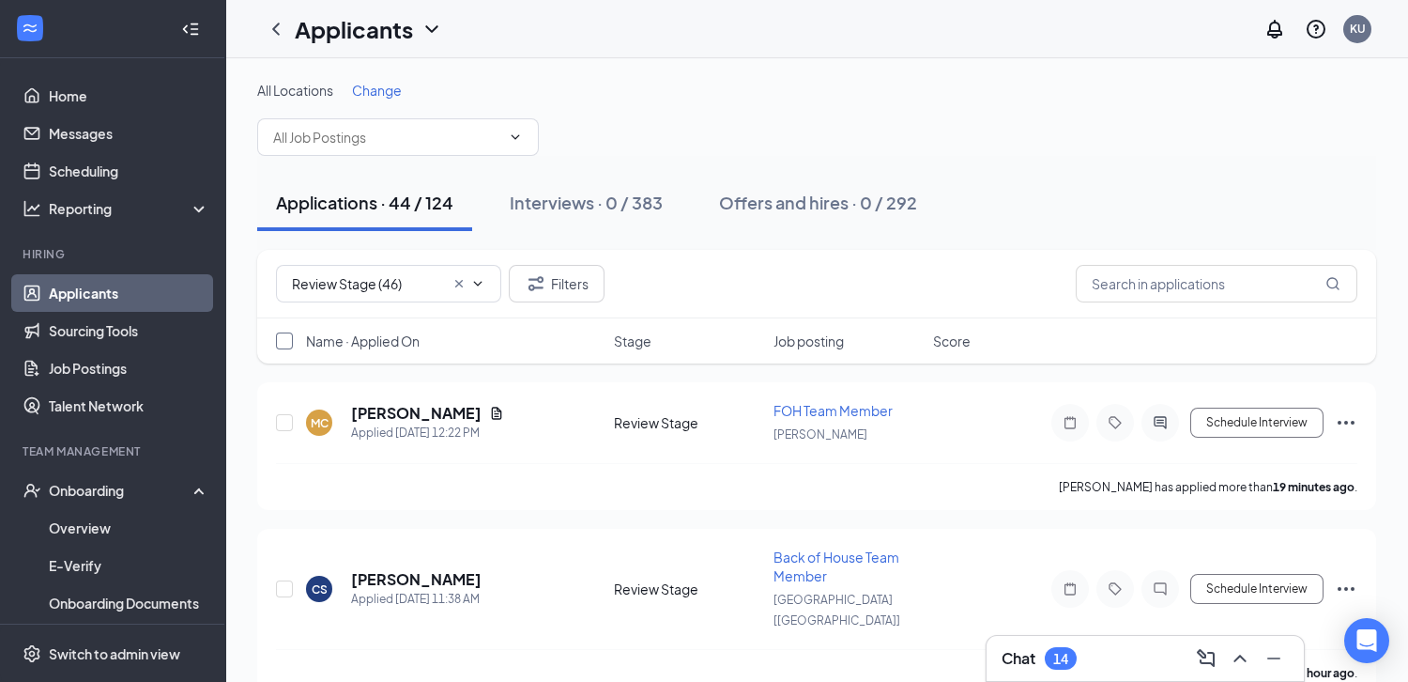
checkbox input "true"
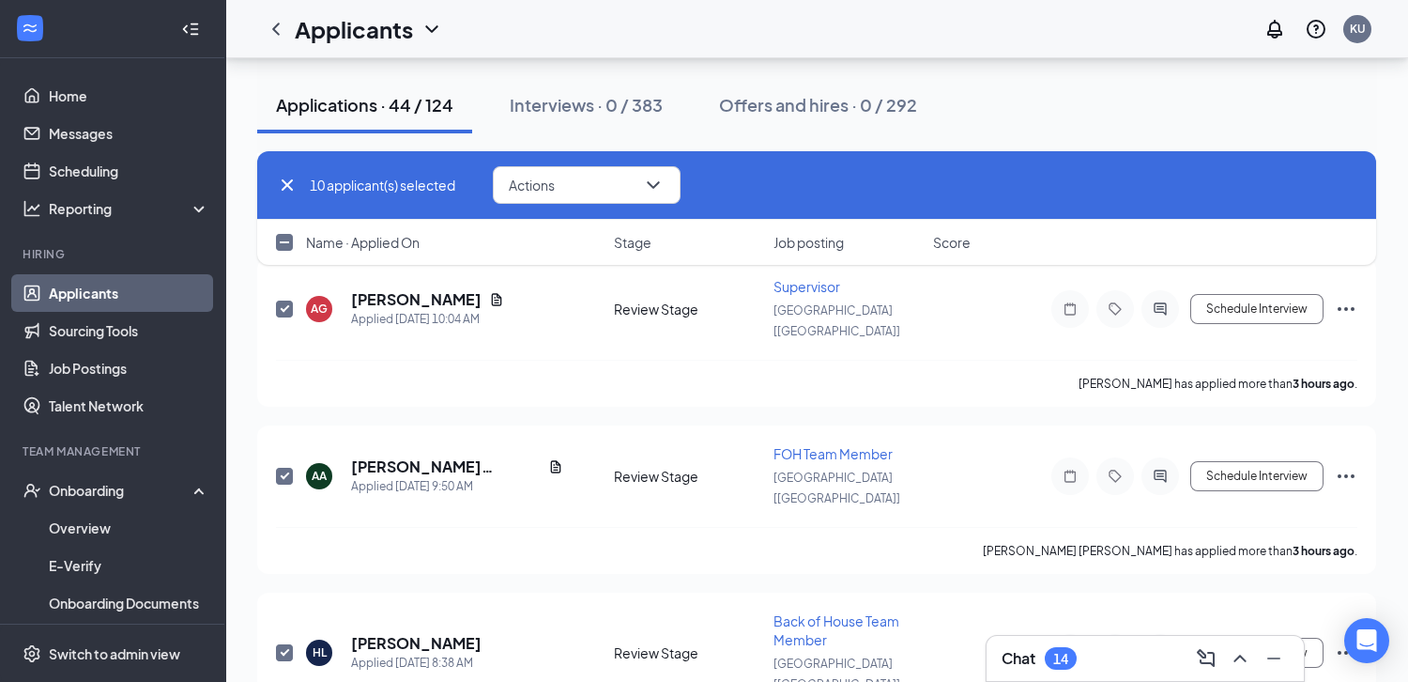
scroll to position [1696, 0]
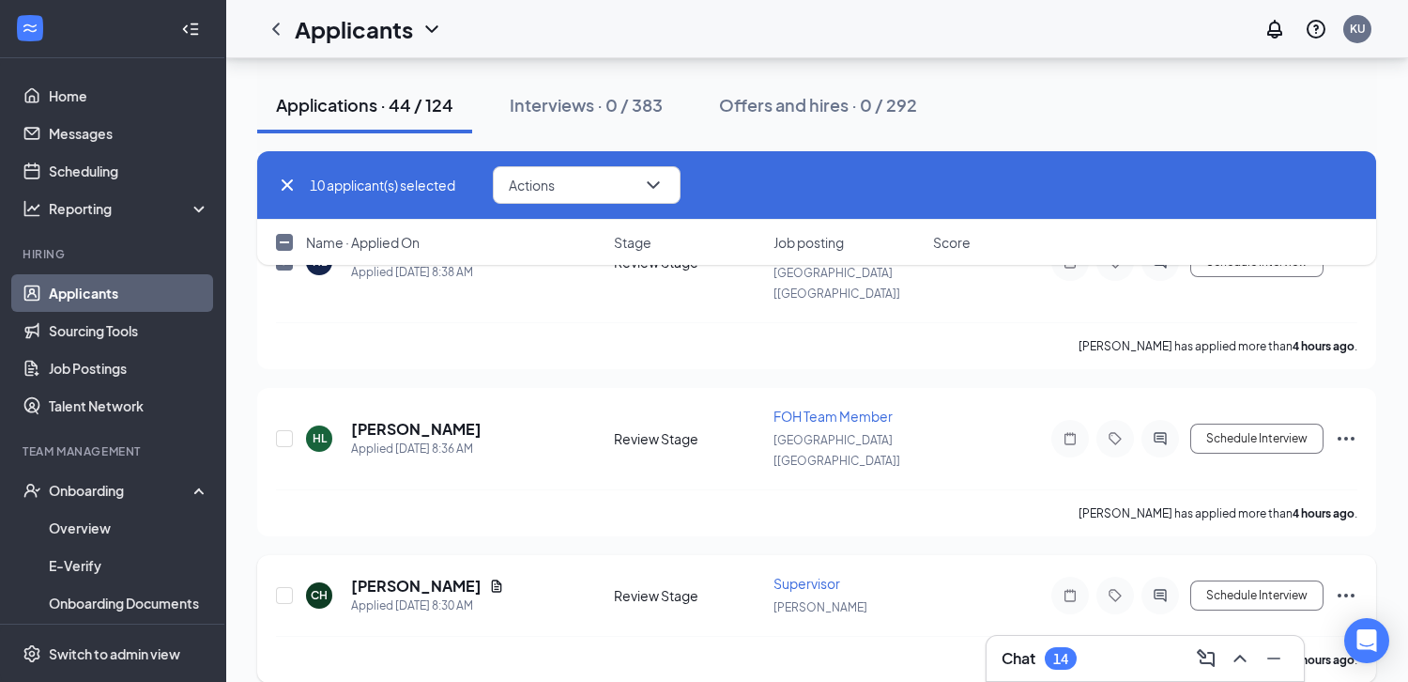
click at [281, 238] on input "checkbox" at bounding box center [284, 242] width 17 height 17
checkbox input "true"
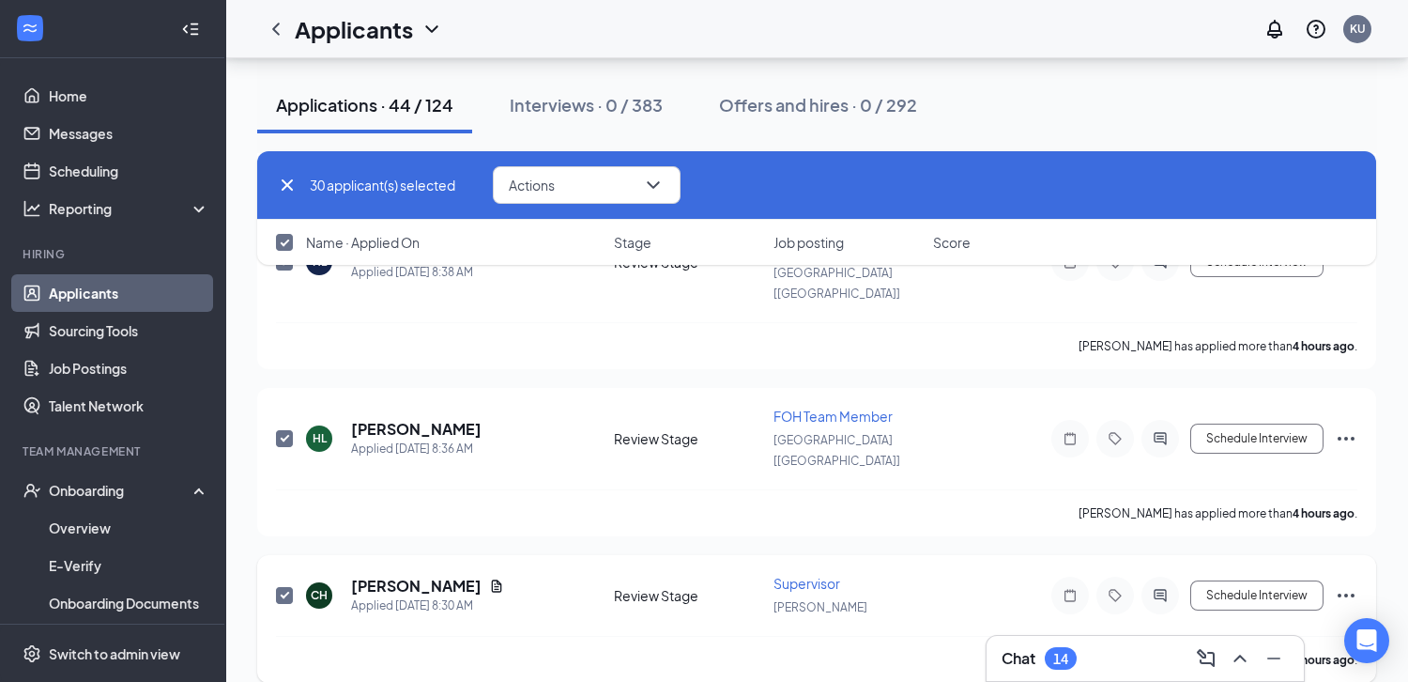
checkbox input "true"
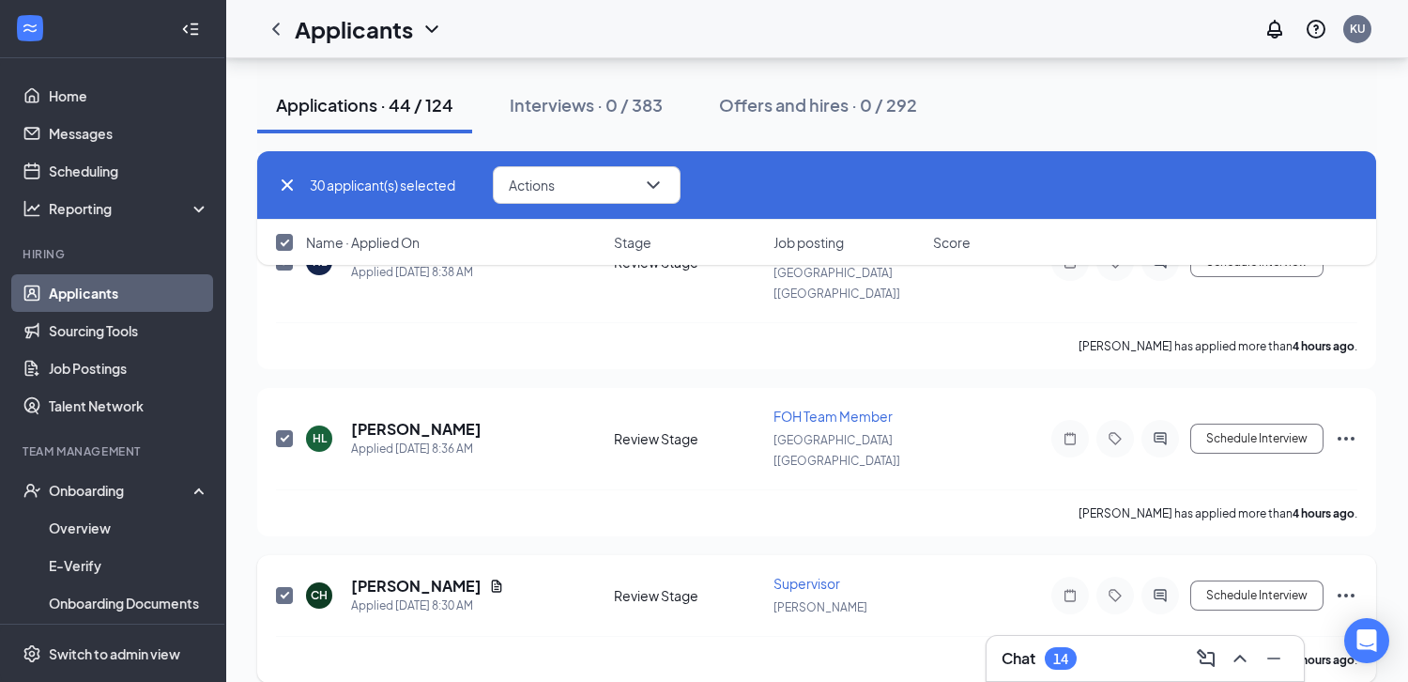
checkbox input "true"
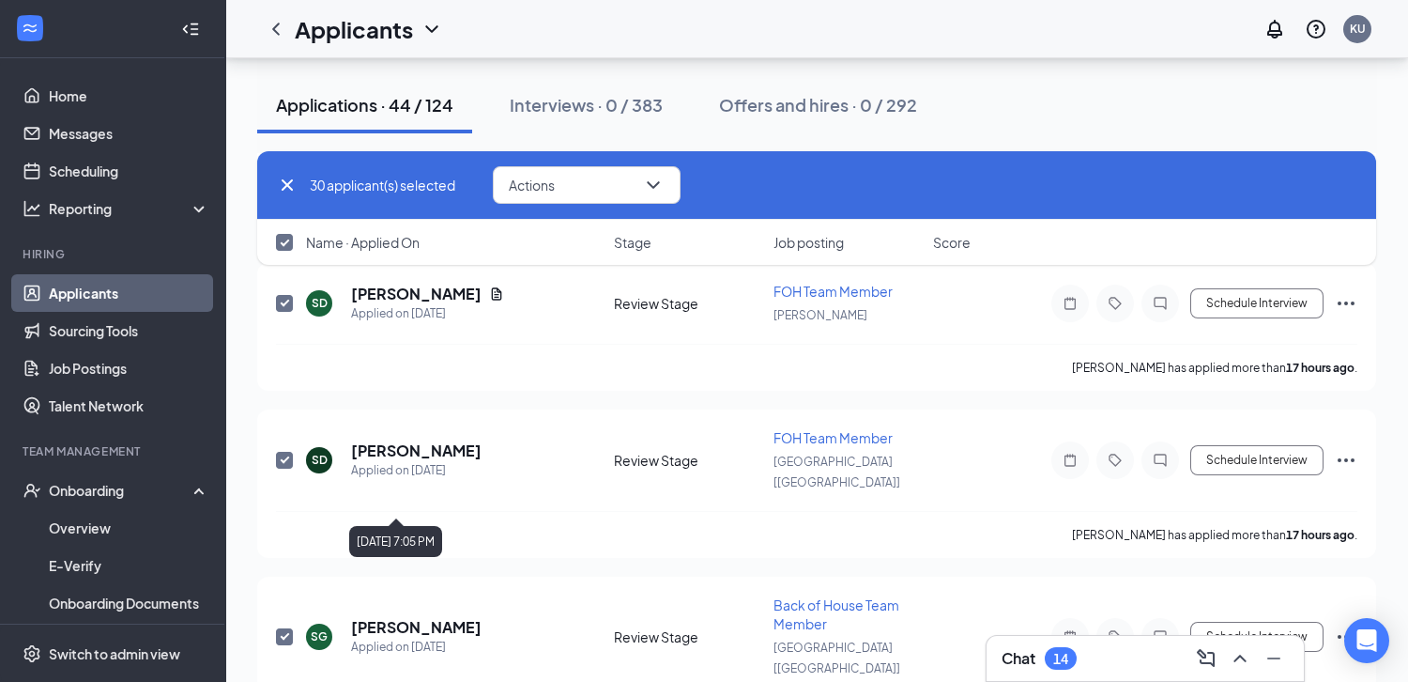
scroll to position [4321, 0]
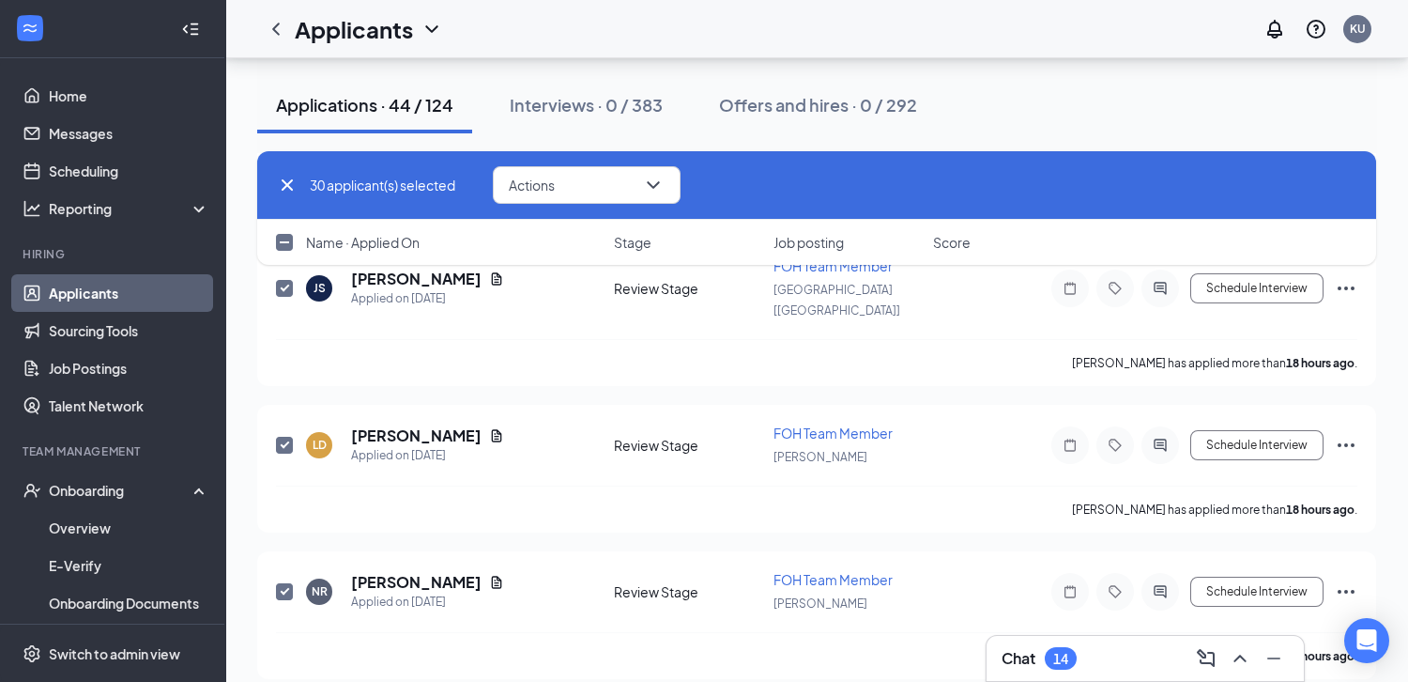
click at [280, 238] on input "checkbox" at bounding box center [284, 242] width 17 height 17
checkbox input "true"
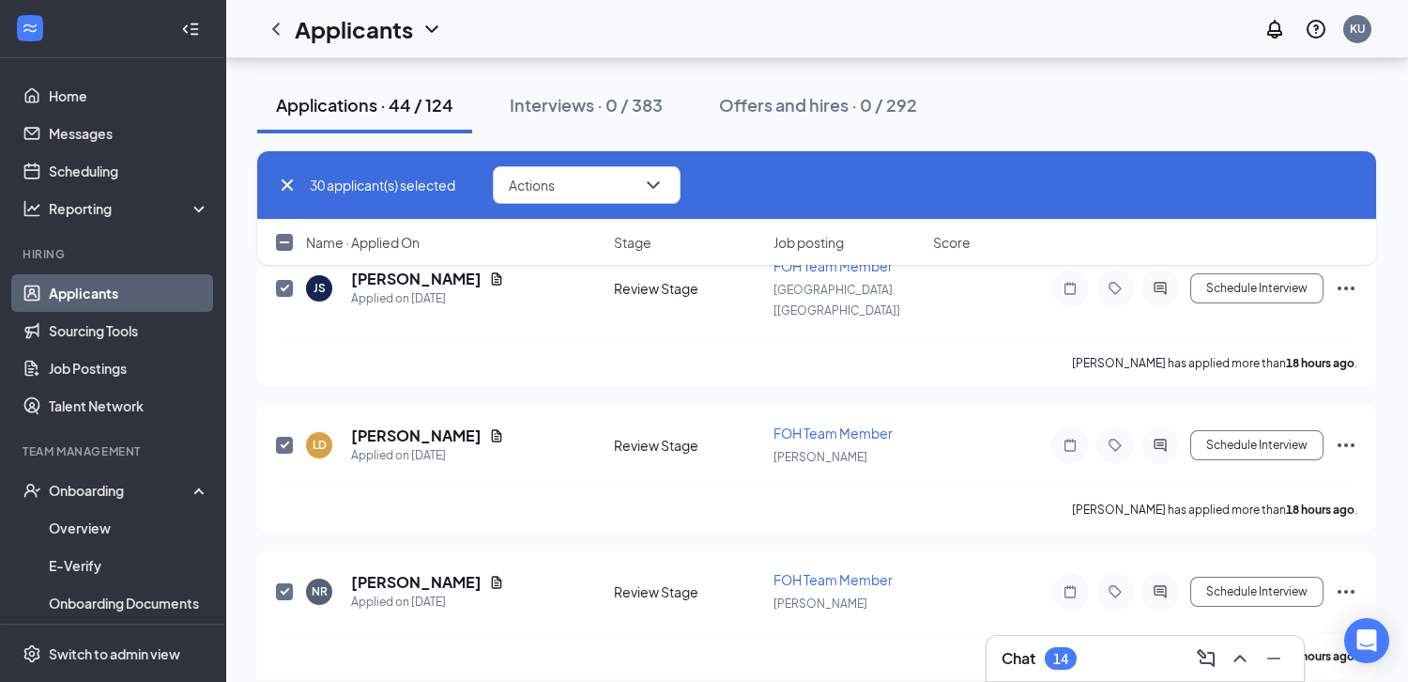
checkbox input "true"
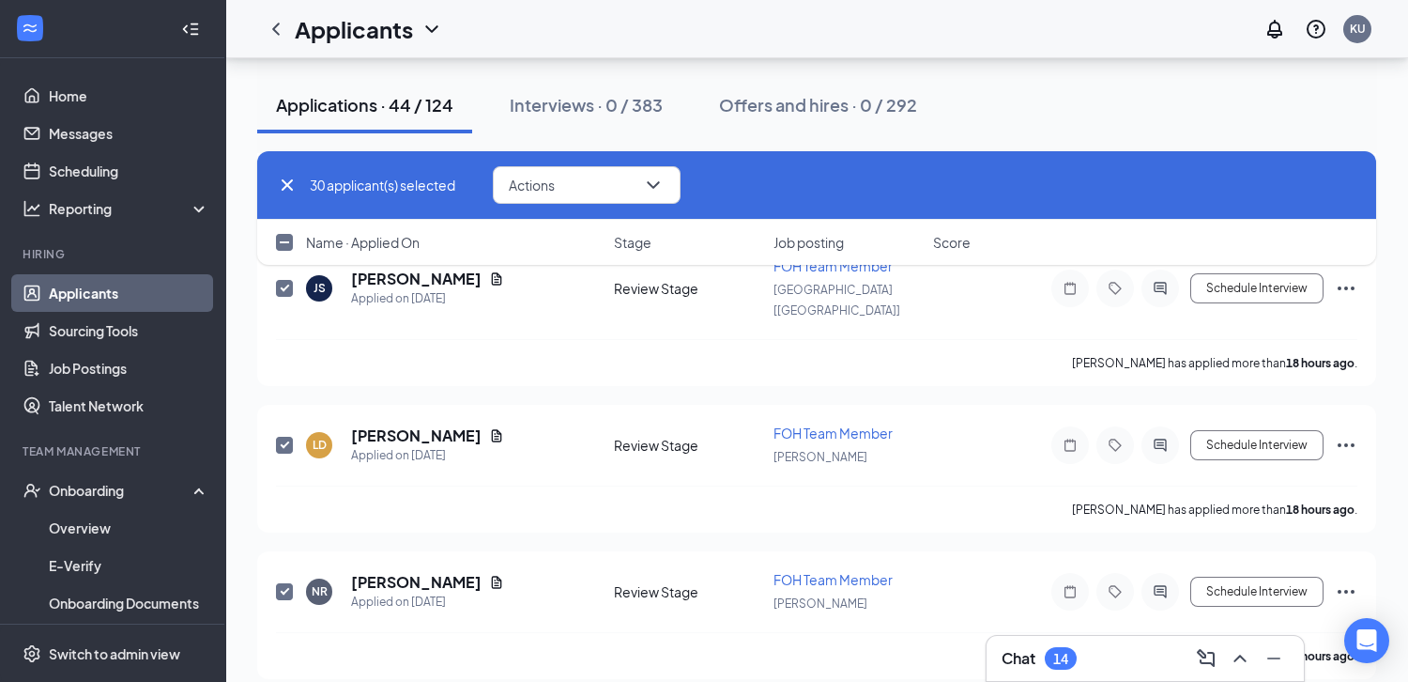
checkbox input "true"
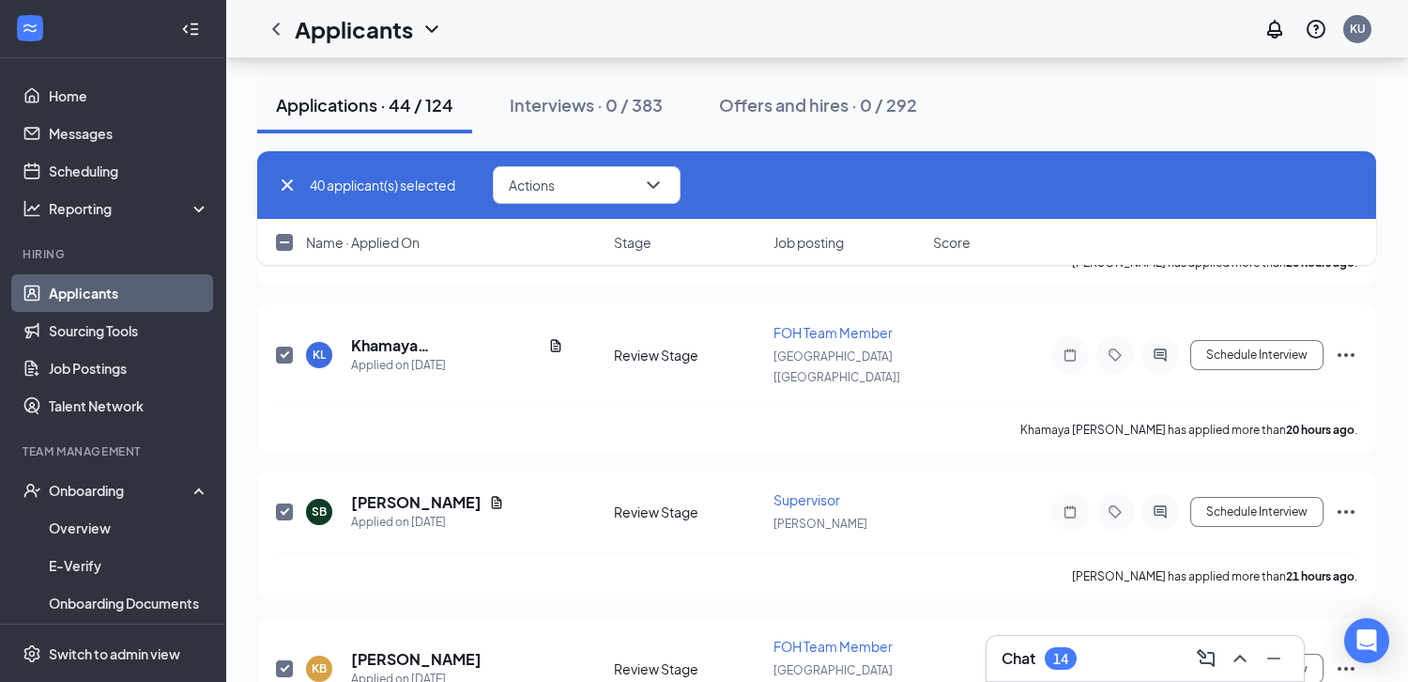
scroll to position [6362, 0]
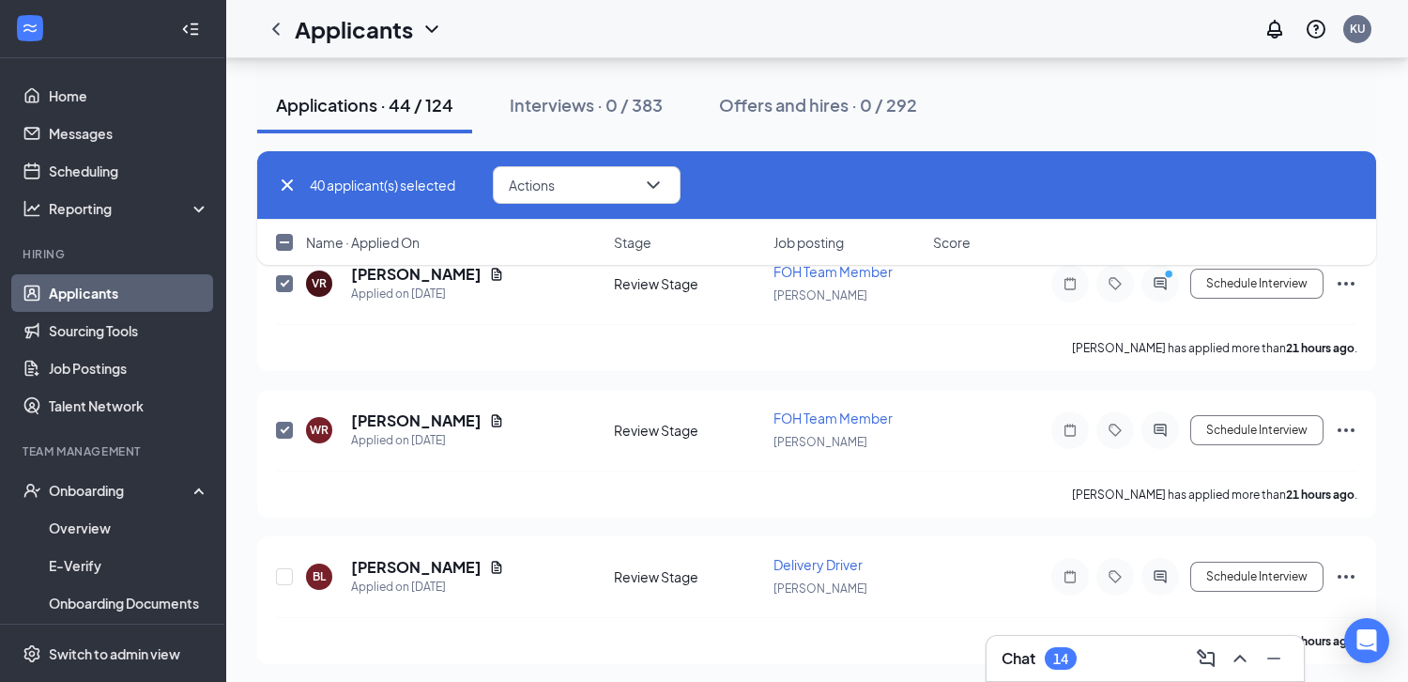
click at [283, 242] on input "checkbox" at bounding box center [284, 242] width 17 height 17
checkbox input "true"
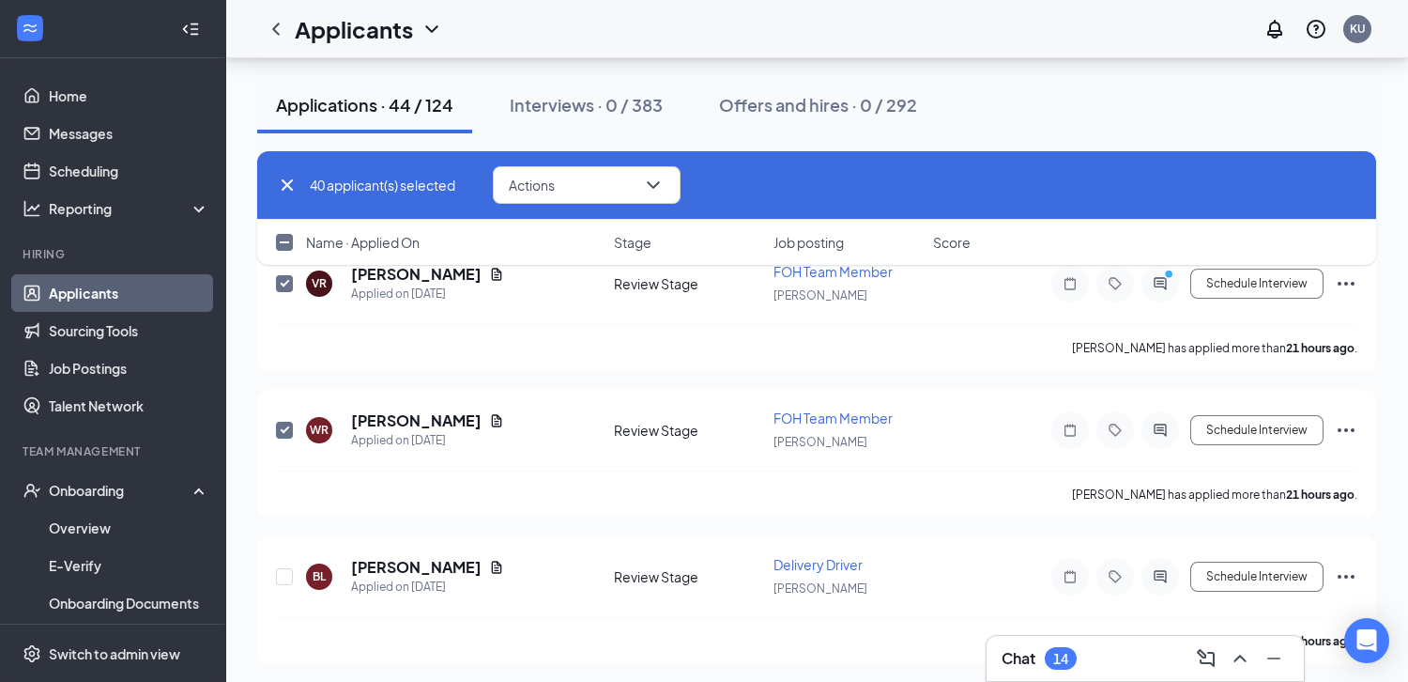
checkbox input "true"
click at [556, 193] on button "Actions" at bounding box center [587, 185] width 188 height 38
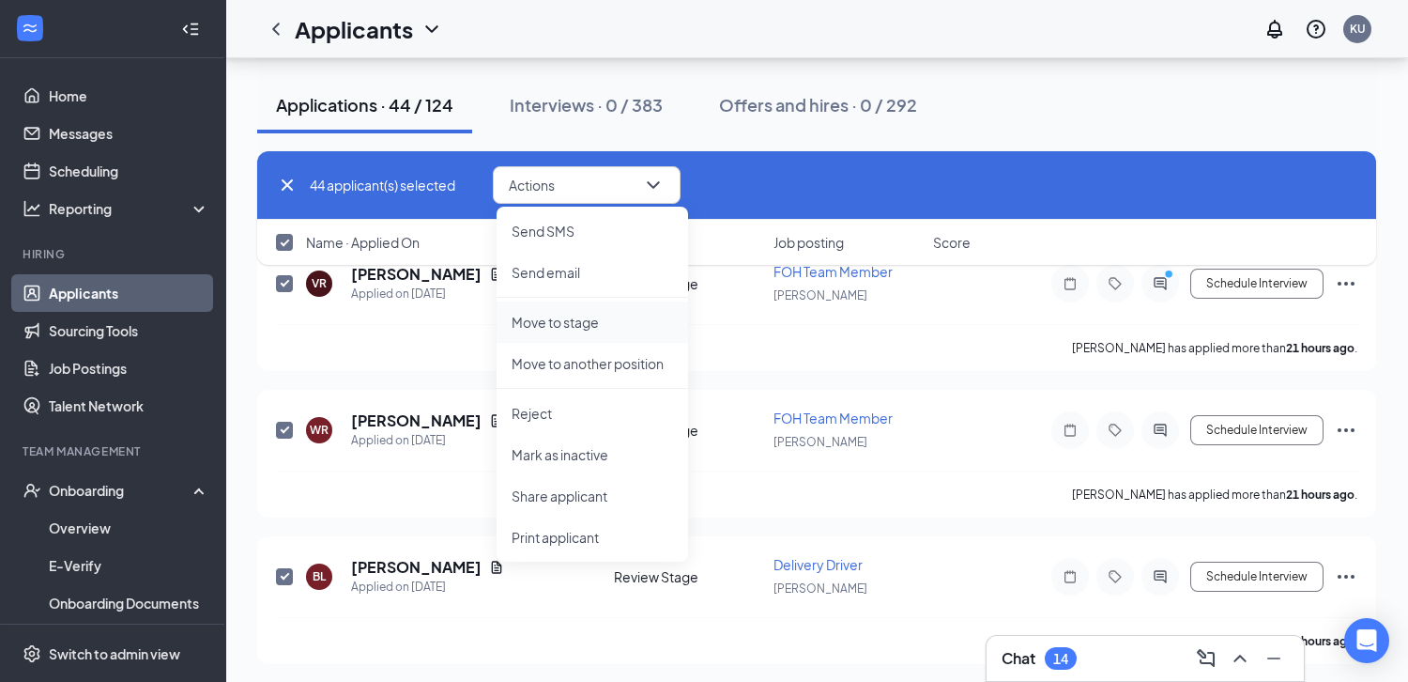
click at [549, 319] on p "Move to stage" at bounding box center [593, 322] width 162 height 19
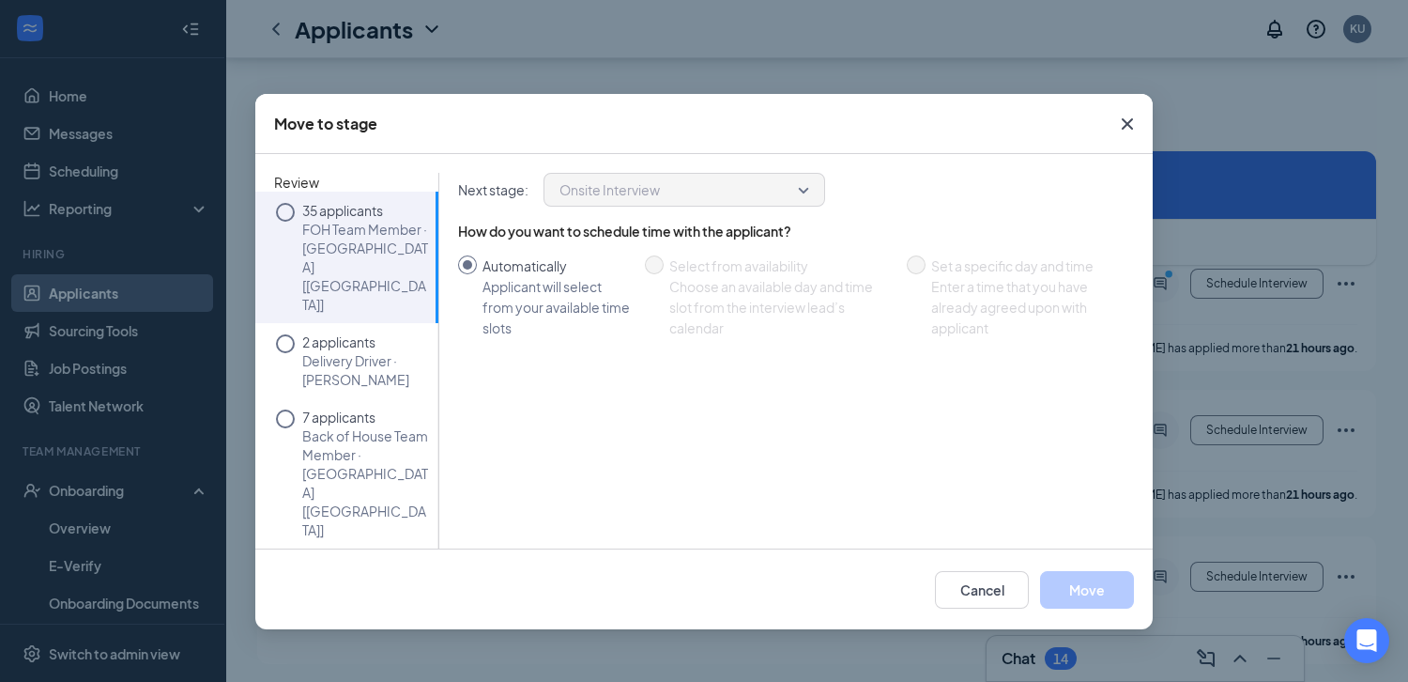
click at [376, 223] on p "FOH Team Member · [GEOGRAPHIC_DATA] [[GEOGRAPHIC_DATA]]" at bounding box center [365, 267] width 127 height 94
click at [1074, 571] on button "Move" at bounding box center [1087, 590] width 94 height 38
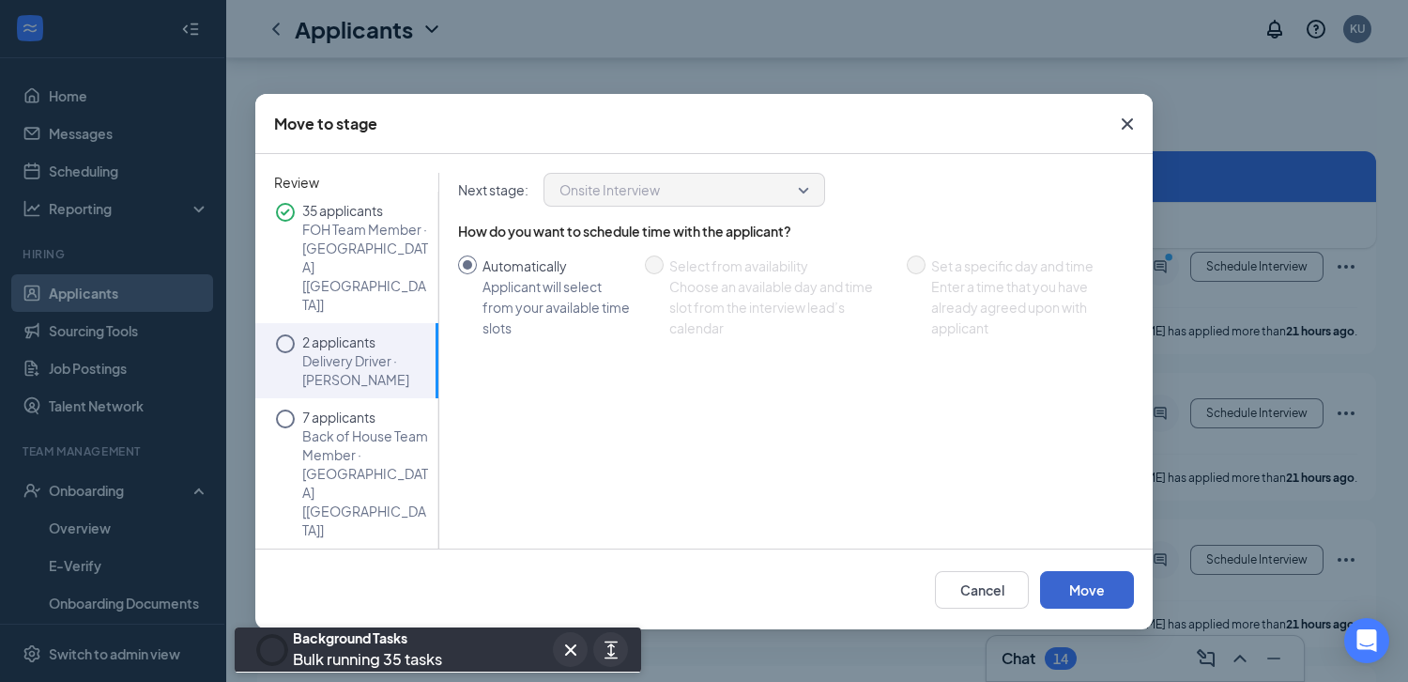
scroll to position [6346, 0]
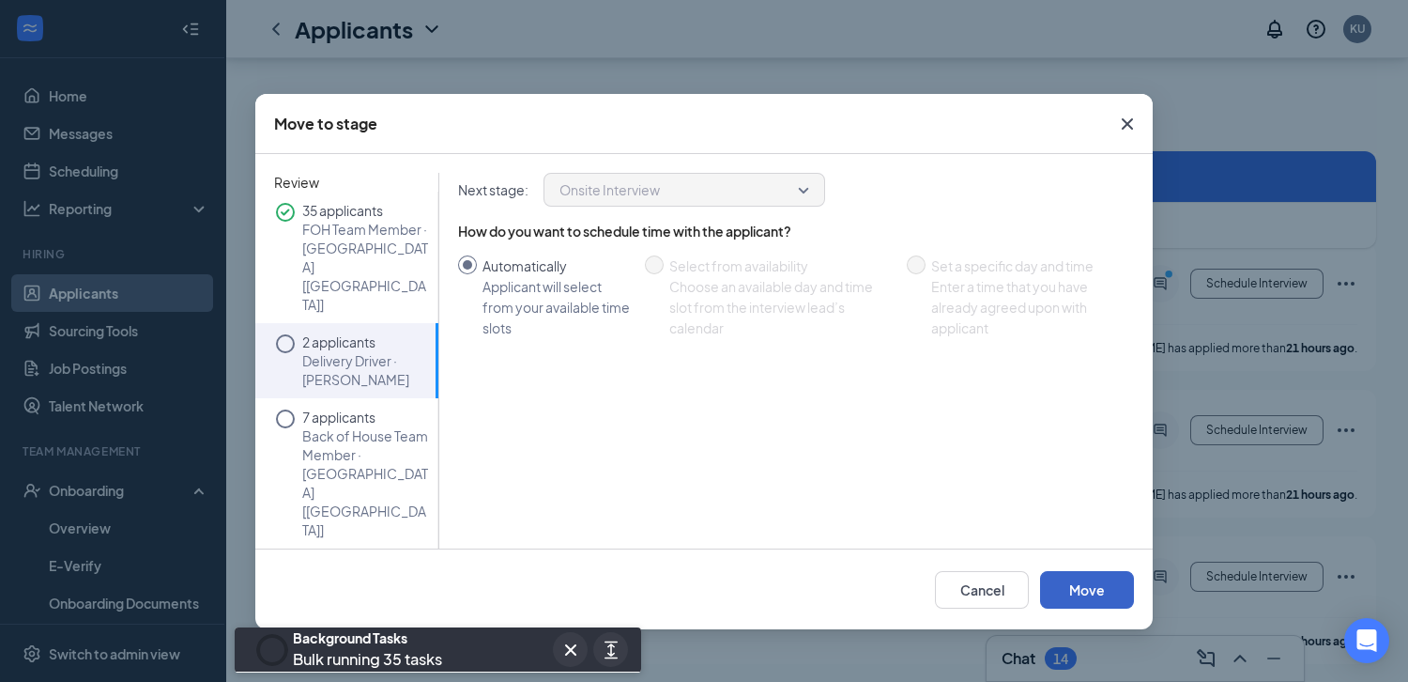
click at [1072, 571] on button "Move" at bounding box center [1087, 590] width 94 height 38
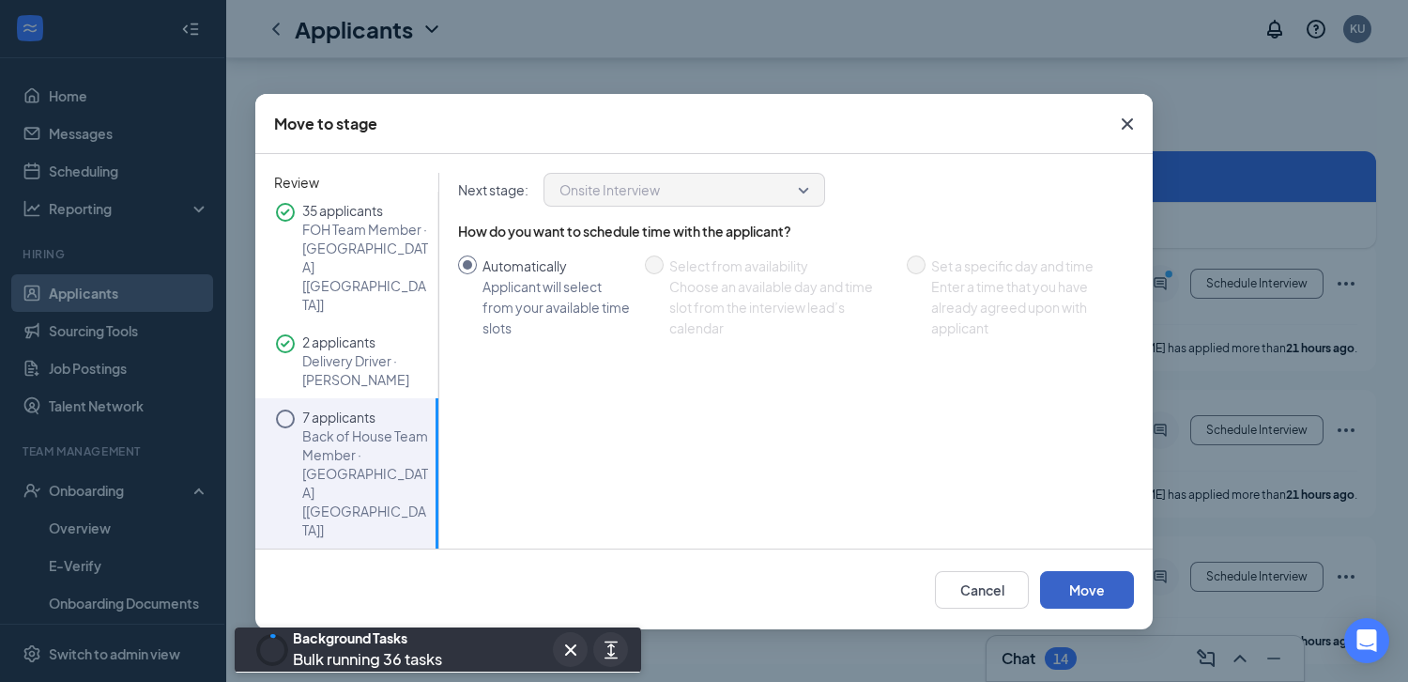
click at [1072, 571] on button "Move" at bounding box center [1087, 590] width 94 height 38
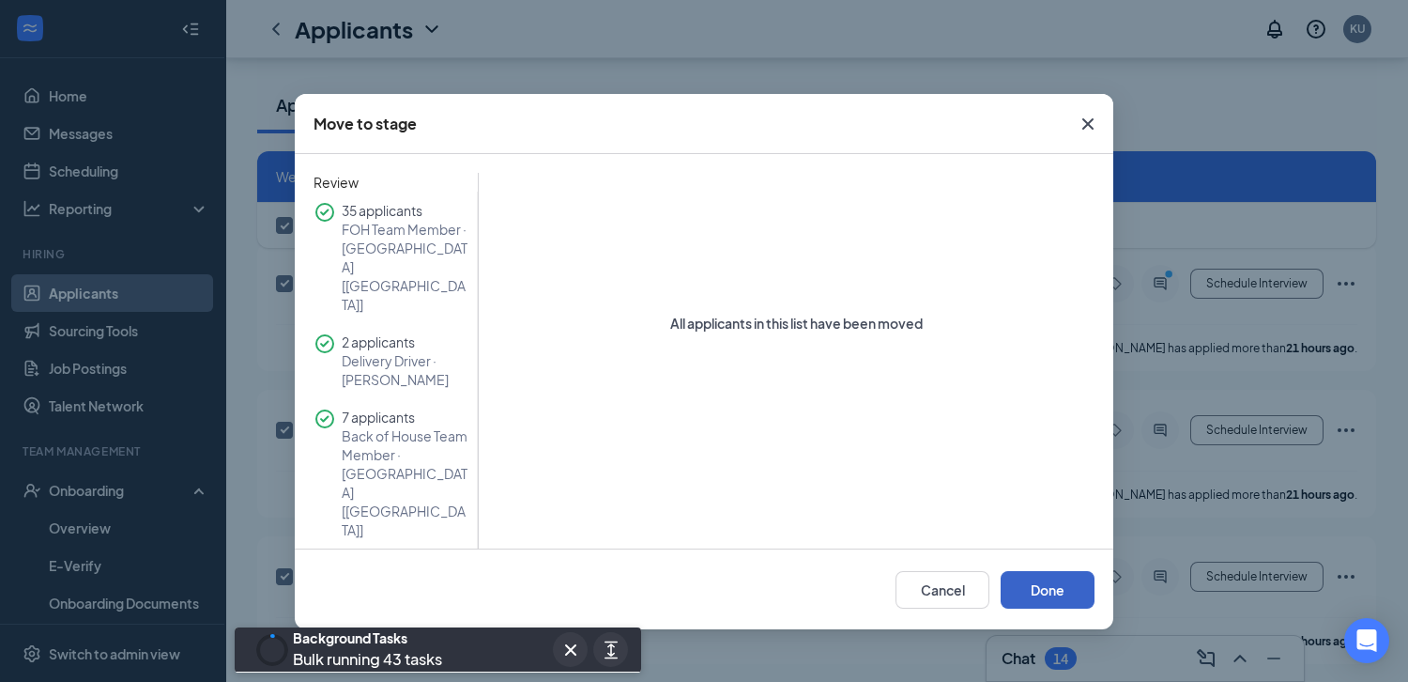
click at [1072, 571] on button "Done" at bounding box center [1048, 590] width 94 height 38
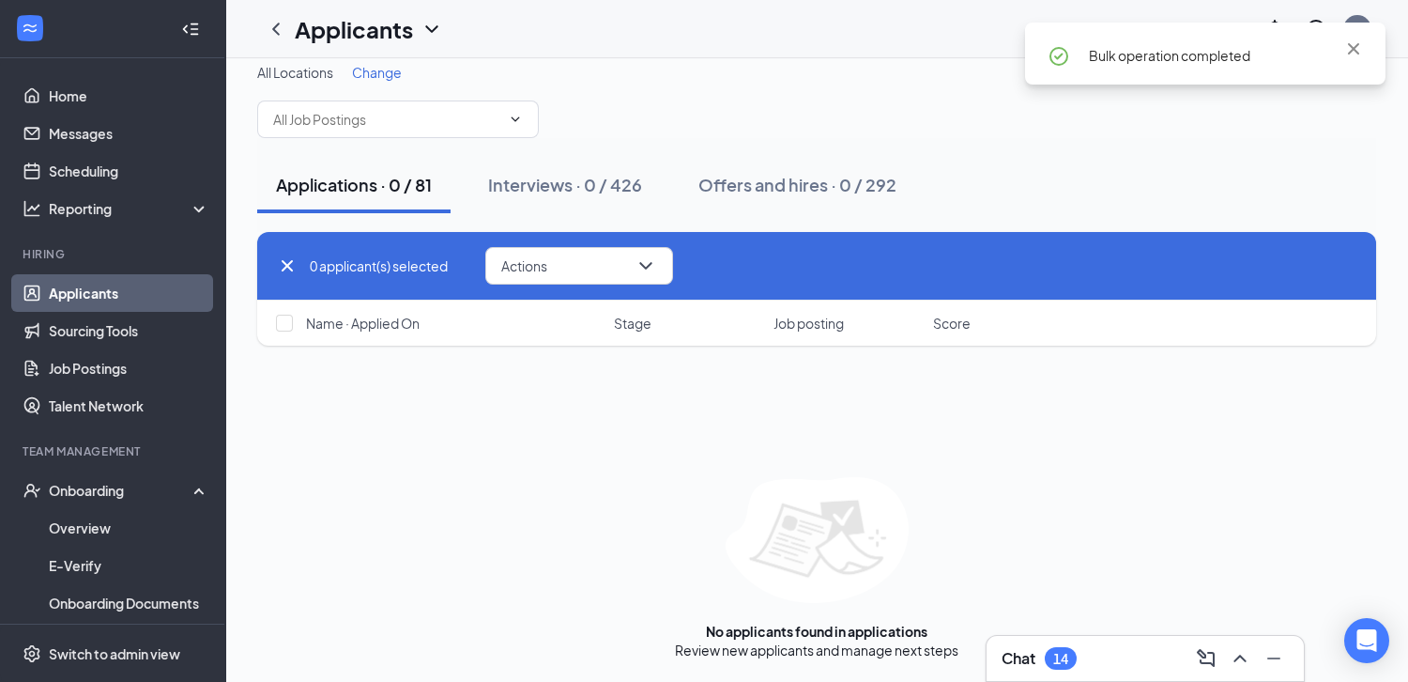
checkbox input "false"
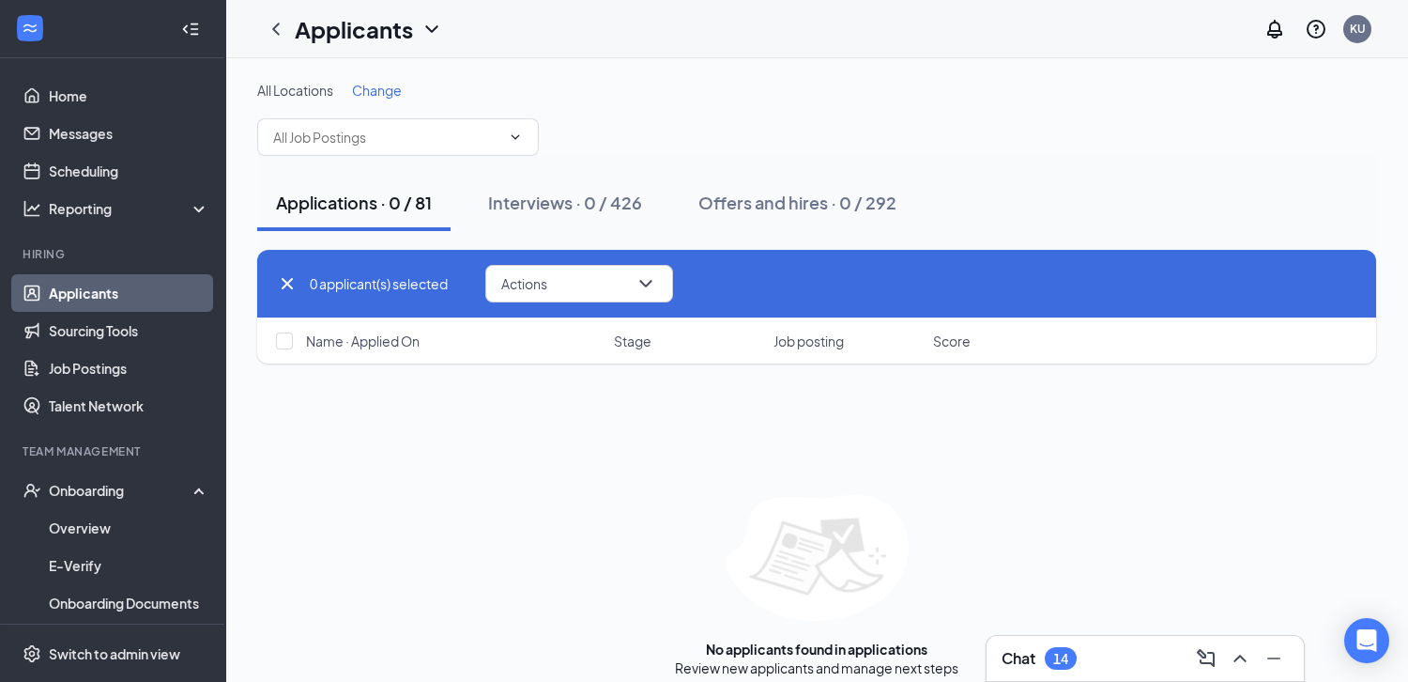
click at [290, 286] on icon "Cross" at bounding box center [287, 283] width 11 height 11
